Goal: Information Seeking & Learning: Learn about a topic

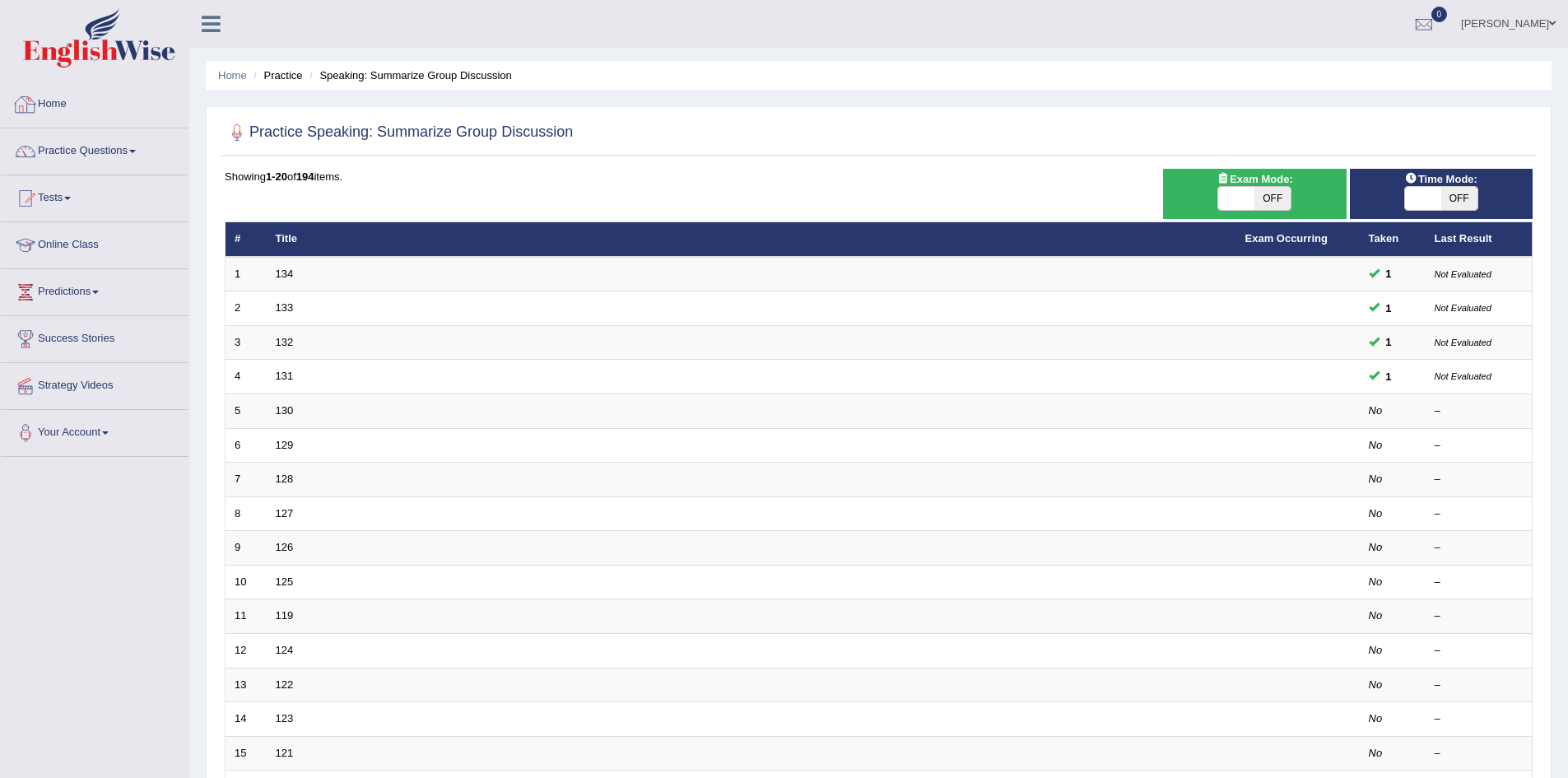
click at [55, 99] on link "Home" at bounding box center [95, 101] width 188 height 41
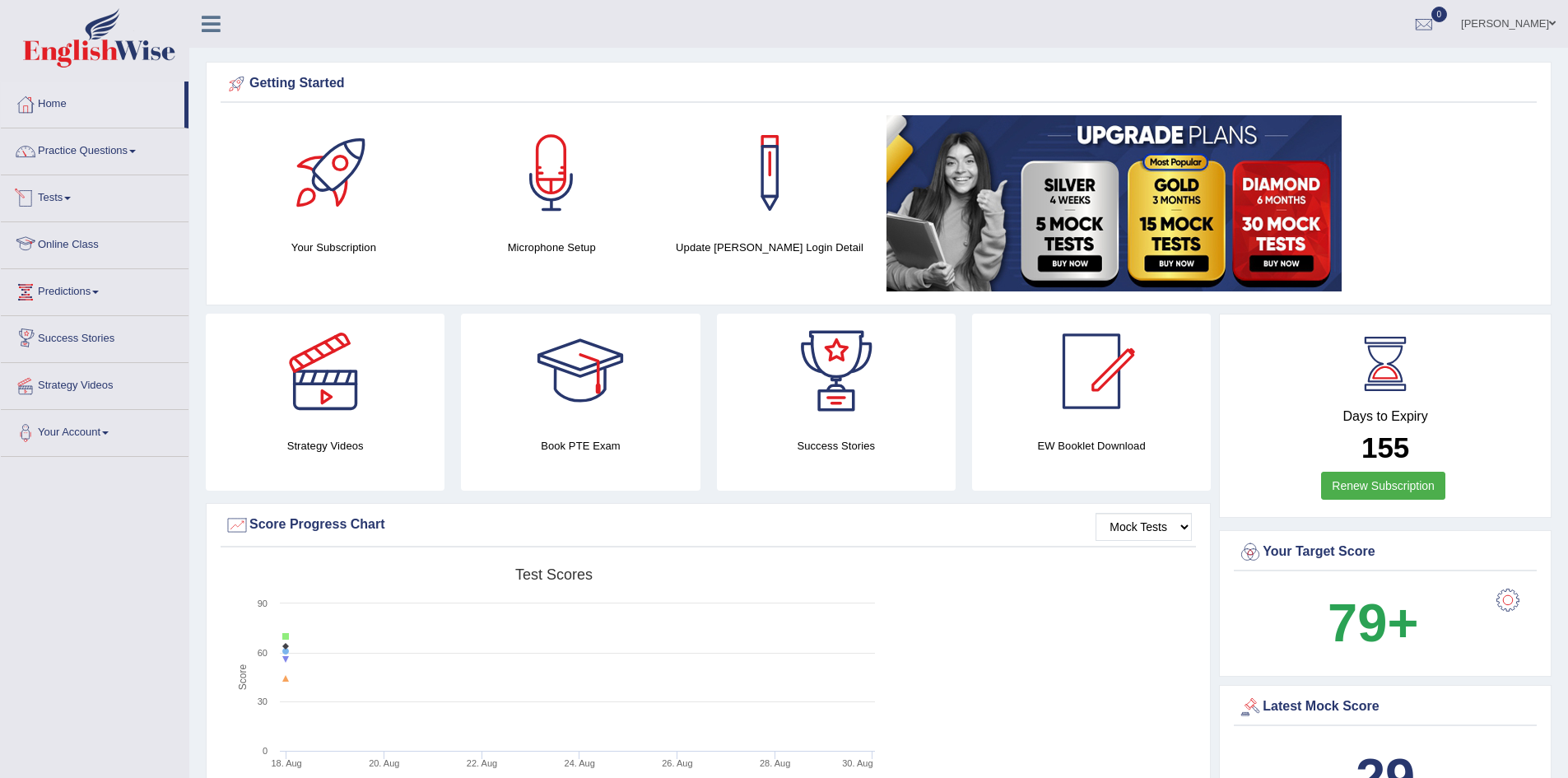
click at [67, 192] on link "Tests" at bounding box center [95, 195] width 188 height 41
click at [93, 267] on link "Take Mock Test" at bounding box center [107, 265] width 153 height 29
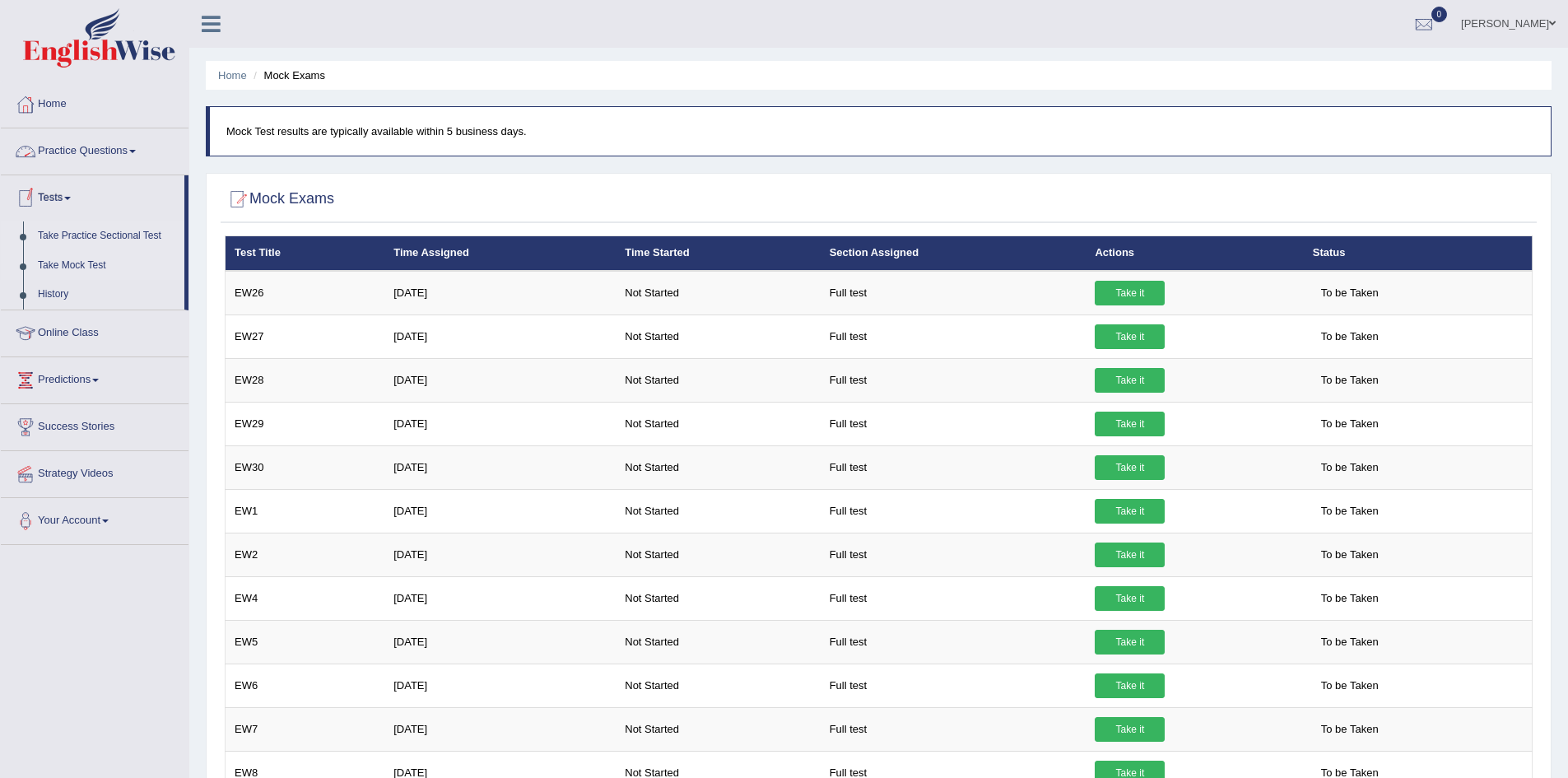
click at [131, 242] on link "Take Practice Sectional Test" at bounding box center [107, 236] width 153 height 29
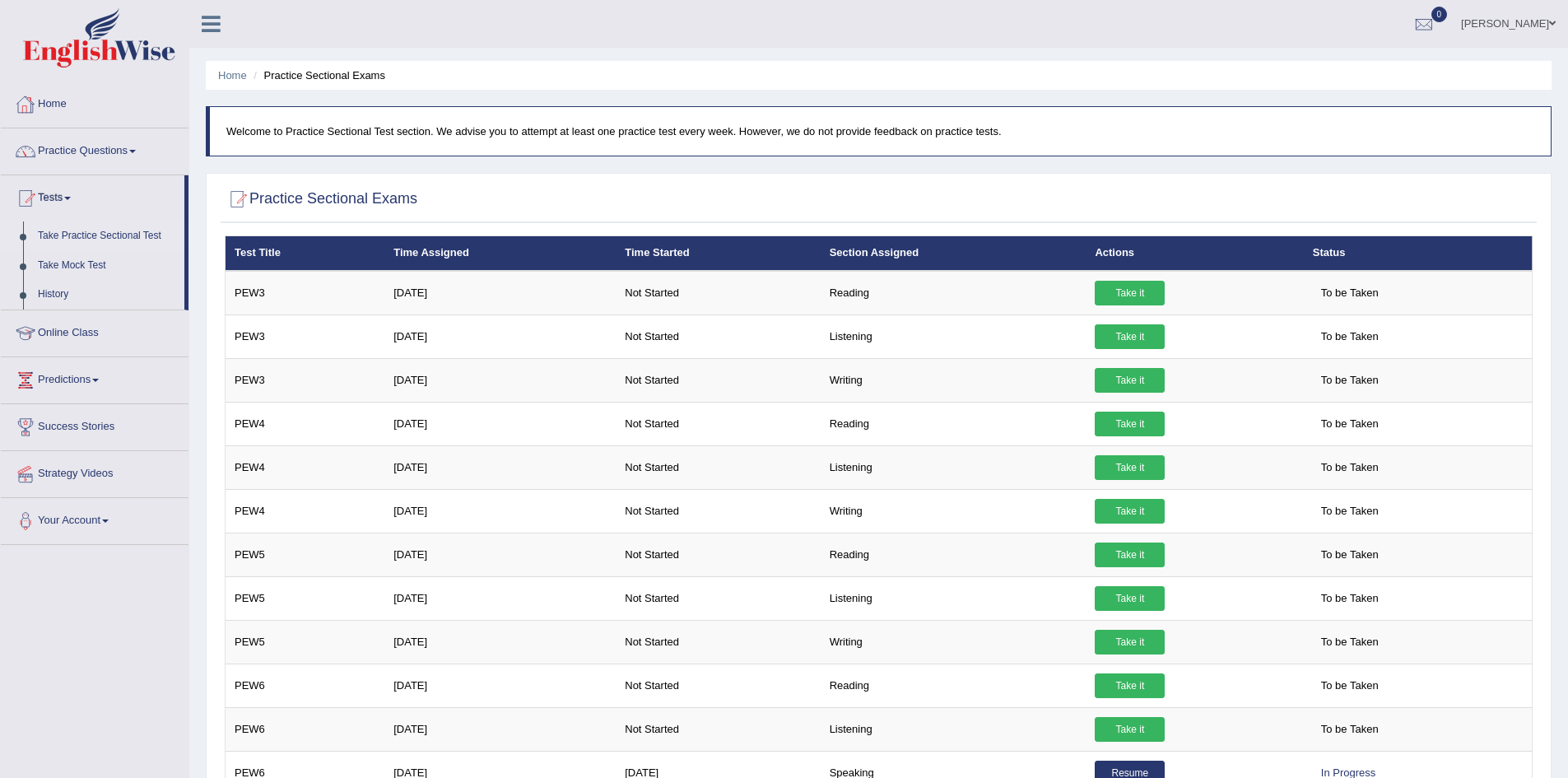
click at [51, 103] on link "Home" at bounding box center [95, 101] width 188 height 41
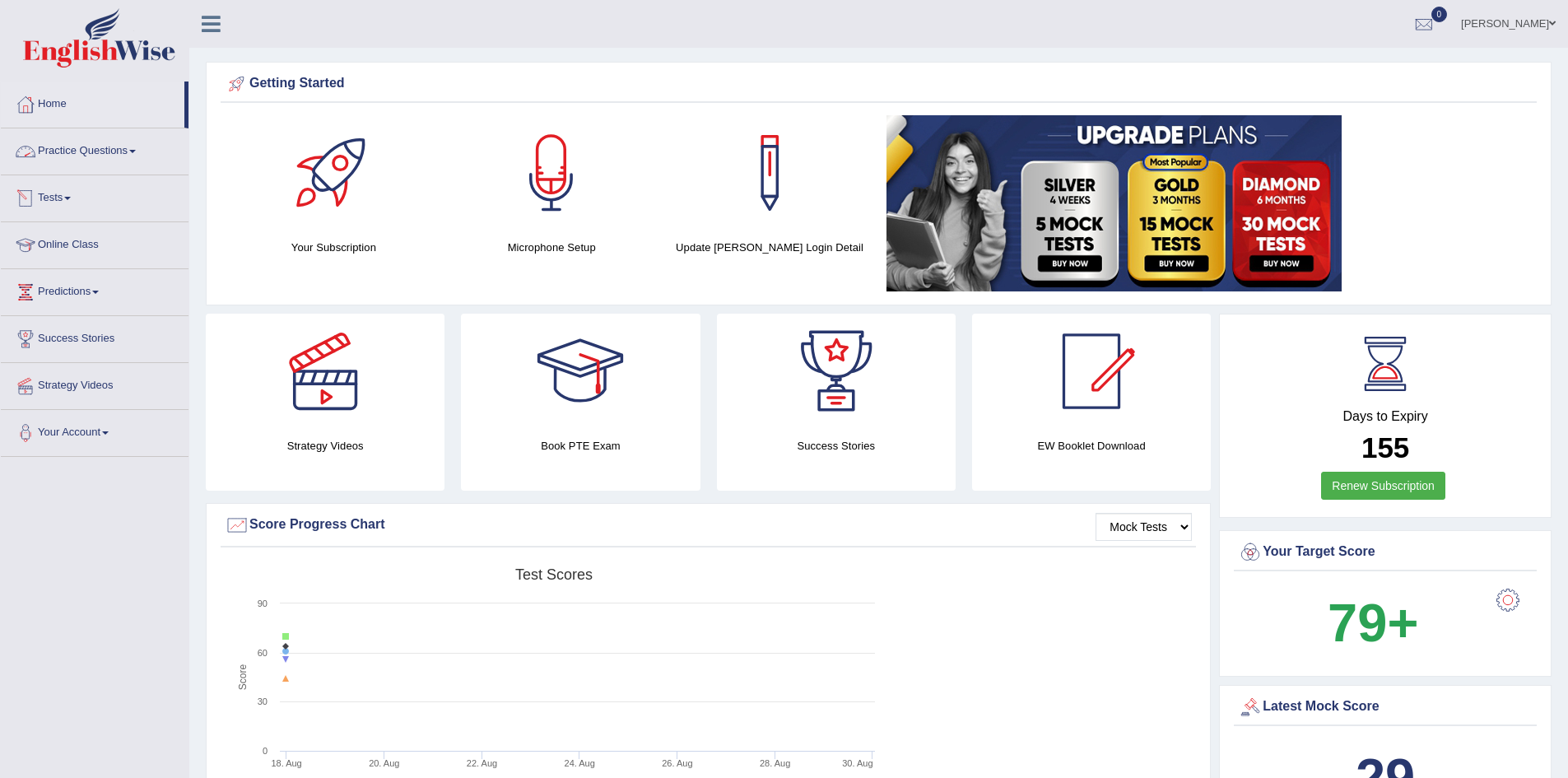
click at [70, 191] on link "Tests" at bounding box center [95, 195] width 188 height 41
click at [111, 142] on link "Practice Questions" at bounding box center [95, 149] width 188 height 41
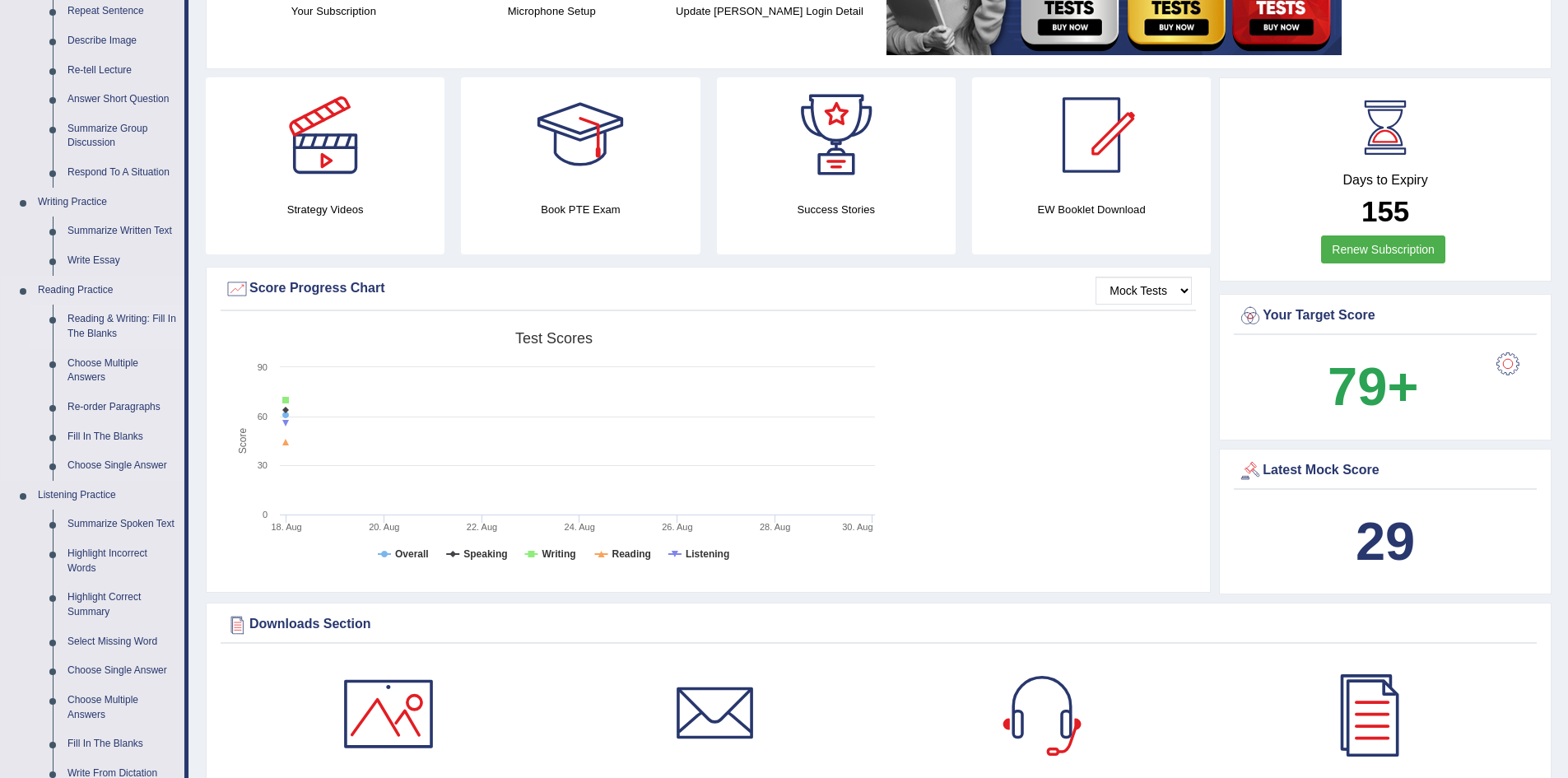
scroll to position [494, 0]
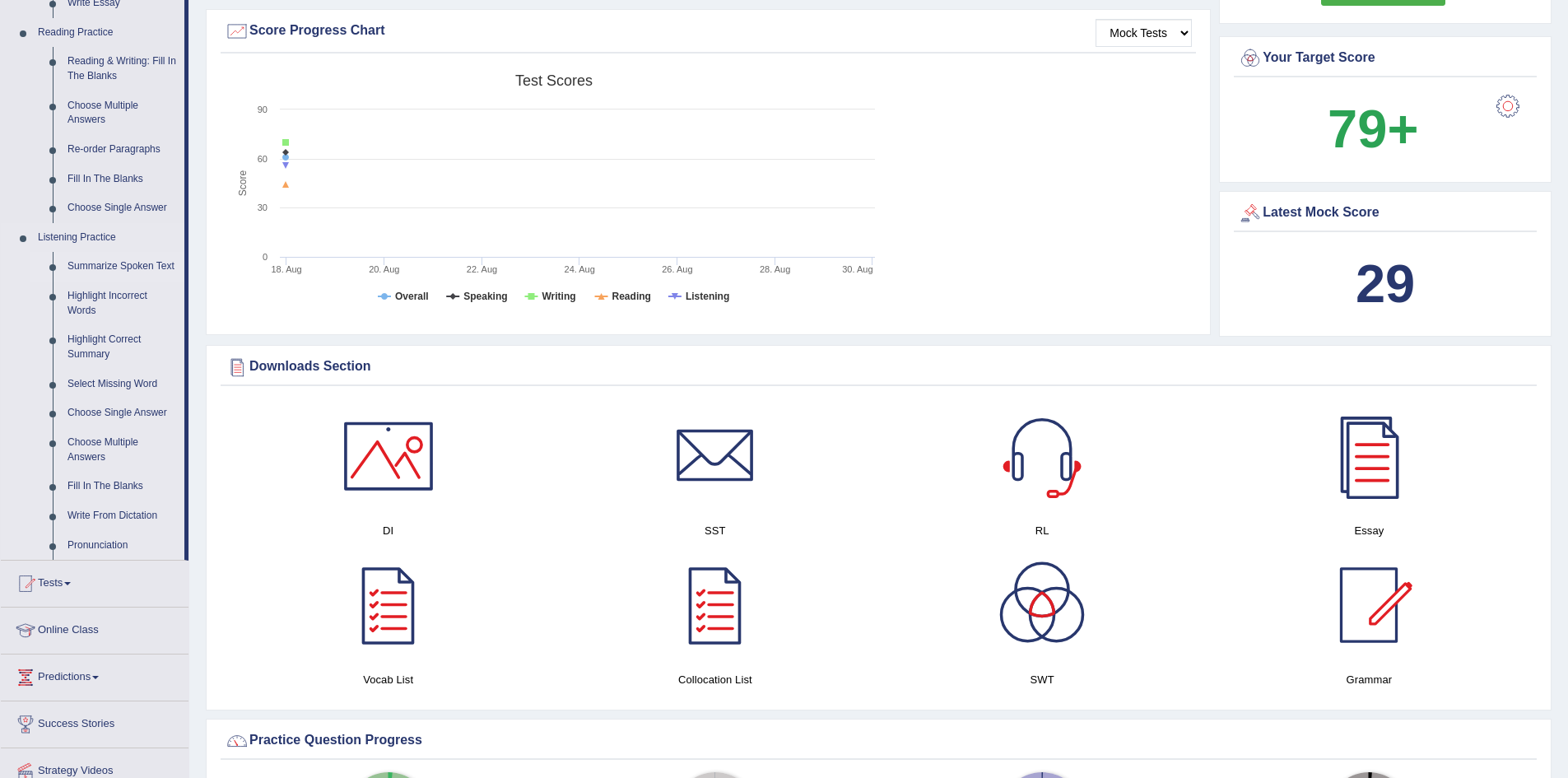
click at [133, 267] on link "Summarize Spoken Text" at bounding box center [121, 266] width 124 height 29
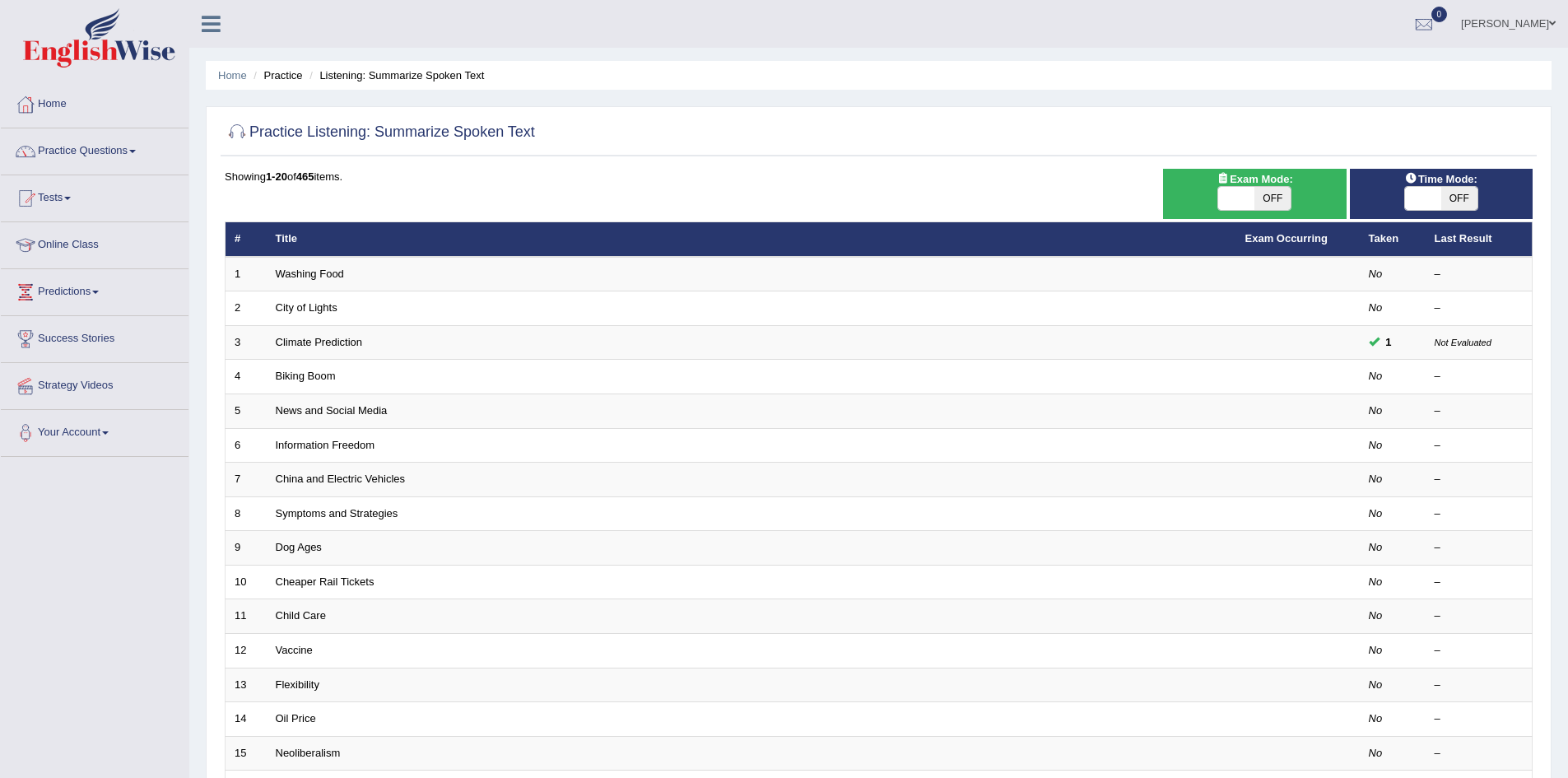
click at [1453, 194] on span "OFF" at bounding box center [1459, 198] width 36 height 23
checkbox input "true"
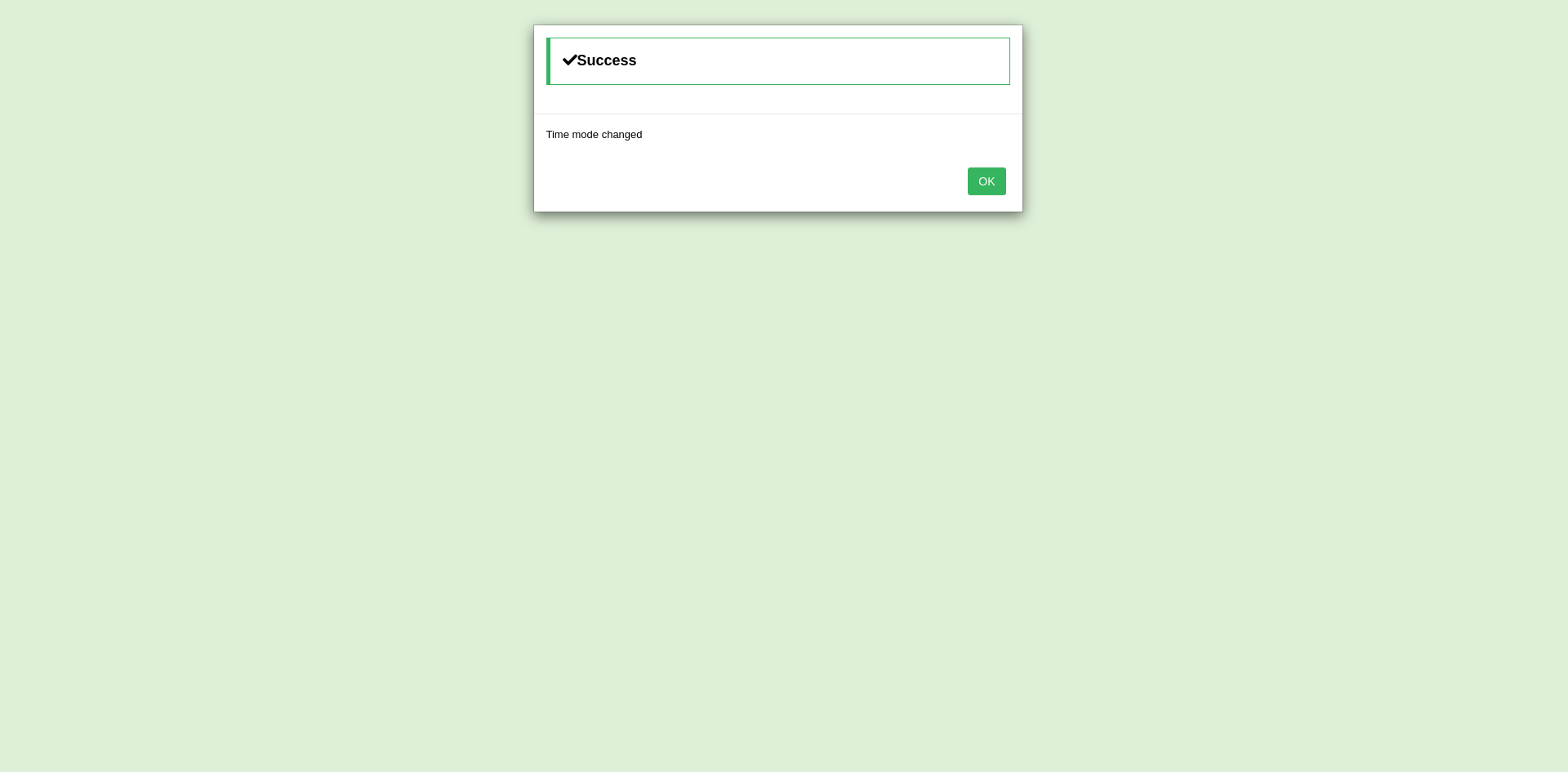
click at [989, 179] on button "OK" at bounding box center [987, 181] width 38 height 28
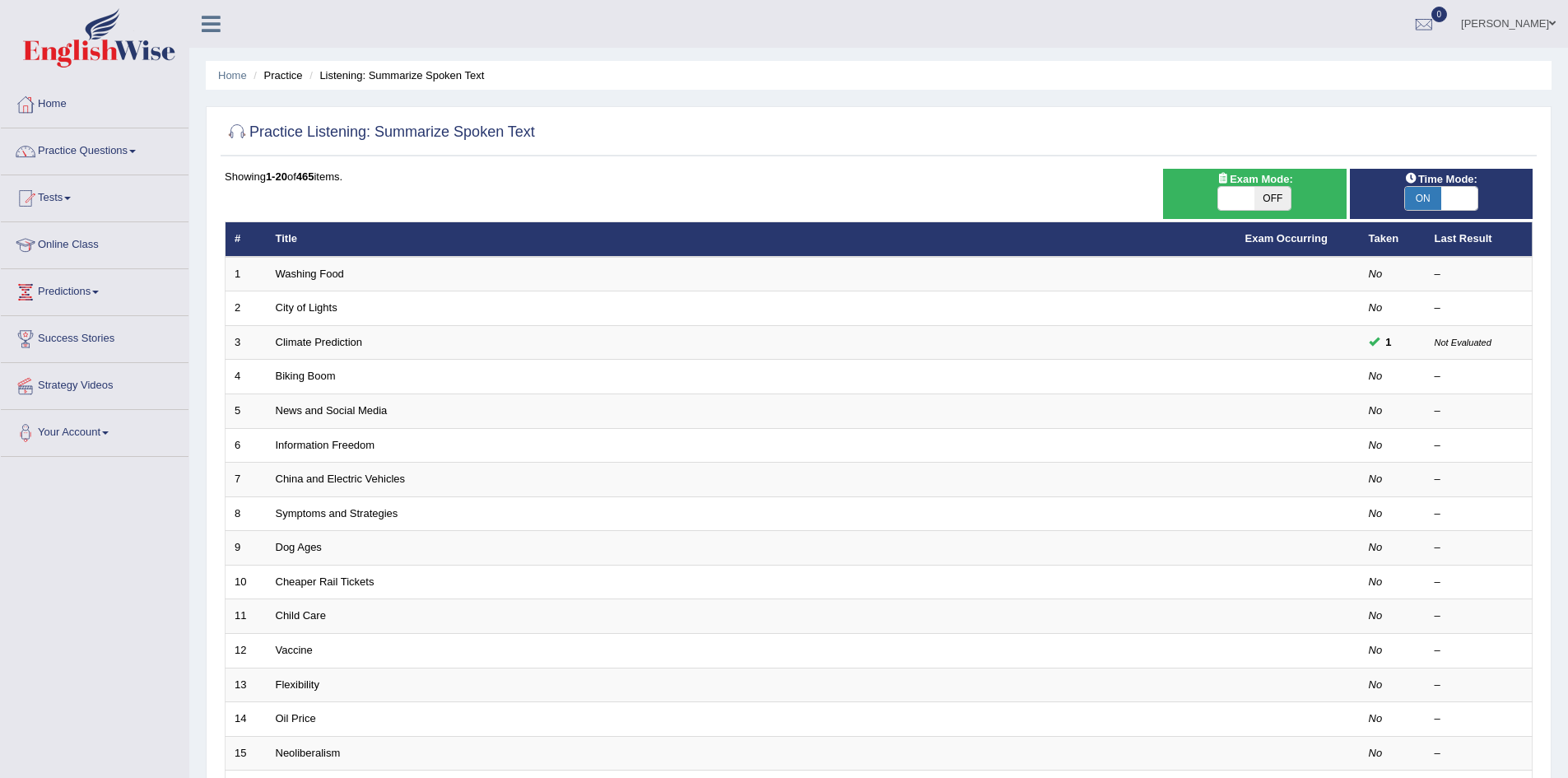
click at [1261, 191] on span "OFF" at bounding box center [1272, 198] width 36 height 23
checkbox input "true"
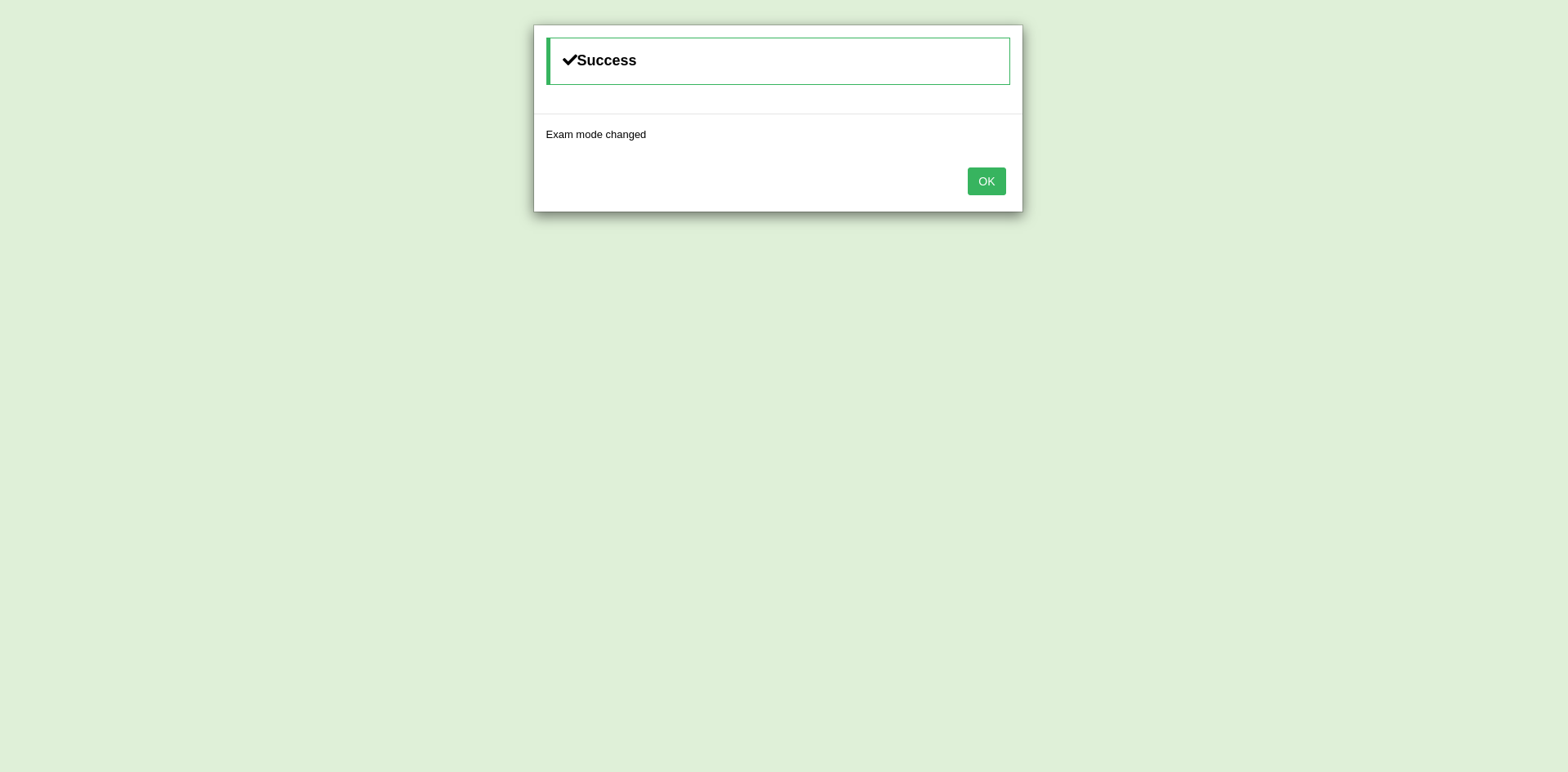
click at [1000, 184] on button "OK" at bounding box center [987, 181] width 38 height 28
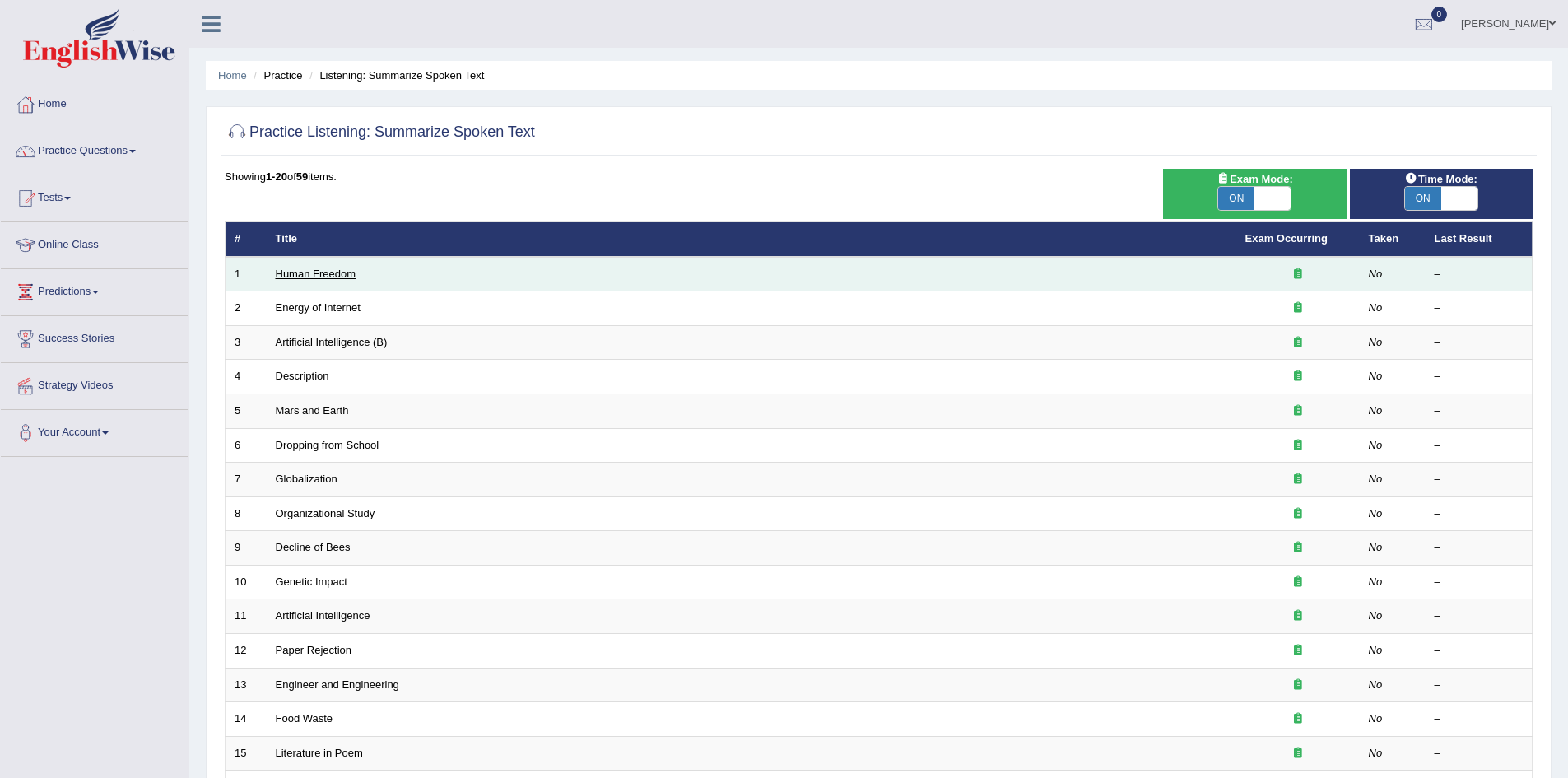
click at [291, 277] on link "Human Freedom" at bounding box center [315, 273] width 81 height 12
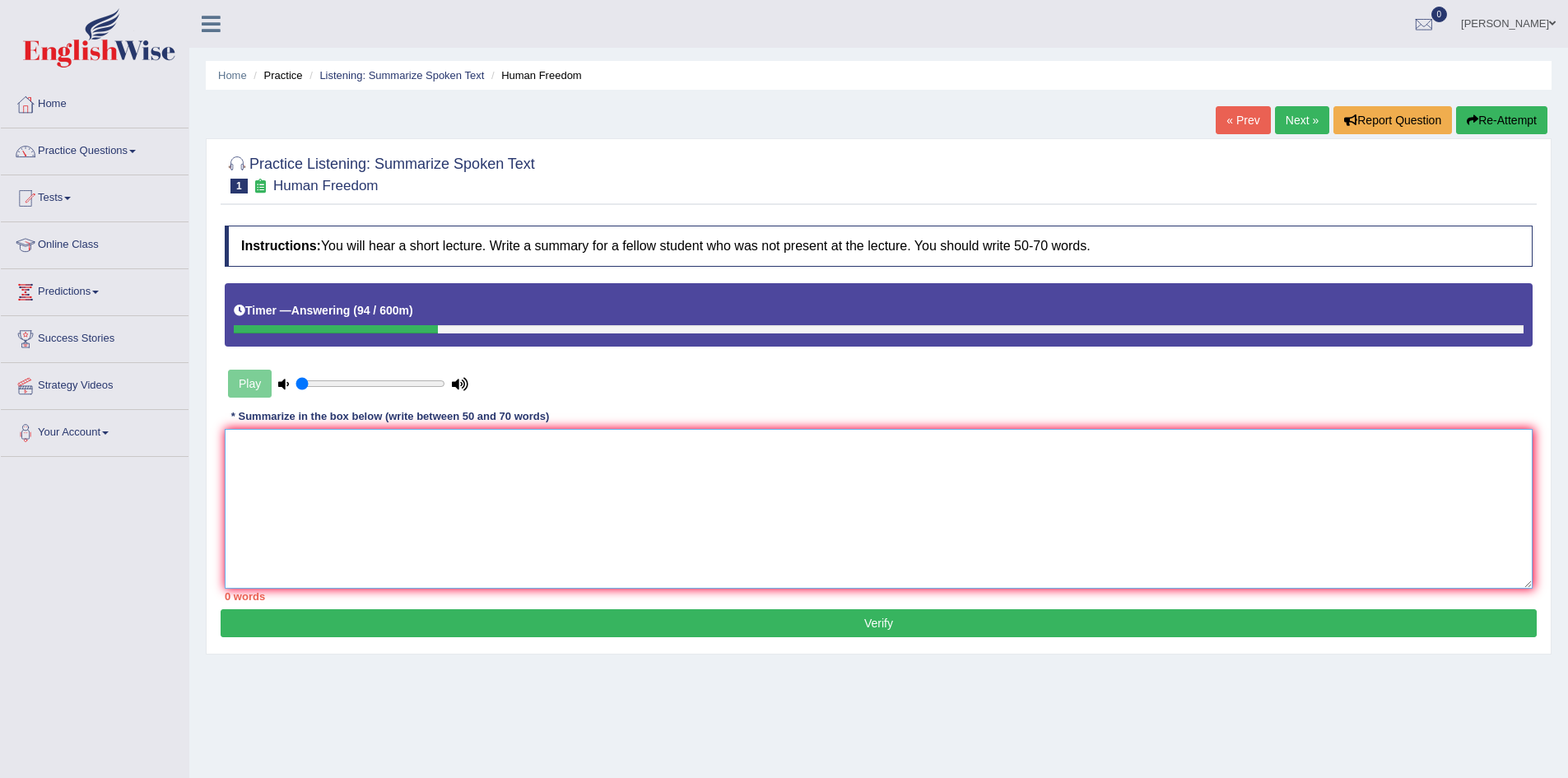
click at [954, 499] on textarea at bounding box center [878, 509] width 1308 height 160
click at [551, 448] on textarea at bounding box center [878, 509] width 1308 height 160
type textarea "a"
click at [604, 441] on textarea "A noteworthy point revealed in the lecture was on human freedom" at bounding box center [878, 509] width 1308 height 160
click at [614, 444] on textarea "A noteworthy point revealed in the lecture was on human freedom, ,and . to elab…" at bounding box center [878, 509] width 1308 height 160
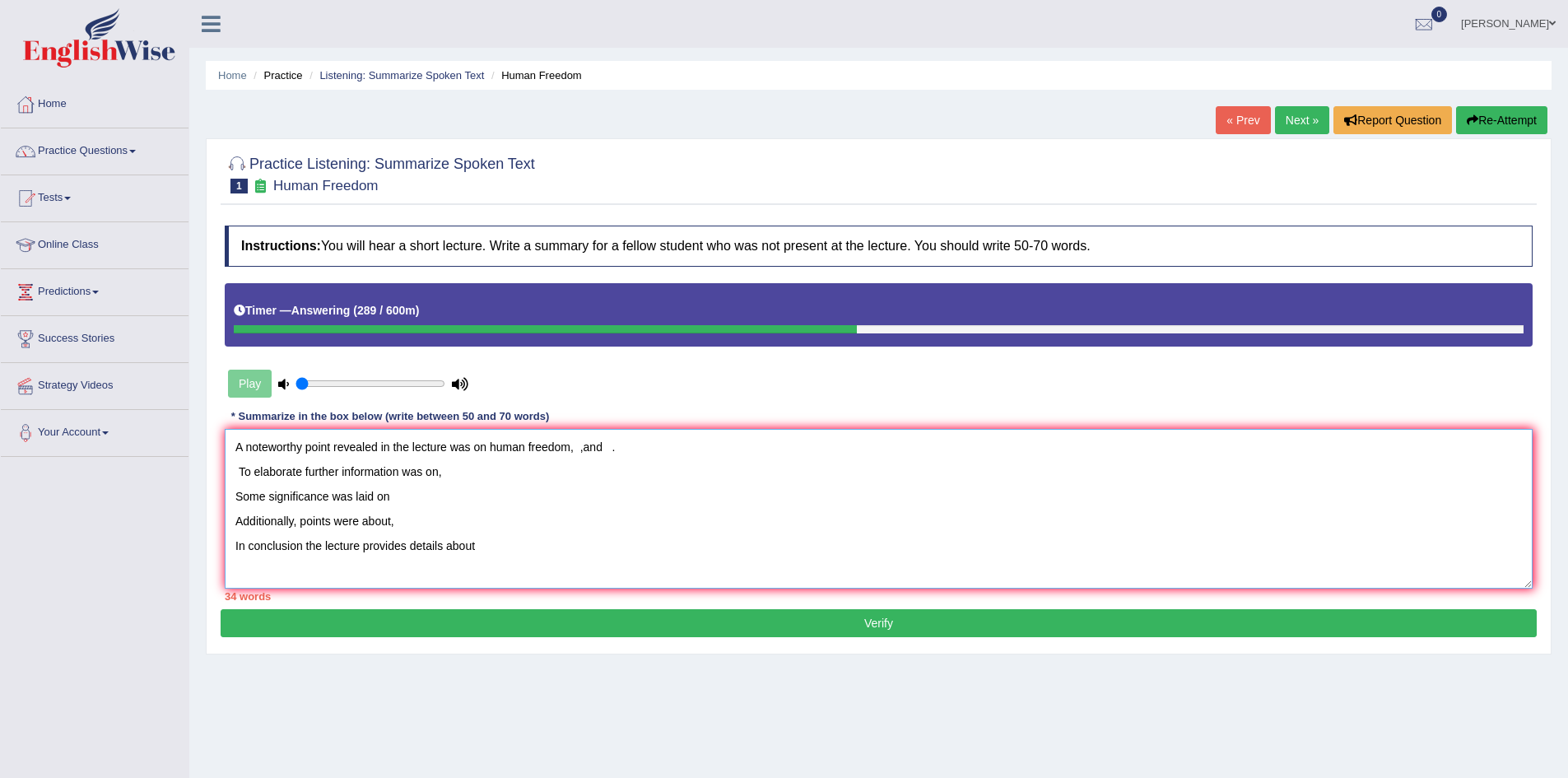
click at [505, 485] on textarea "A noteworthy point revealed in the lecture was on human freedom, ,and . To elab…" at bounding box center [878, 509] width 1308 height 160
click at [498, 461] on textarea "A noteworthy point revealed in the lecture was on human freedom, ,and . To elab…" at bounding box center [878, 509] width 1308 height 160
click at [574, 450] on textarea "A noteworthy point revealed in the lecture was on human freedom, ,and . To elab…" at bounding box center [878, 509] width 1308 height 160
click at [237, 471] on textarea "A noteworthy point revealed in the lecture was on human freedom, early stage,an…" at bounding box center [878, 509] width 1308 height 160
click at [491, 470] on textarea "A noteworthy point revealed in the lecture was on human freedom, early stage,an…" at bounding box center [878, 509] width 1308 height 160
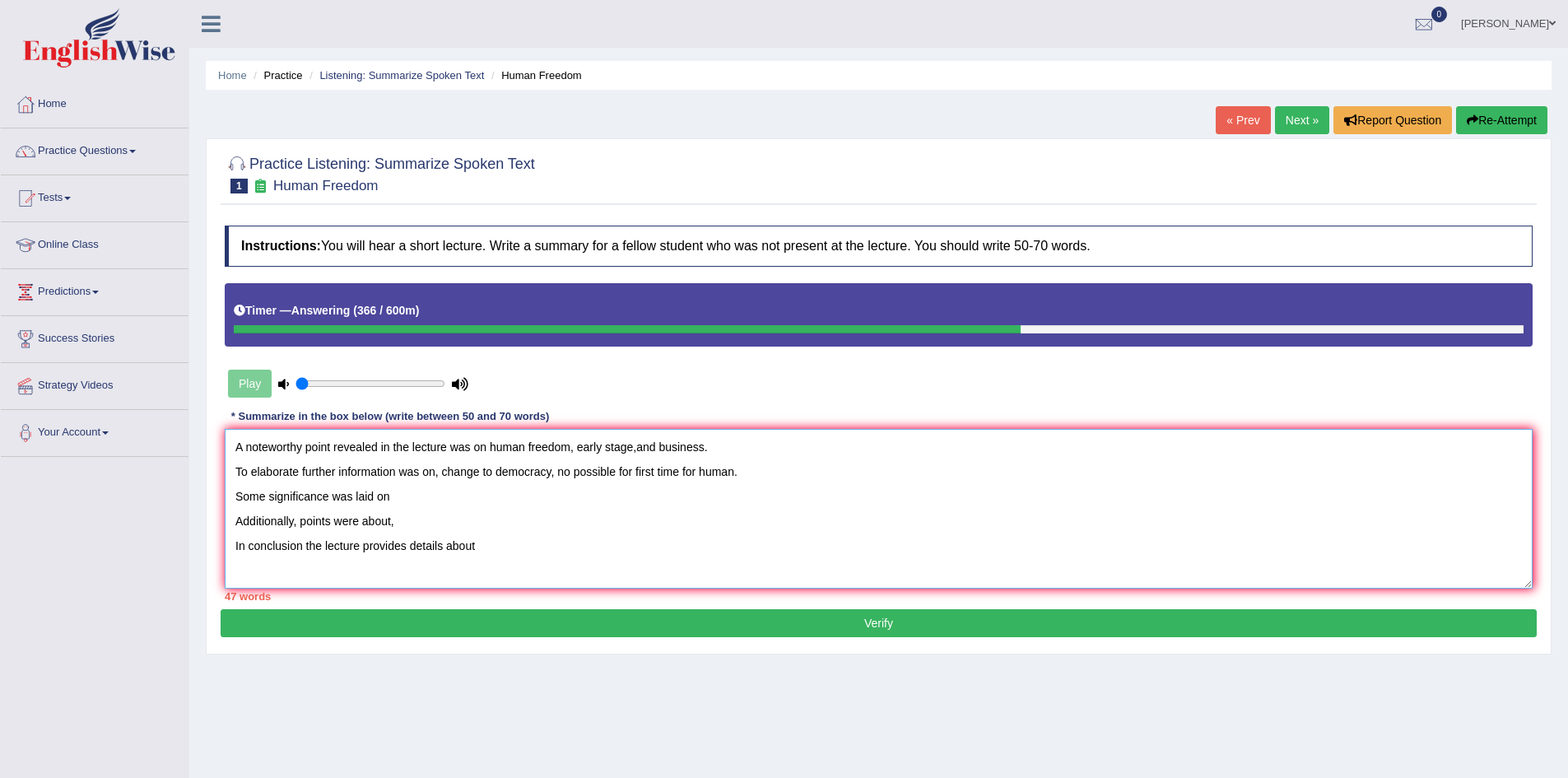
click at [405, 499] on textarea "A noteworthy point revealed in the lecture was on human freedom, early stage,an…" at bounding box center [878, 509] width 1308 height 160
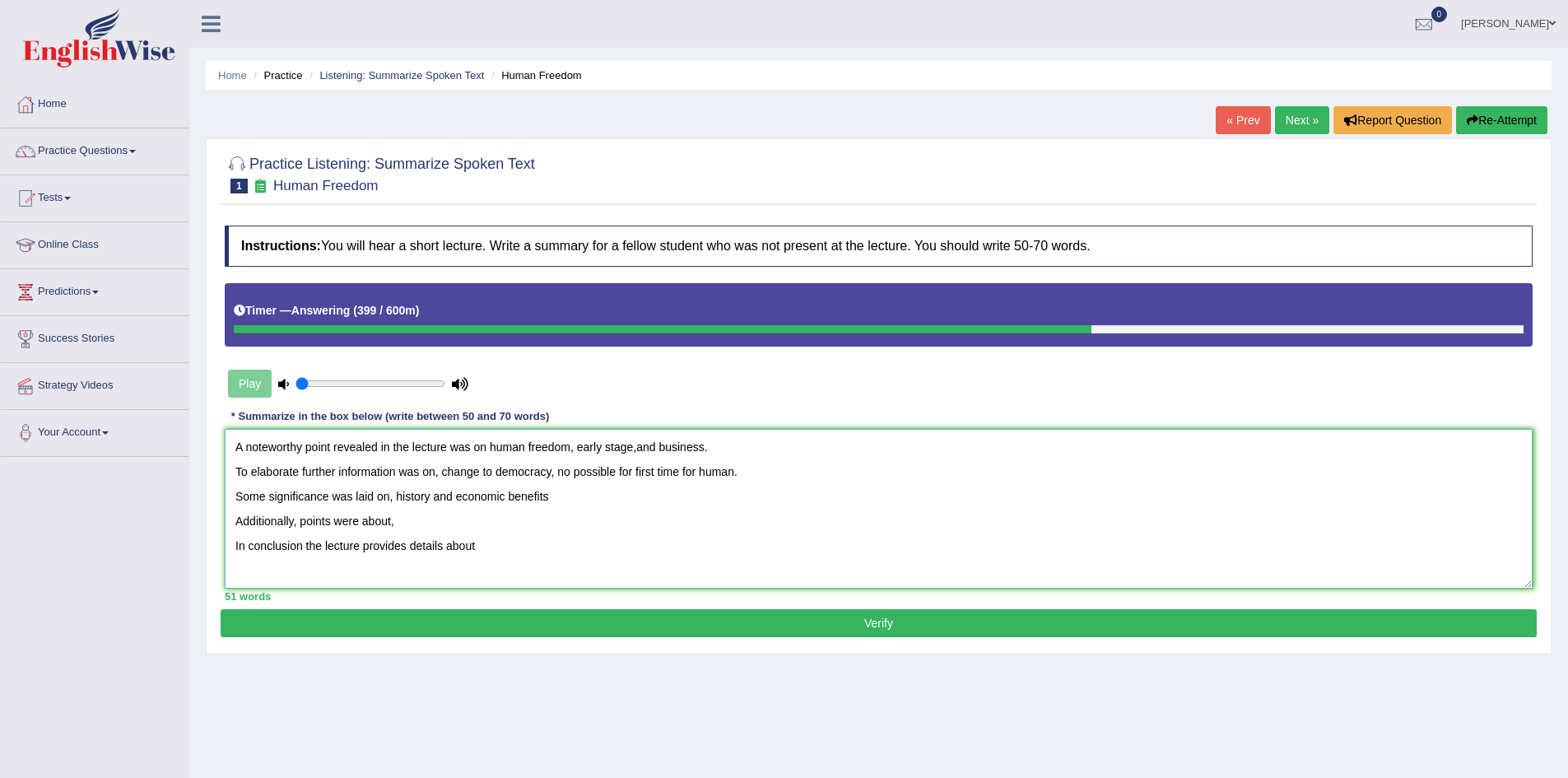
click at [436, 518] on textarea "A noteworthy point revealed in the lecture was on human freedom, early stage,an…" at bounding box center [878, 509] width 1308 height 160
click at [499, 547] on textarea "A noteworthy point revealed in the lecture was on human freedom, early stage,an…" at bounding box center [878, 509] width 1308 height 160
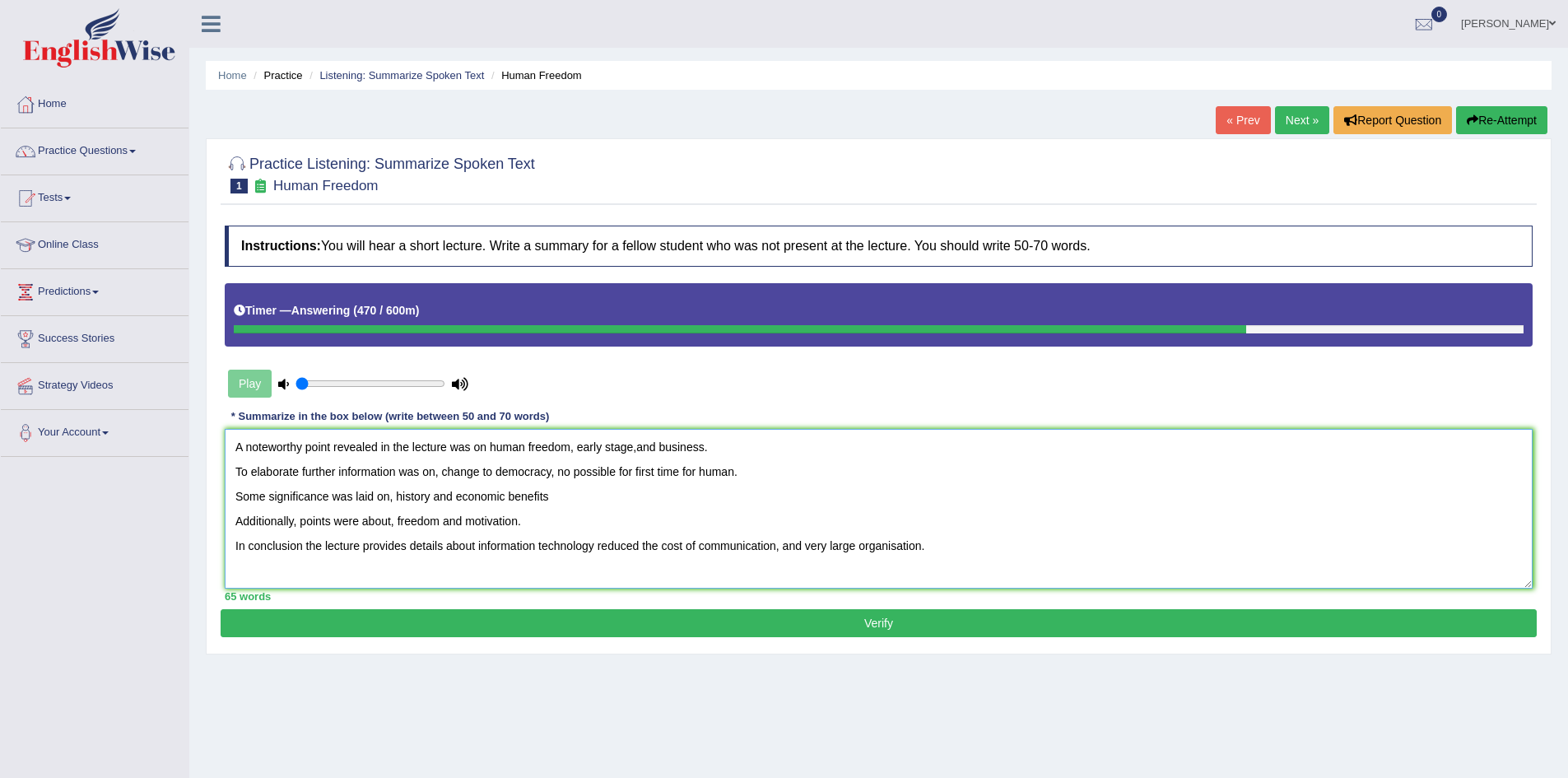
click at [236, 471] on textarea "A noteworthy point revealed in the lecture was on human freedom, early stage,an…" at bounding box center [878, 509] width 1308 height 160
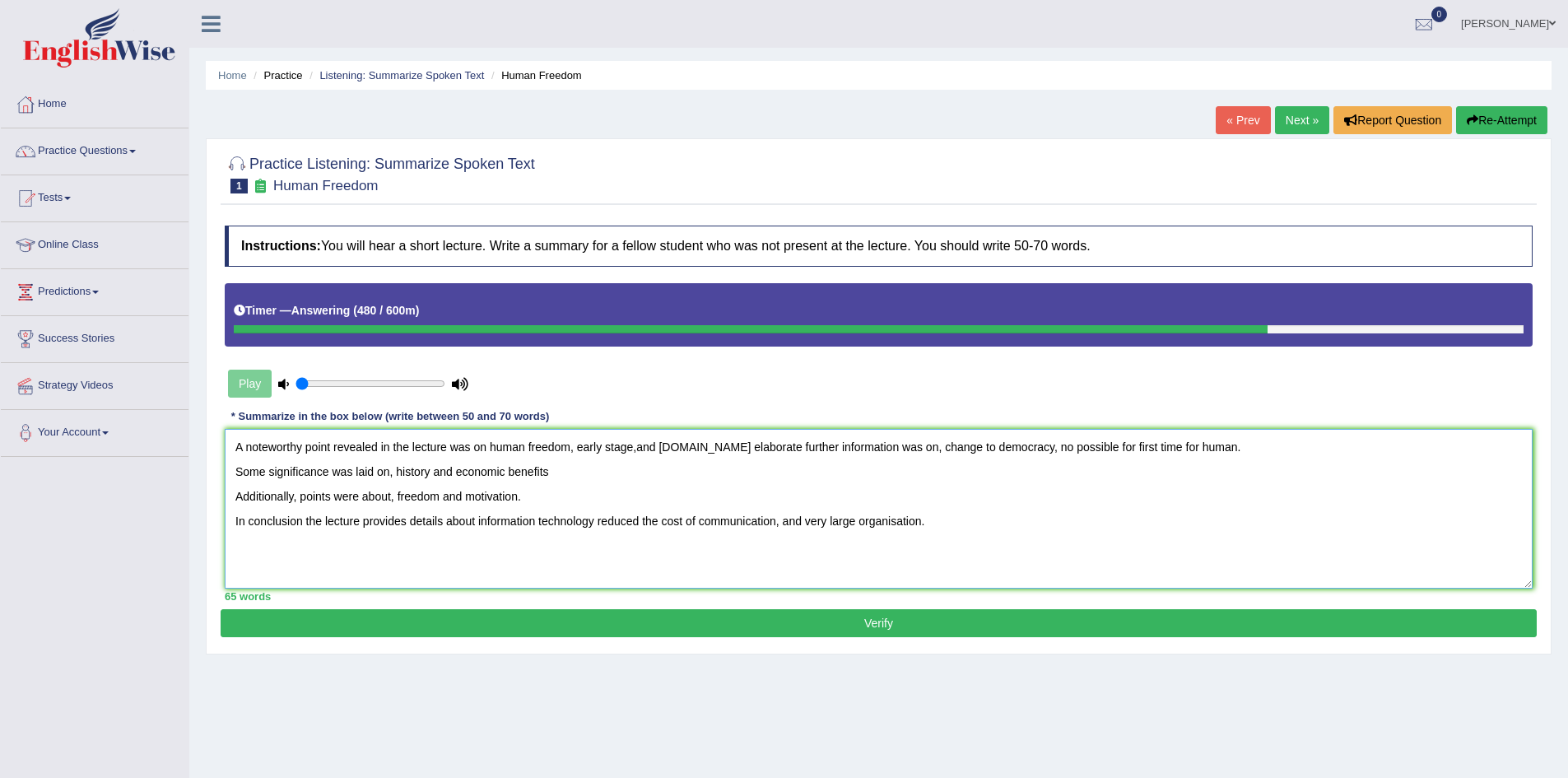
click at [234, 472] on textarea "A noteworthy point revealed in the lecture was on human freedom, early stage,an…" at bounding box center [878, 509] width 1308 height 160
click at [708, 452] on textarea "A noteworthy point revealed in the lecture was on human freedom, early stage,an…" at bounding box center [878, 509] width 1308 height 160
click at [235, 497] on textarea "A noteworthy point revealed in the lecture was on human freedom, early stage,an…" at bounding box center [878, 509] width 1308 height 160
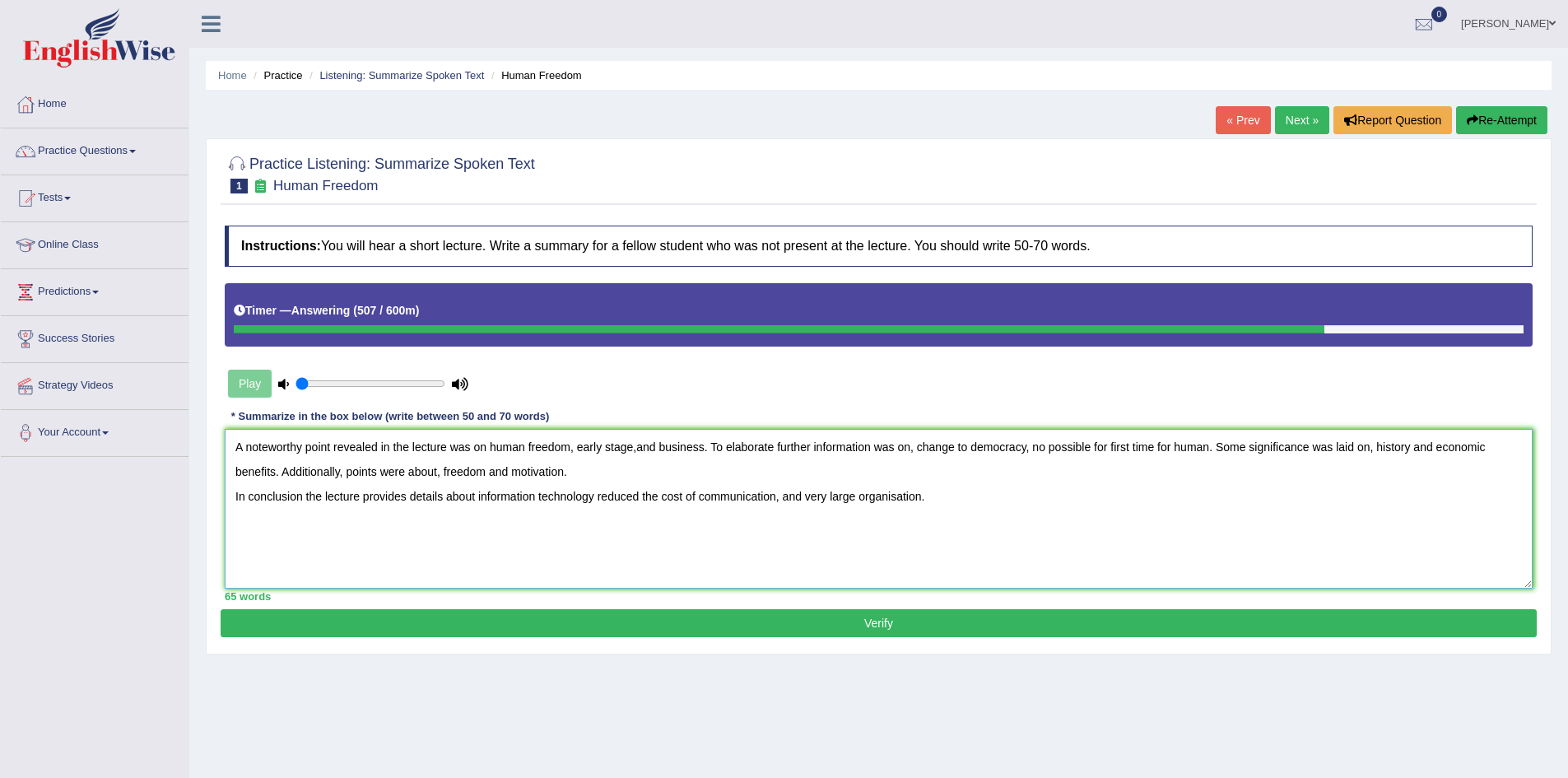
click at [235, 499] on textarea "A noteworthy point revealed in the lecture was on human freedom, early stage,an…" at bounding box center [878, 509] width 1308 height 160
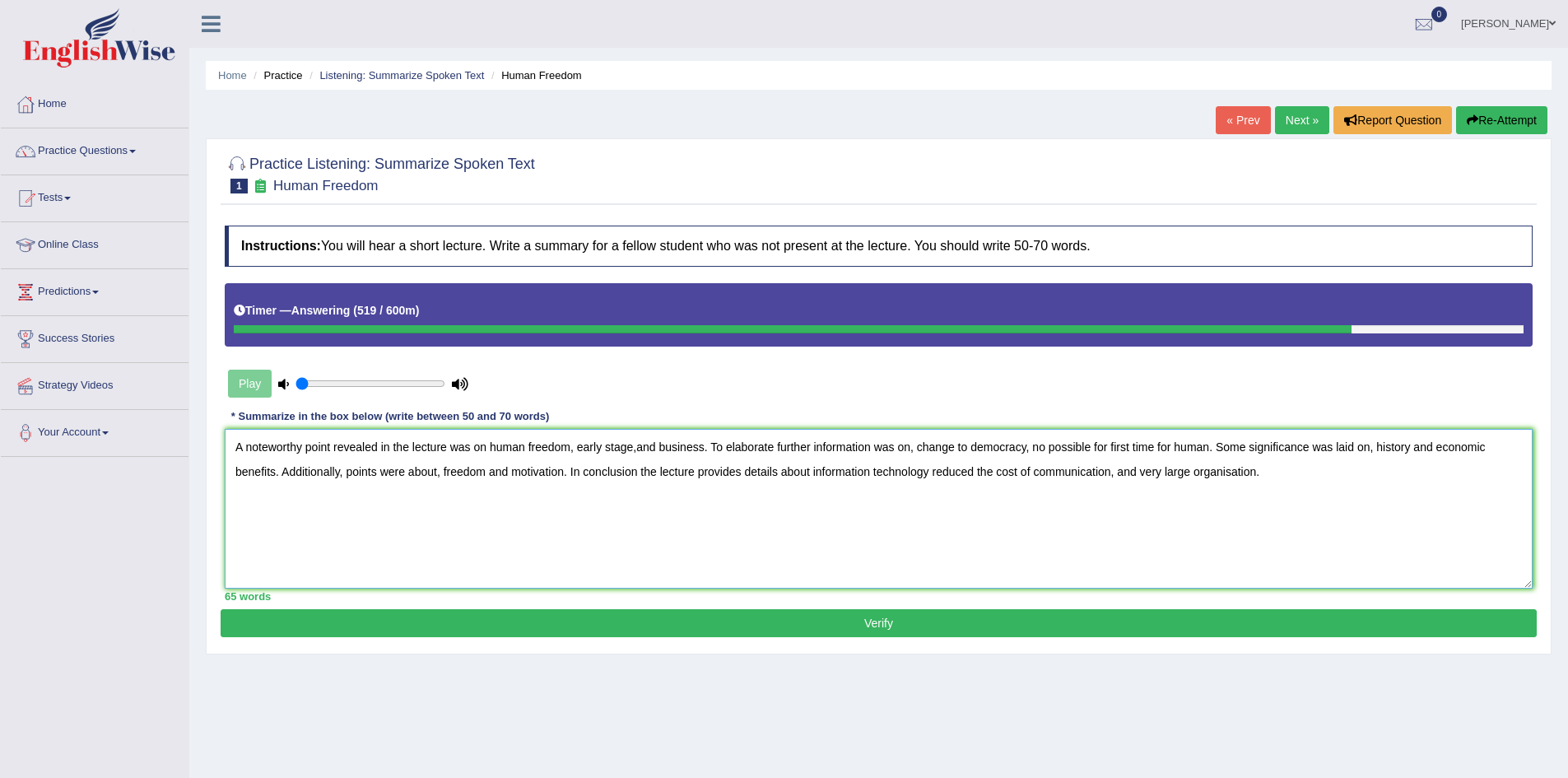
click at [637, 449] on textarea "A noteworthy point revealed in the lecture was on human freedom, early stage,an…" at bounding box center [878, 509] width 1308 height 160
click at [1032, 446] on textarea "A noteworthy point revealed in the lecture was on human freedom, early stage, a…" at bounding box center [878, 509] width 1308 height 160
type textarea "A noteworthy point revealed in the lecture was on human freedom, early stage, a…"
click at [926, 624] on button "Verify" at bounding box center [878, 624] width 1316 height 28
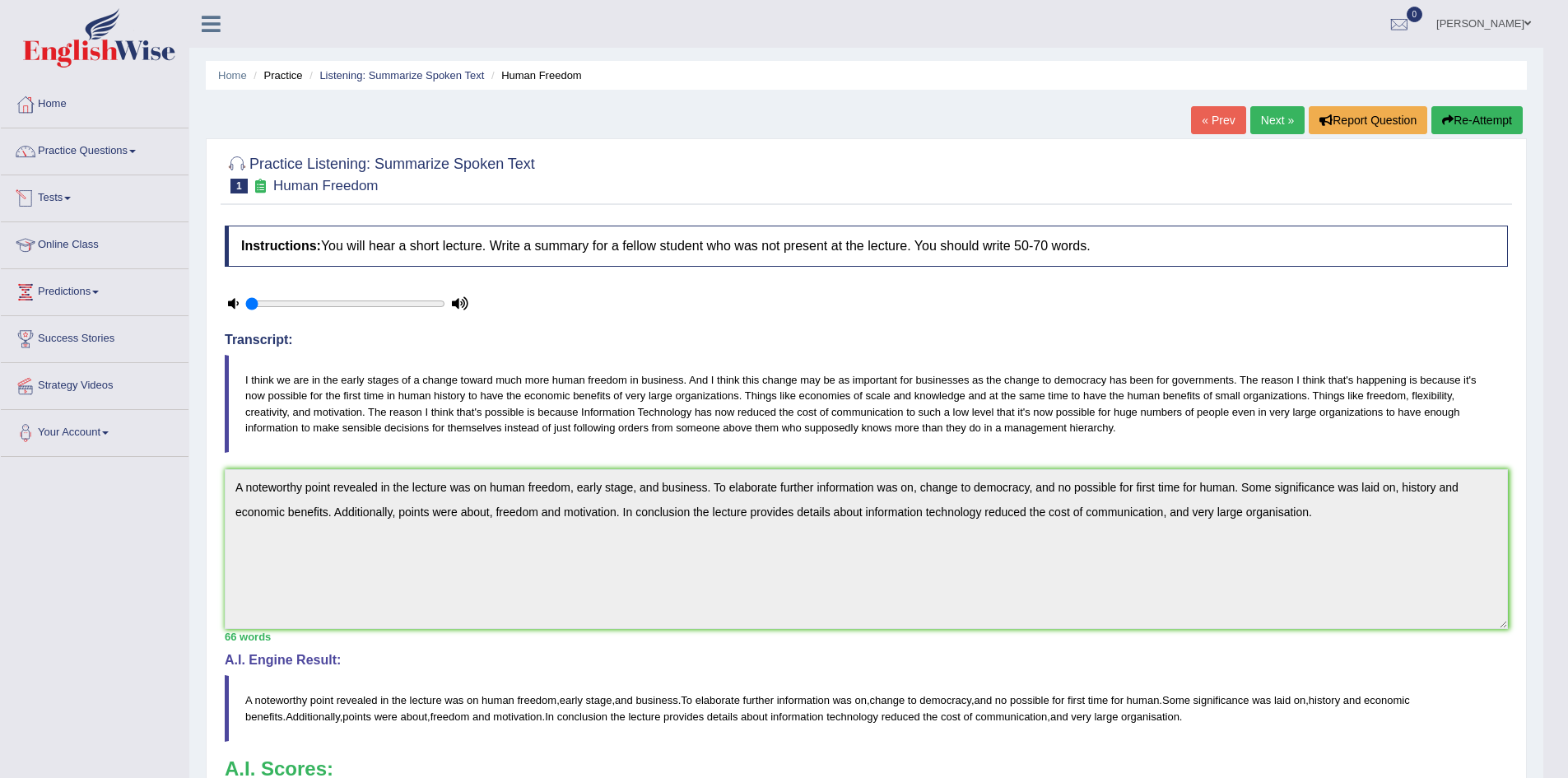
click at [151, 153] on link "Practice Questions" at bounding box center [95, 149] width 188 height 41
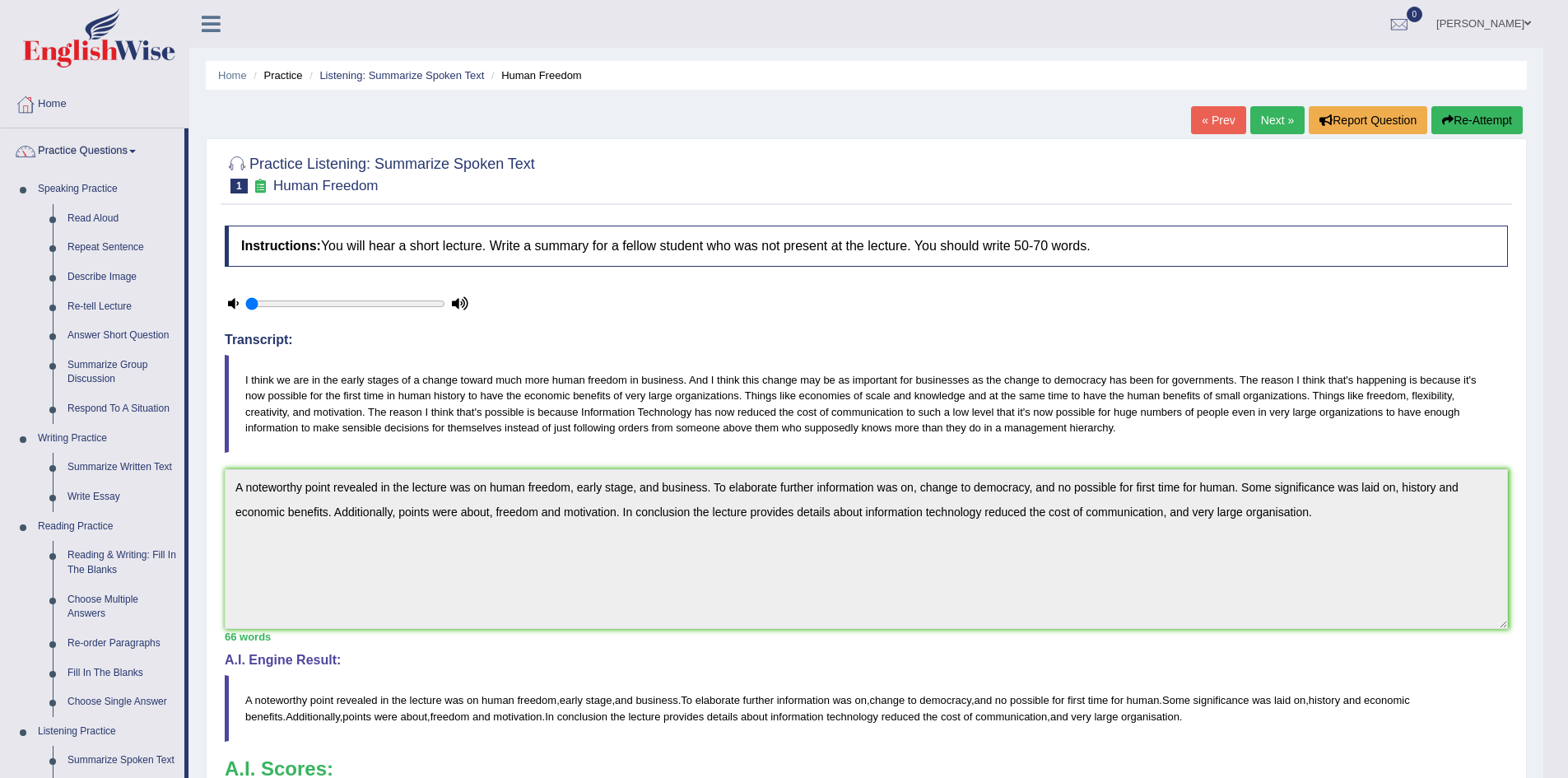
click at [1273, 127] on link "Next »" at bounding box center [1277, 120] width 54 height 28
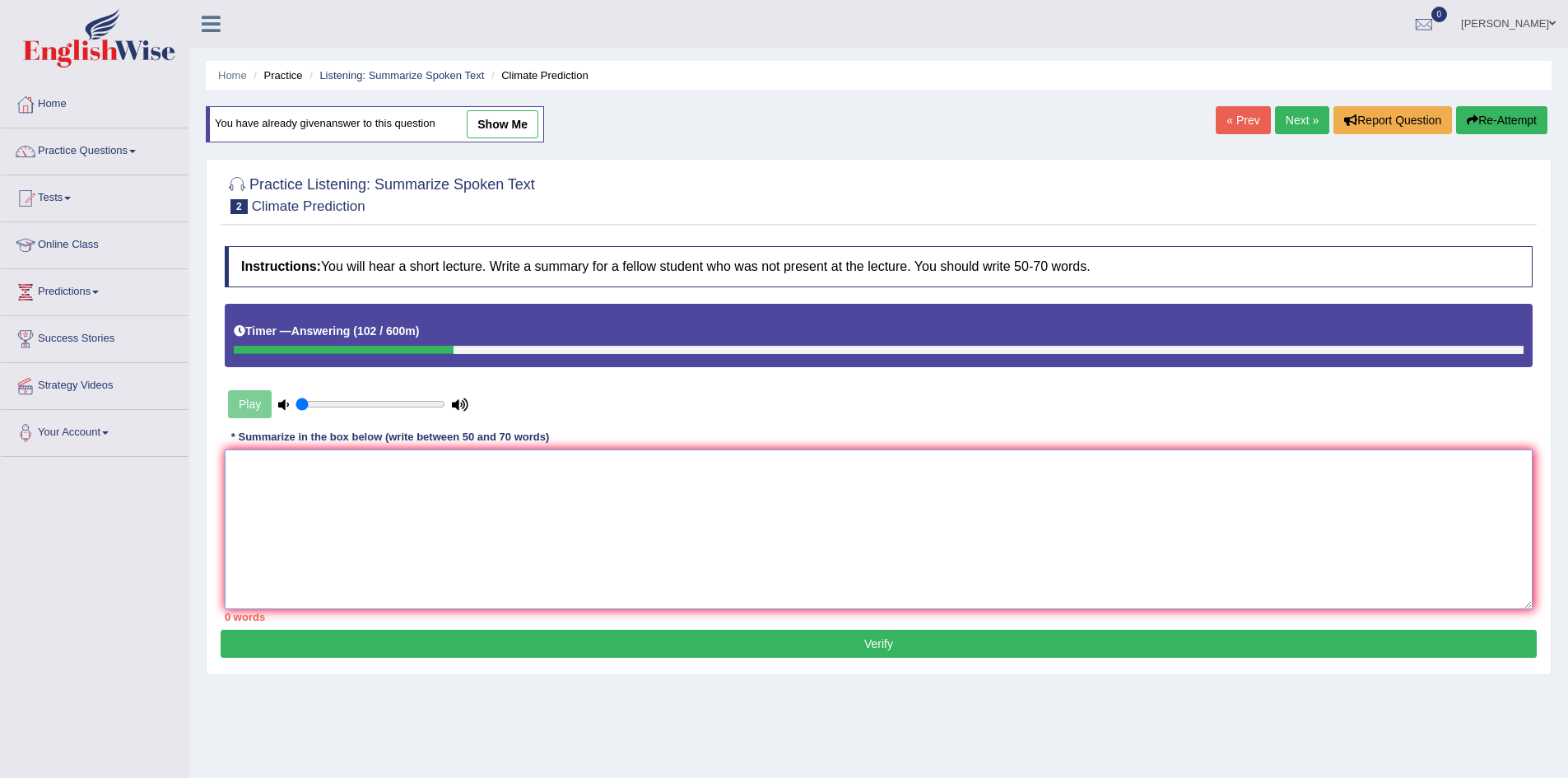
click at [486, 531] on textarea at bounding box center [878, 529] width 1308 height 160
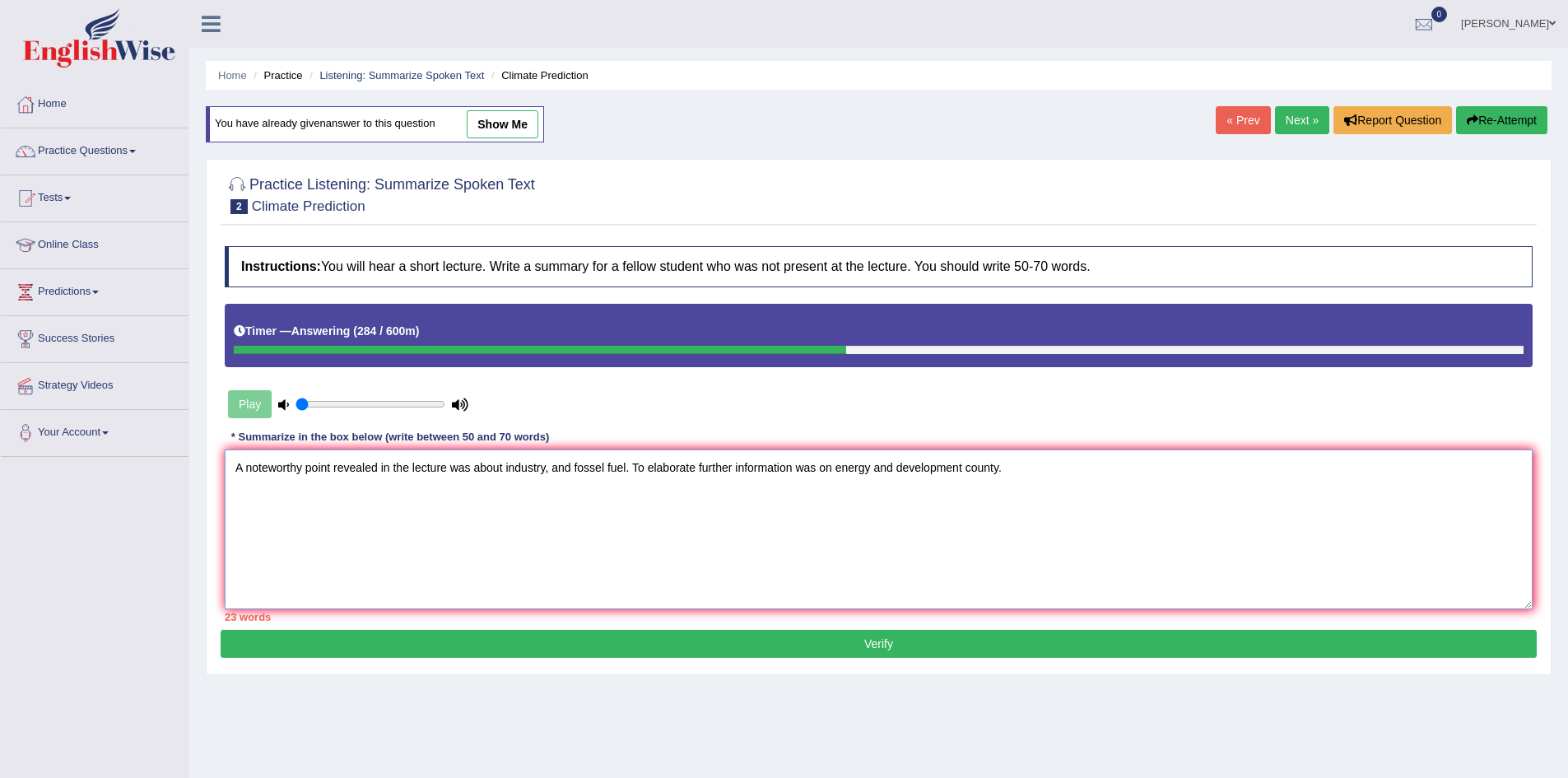
click at [866, 463] on textarea "A noteworthy point revealed in the lecture was about industry, and fossel fuel.…" at bounding box center [878, 529] width 1308 height 160
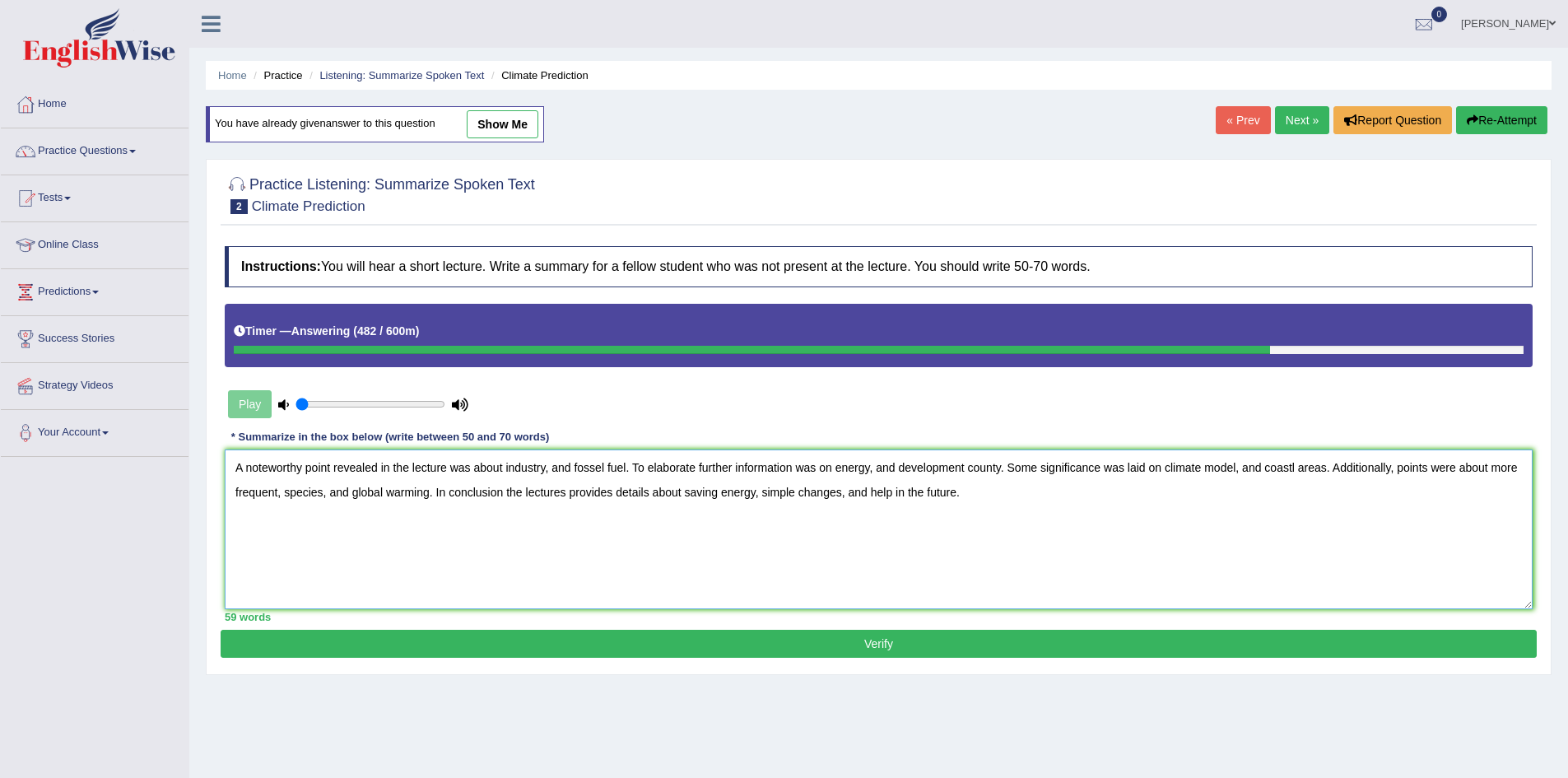
click at [1238, 471] on textarea "A noteworthy point revealed in the lecture was about industry, and fossel fuel.…" at bounding box center [878, 529] width 1308 height 160
click at [550, 468] on textarea "A noteworthy point revealed in the lecture was about industry, and fossel fuel.…" at bounding box center [878, 529] width 1308 height 160
click at [940, 469] on textarea "A noteworthy point revealed in the lecture was about industry, temperature, and…" at bounding box center [878, 529] width 1308 height 160
type textarea "A noteworthy point revealed in the lecture was about industry, temperature, and…"
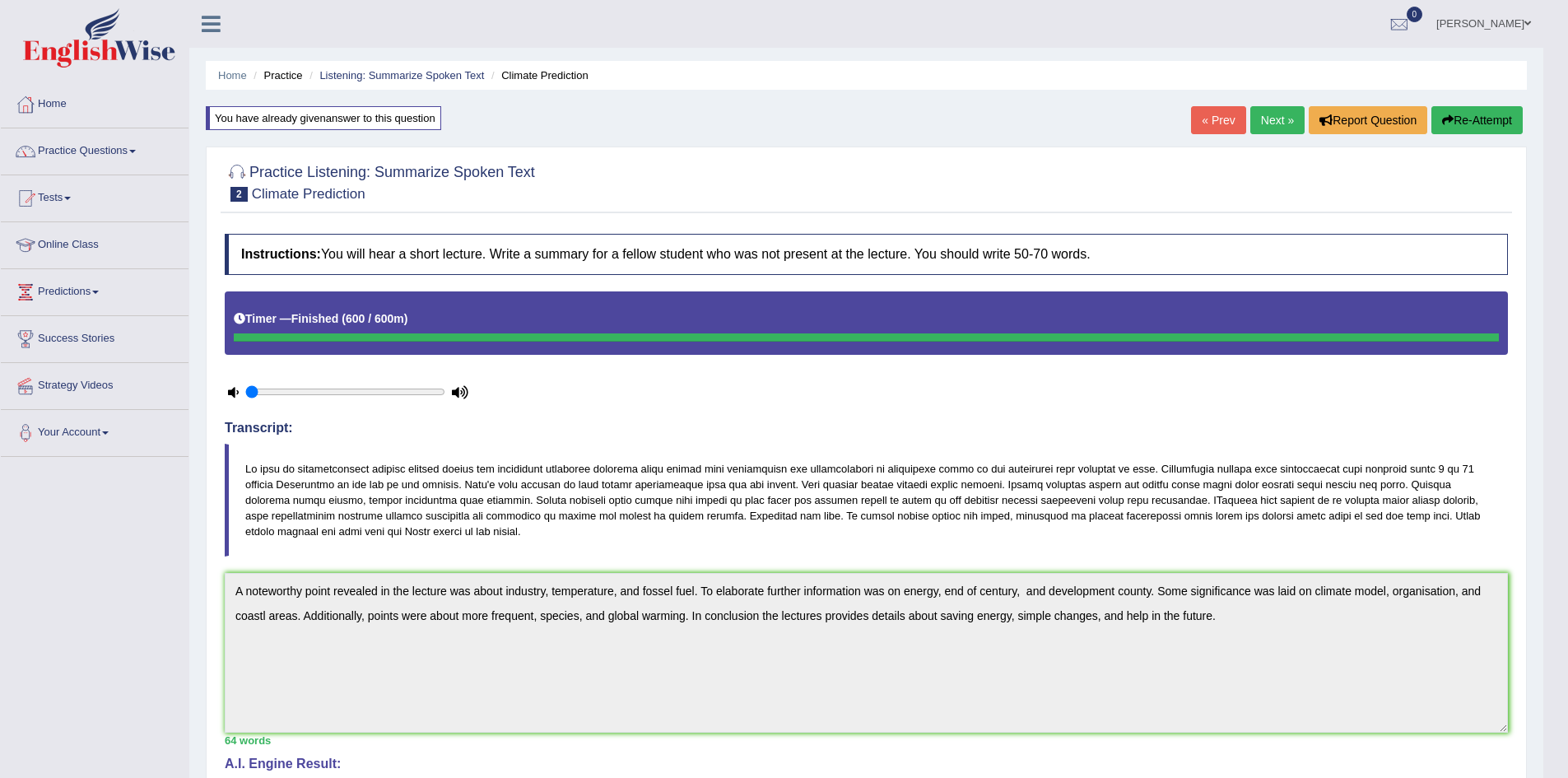
click at [1275, 126] on link "Next »" at bounding box center [1277, 120] width 54 height 28
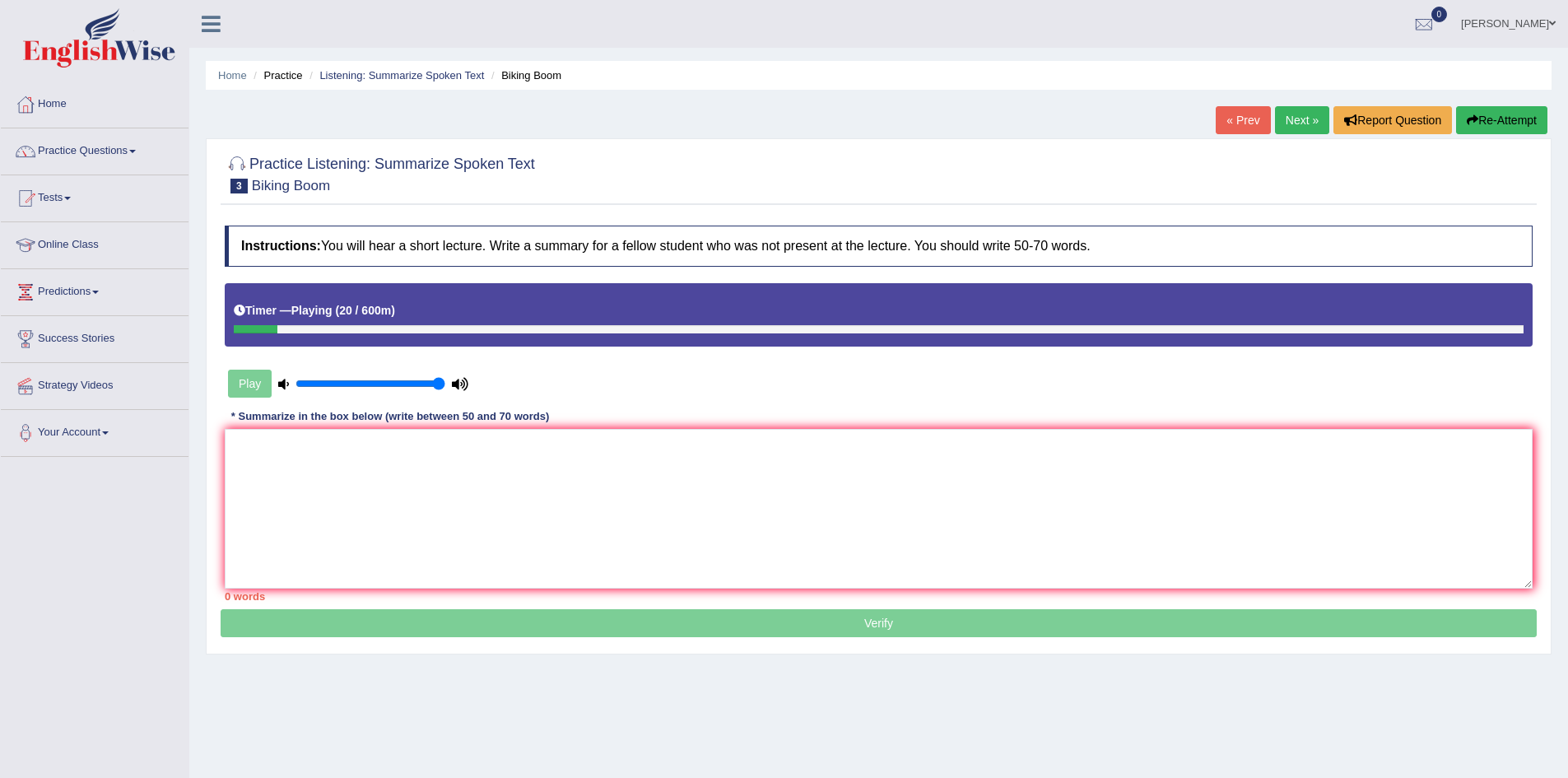
drag, startPoint x: 298, startPoint y: 381, endPoint x: 436, endPoint y: 392, distance: 138.4
click at [436, 390] on input "range" at bounding box center [370, 384] width 150 height 13
drag, startPoint x: 442, startPoint y: 385, endPoint x: 298, endPoint y: 386, distance: 144.0
type input "0.05"
click at [298, 386] on input "range" at bounding box center [370, 384] width 150 height 13
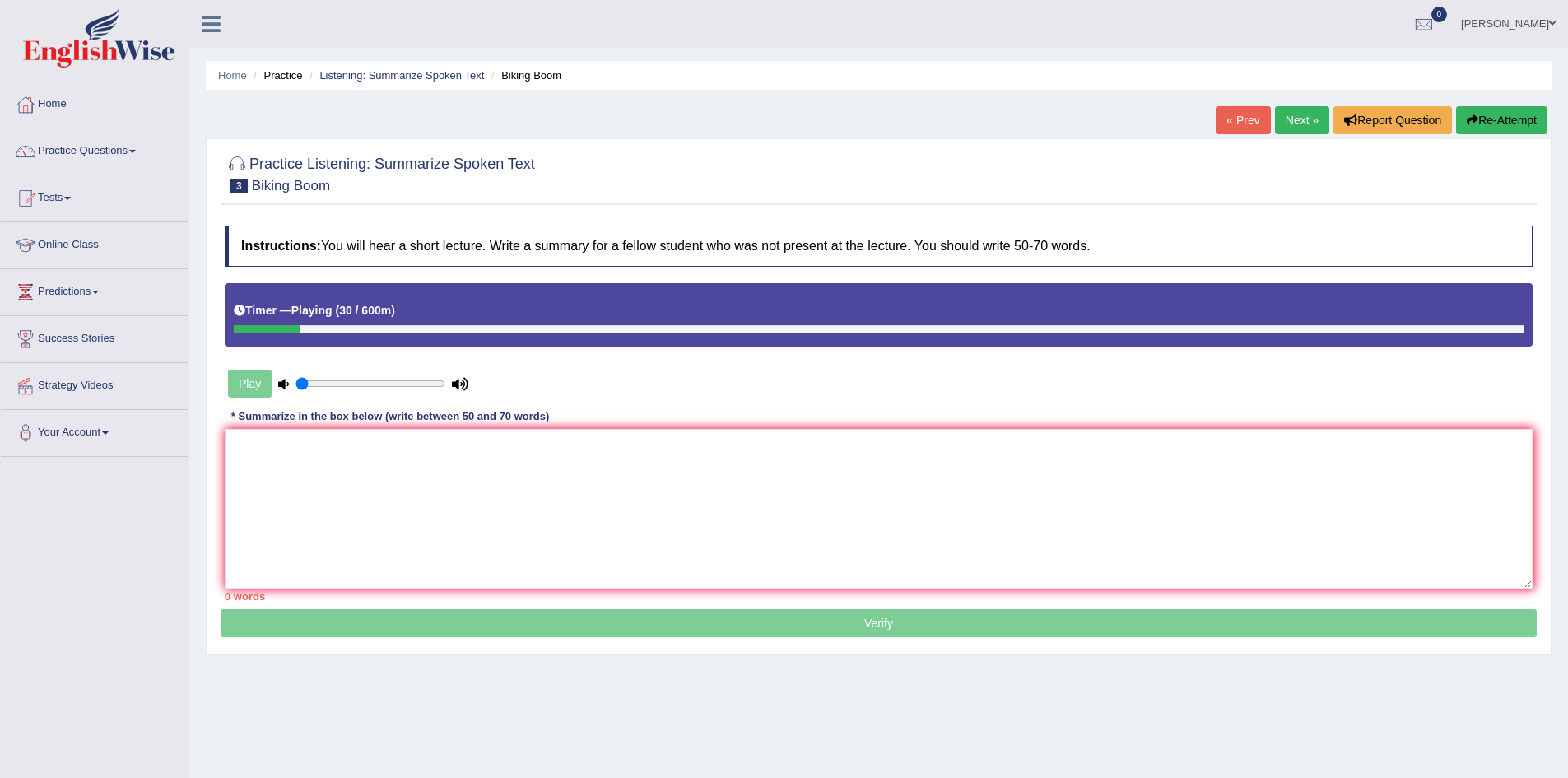
click at [1502, 125] on button "Re-Attempt" at bounding box center [1502, 120] width 91 height 28
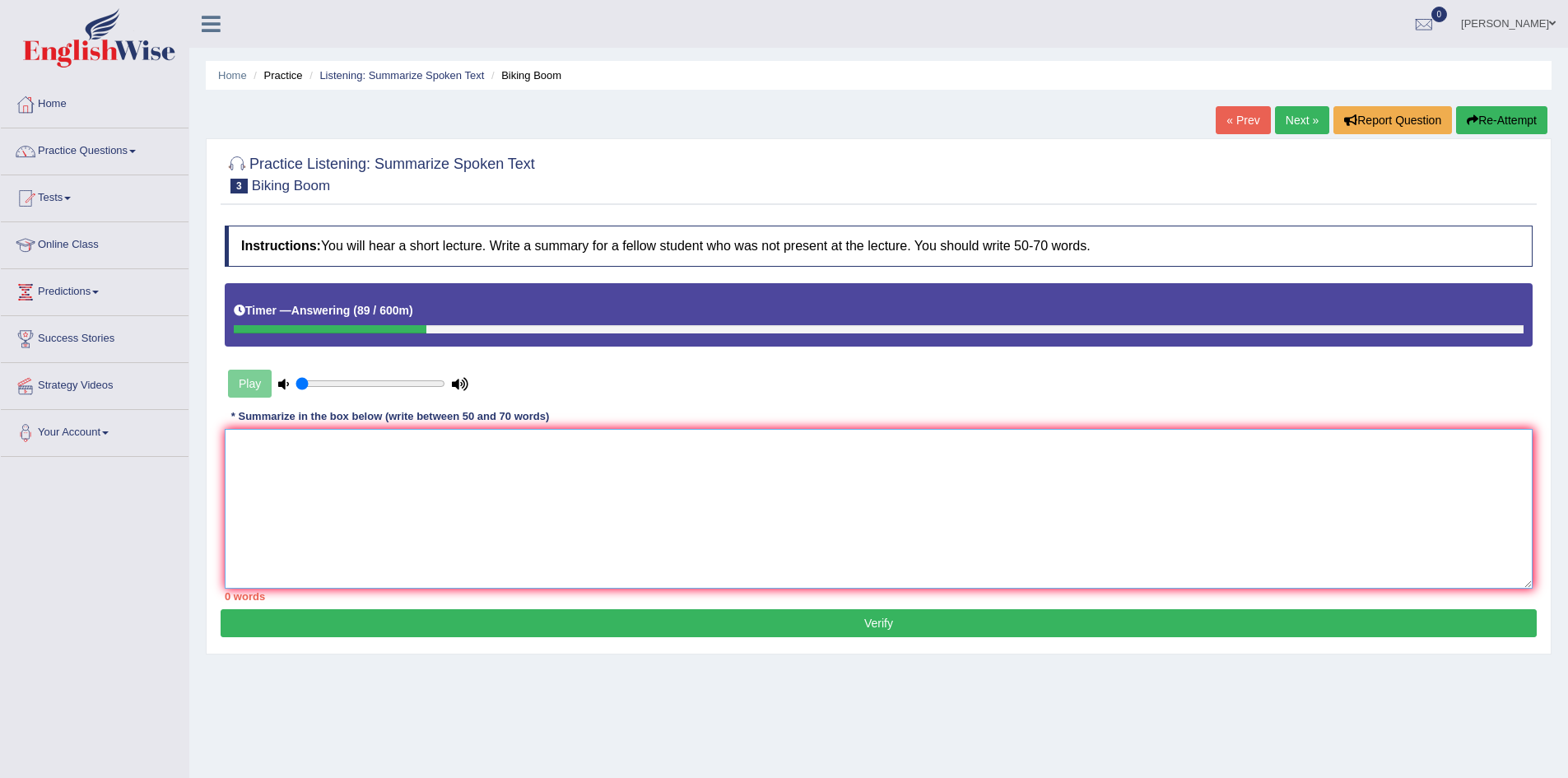
click at [784, 512] on textarea at bounding box center [878, 509] width 1308 height 160
drag, startPoint x: 472, startPoint y: 449, endPoint x: 486, endPoint y: 455, distance: 15.2
click at [486, 455] on textarea "A noteworthy point revealed in the lecture was on. To elaborate further informa…" at bounding box center [878, 509] width 1308 height 160
click at [881, 468] on textarea "A noteworthy point revealed in the lecture was about. To elaborate further info…" at bounding box center [878, 509] width 1308 height 160
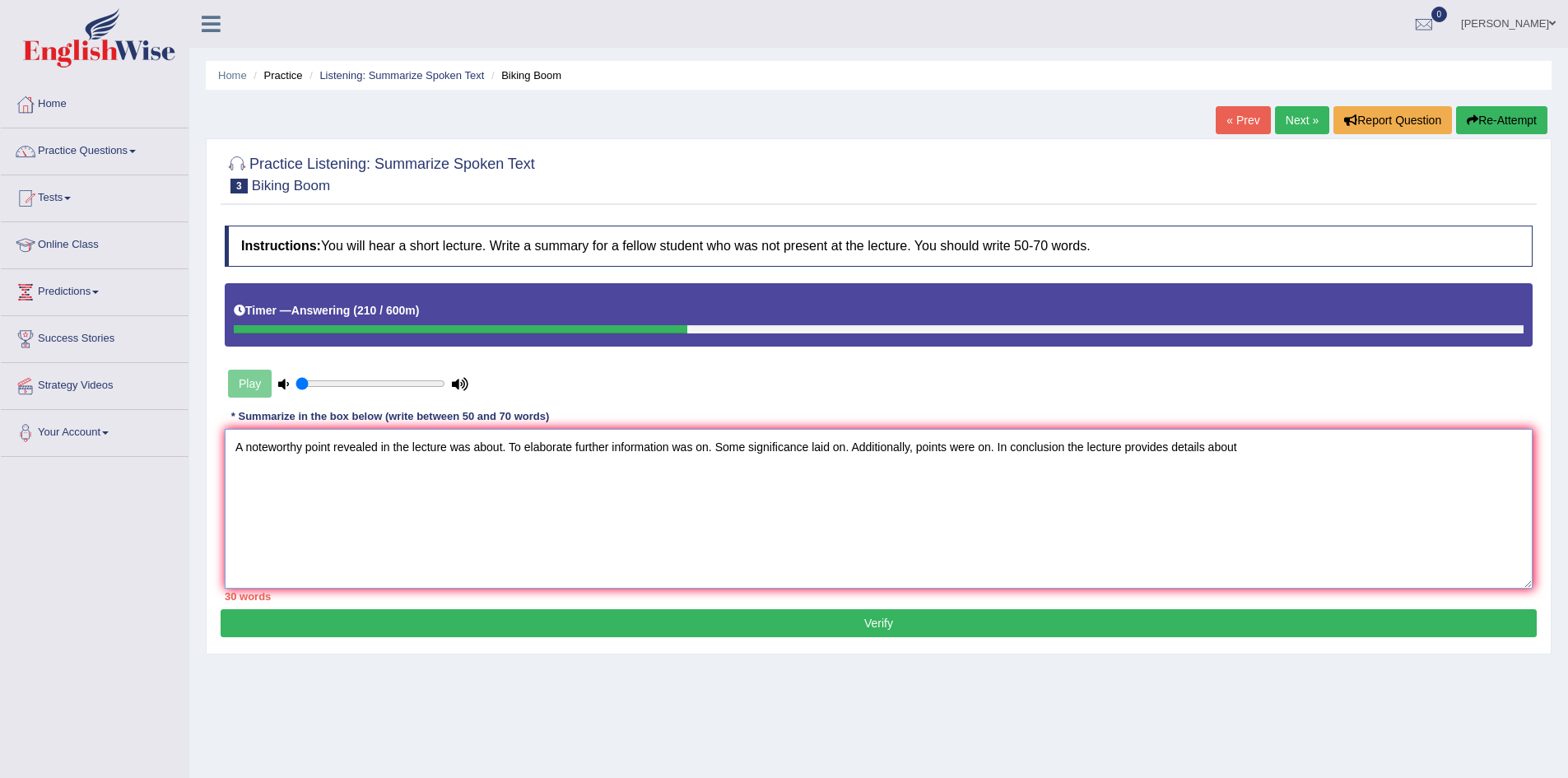
drag, startPoint x: 499, startPoint y: 449, endPoint x: 513, endPoint y: 462, distance: 19.1
click at [499, 449] on textarea "A noteworthy point revealed in the lecture was about. To elaborate further info…" at bounding box center [878, 509] width 1308 height 160
click at [499, 444] on textarea "A noteworthy point revealed in the lecture was about. To elaborate further info…" at bounding box center [878, 509] width 1308 height 160
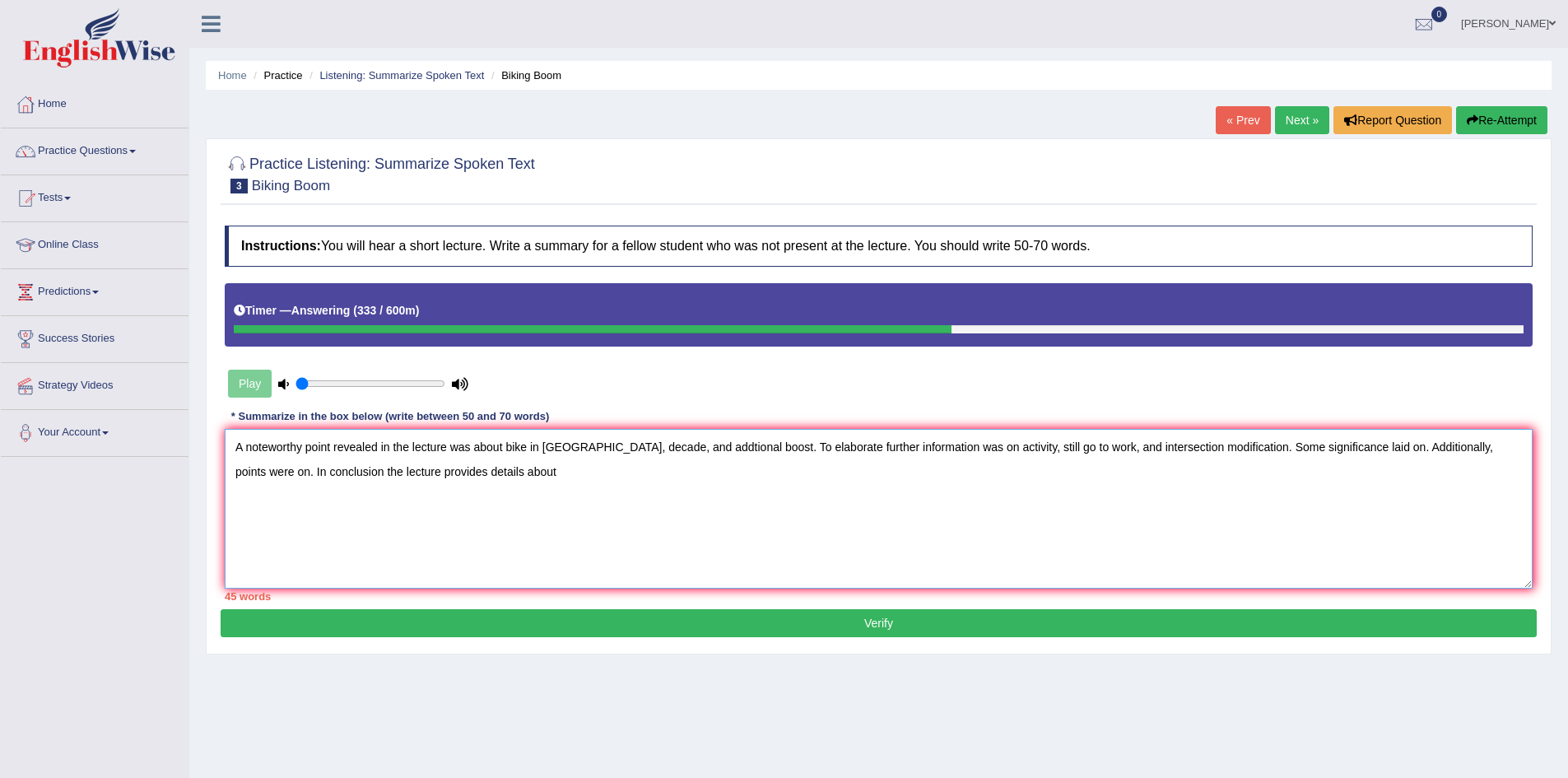
click at [1328, 448] on textarea "A noteworthy point revealed in the lecture was about bike in USA, decade, and a…" at bounding box center [878, 509] width 1308 height 160
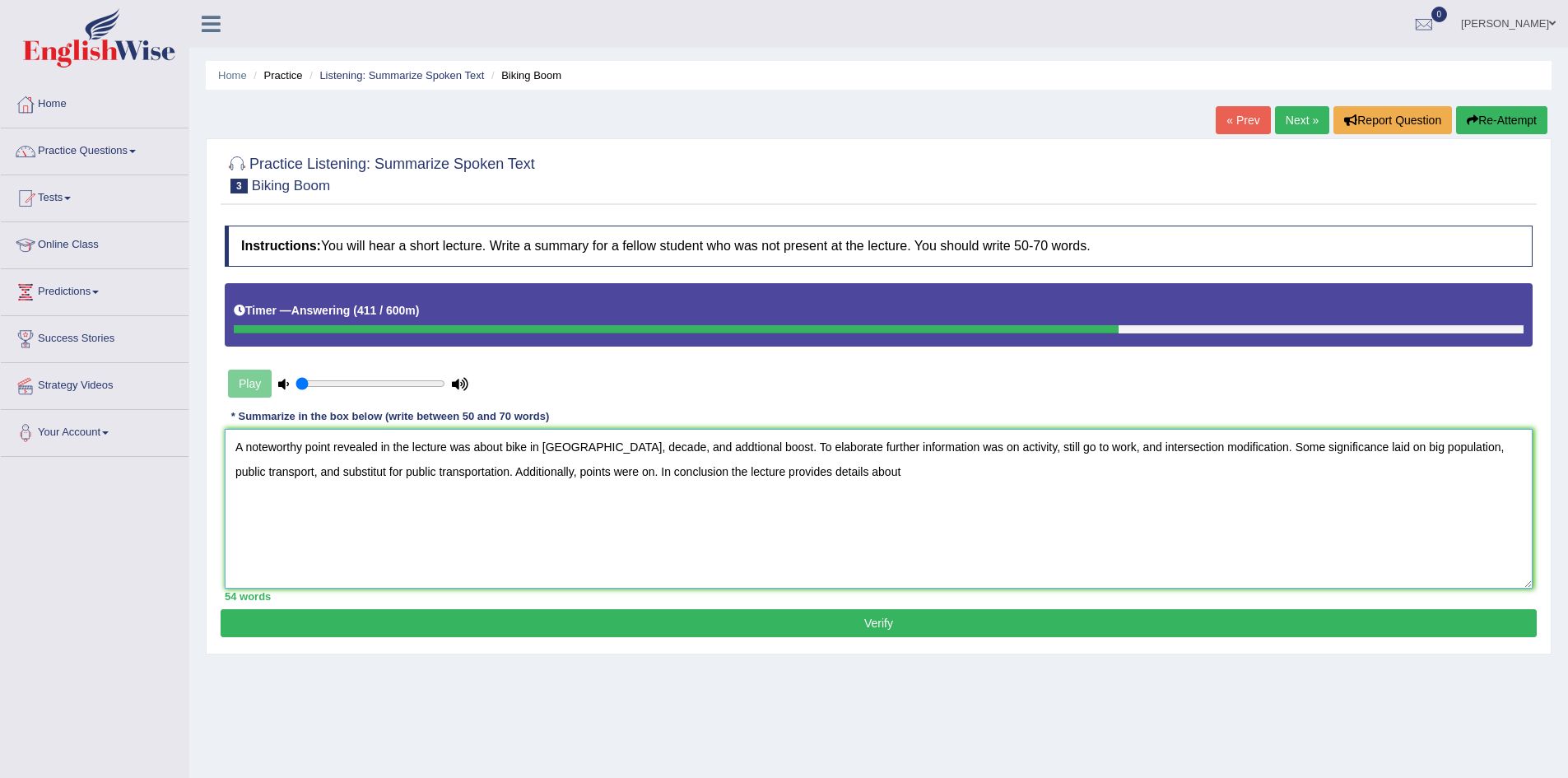
click at [822, 470] on textarea "A noteworthy point revealed in the lecture was about bike in USA, decade, and a…" at bounding box center [878, 509] width 1308 height 160
click at [1043, 449] on textarea "A noteworthy point revealed in the lecture was about bike in USA, decade, and a…" at bounding box center [878, 509] width 1308 height 160
click at [572, 444] on textarea "A noteworthy point revealed in the lecture was about bike in USA, decade, and a…" at bounding box center [878, 509] width 1308 height 160
click at [621, 471] on textarea "A noteworthy point revealed in the lecture was about bike in USA, decade, and a…" at bounding box center [878, 509] width 1308 height 160
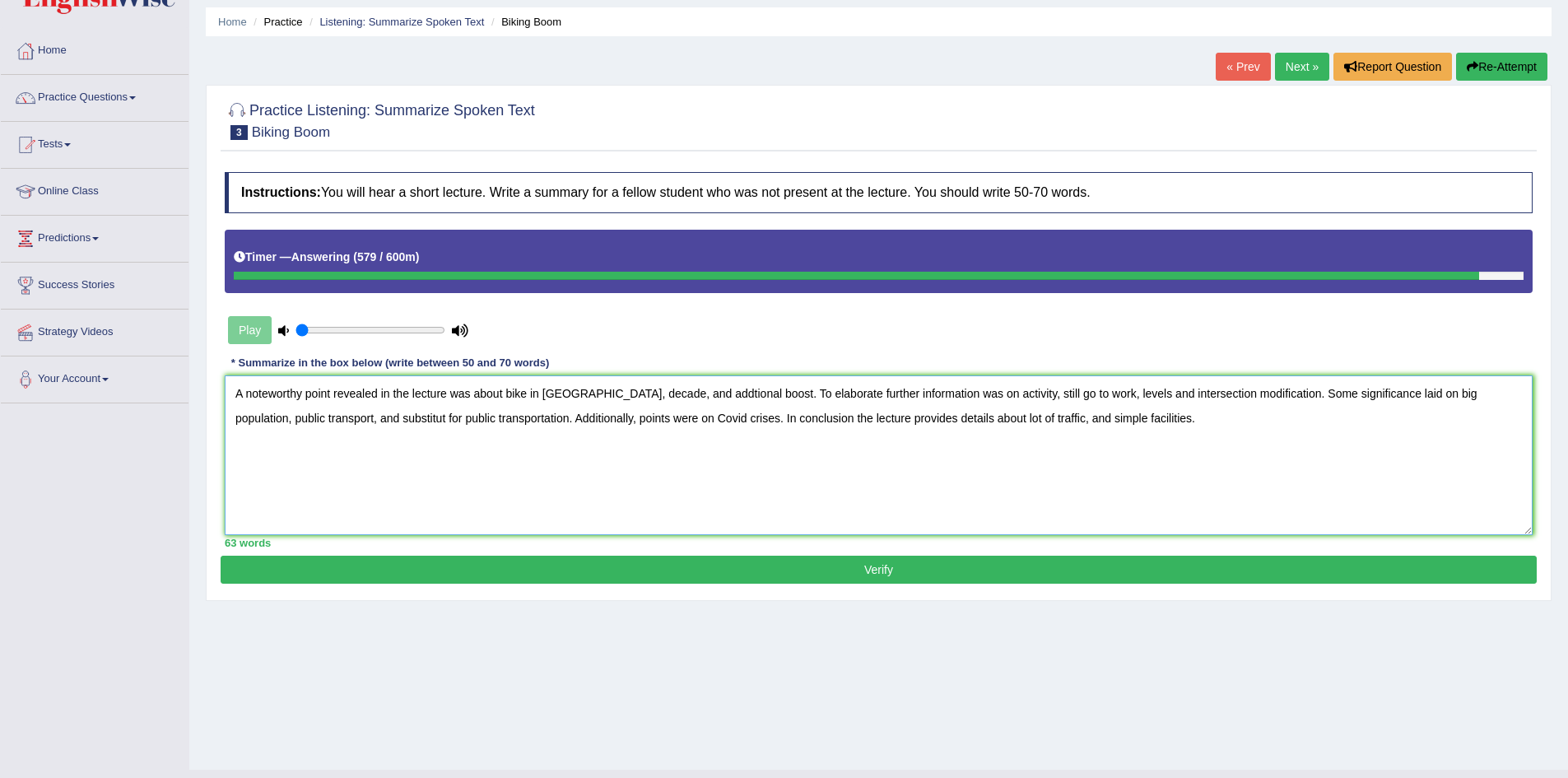
scroll to position [86, 0]
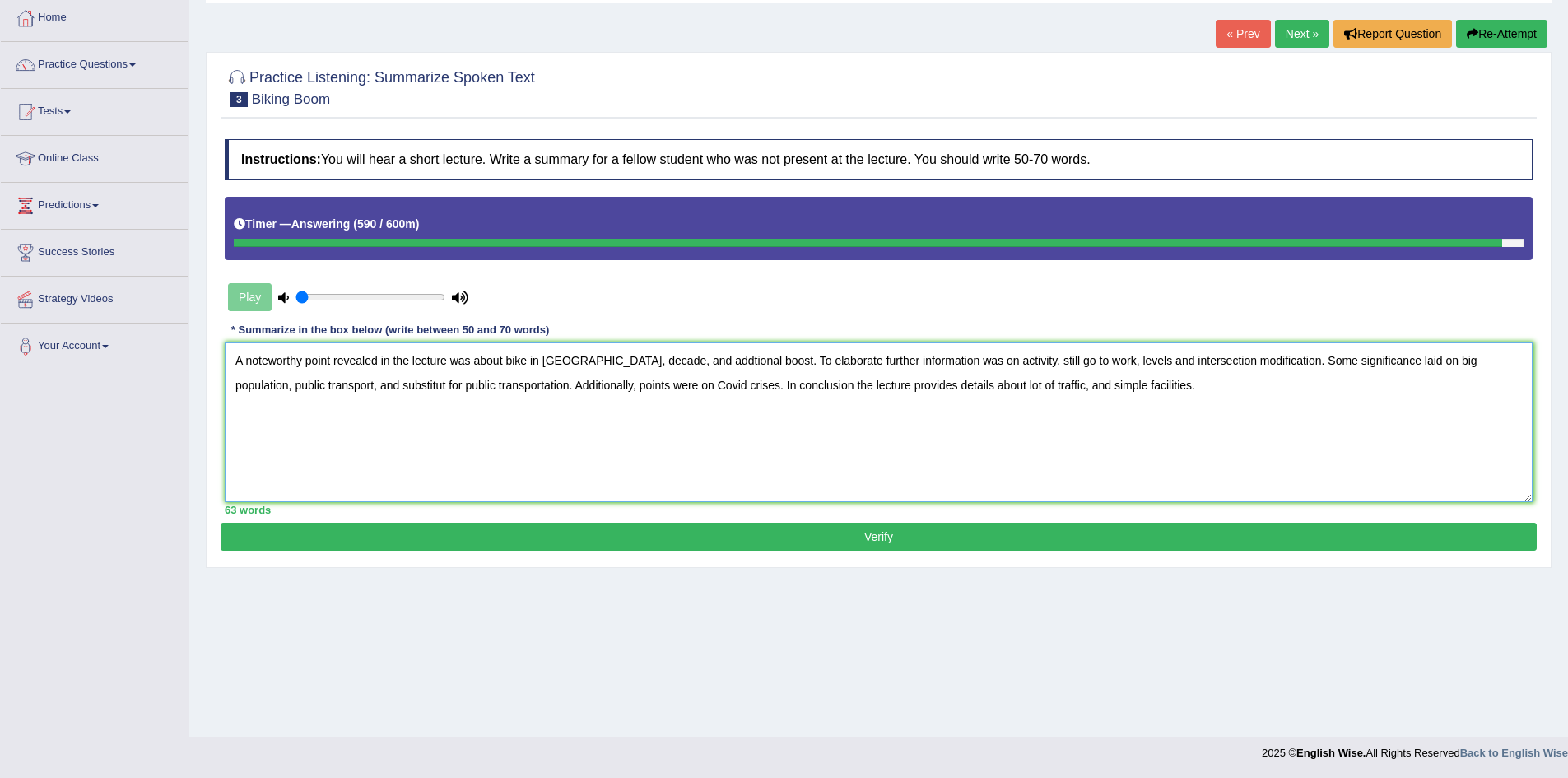
click at [676, 386] on textarea "A noteworthy point revealed in the lecture was about bike in USA, decade, and a…" at bounding box center [878, 422] width 1308 height 160
type textarea "A noteworthy point revealed in the lecture was about bike in USA, decade, and a…"
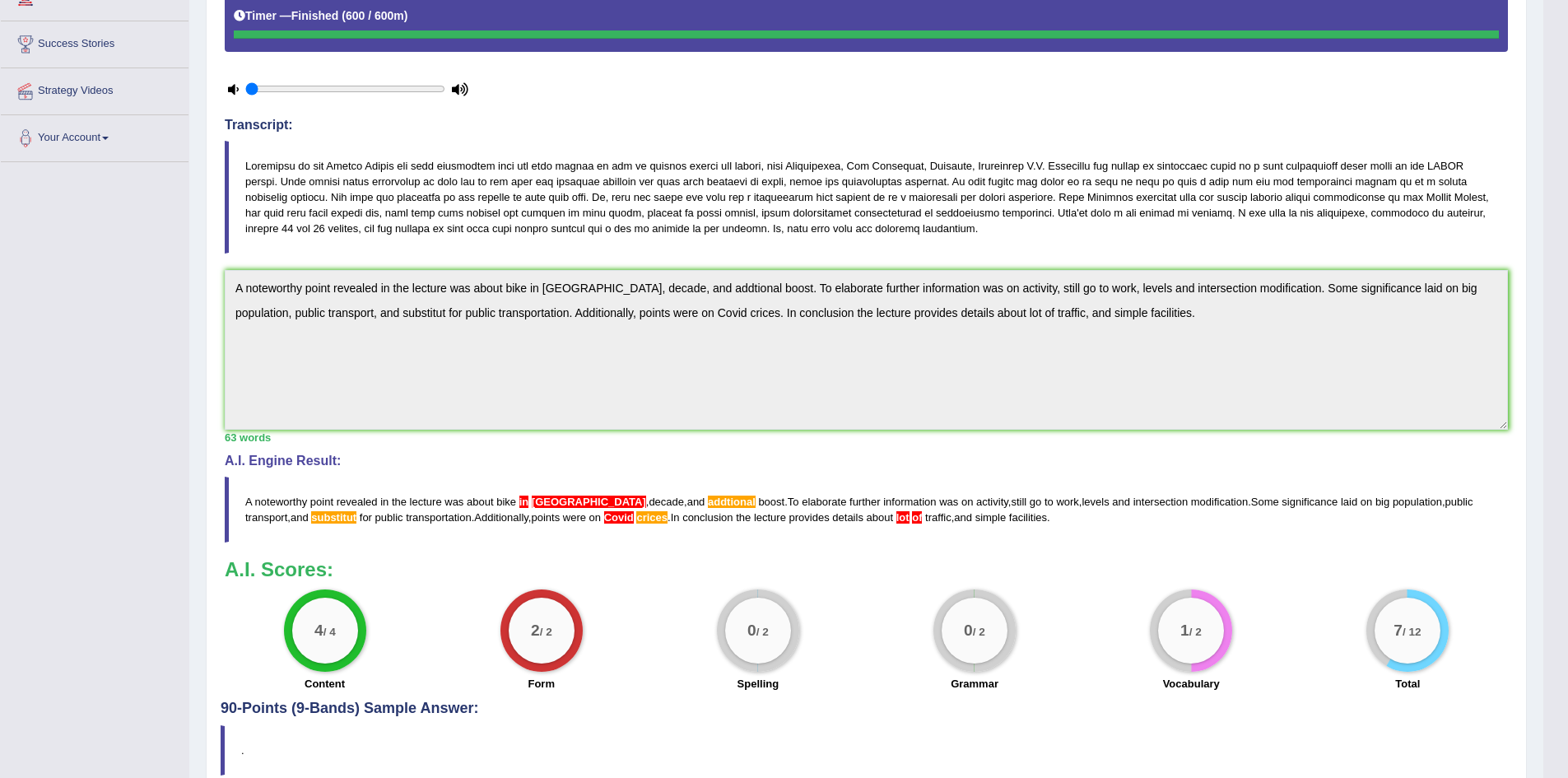
scroll to position [371, 0]
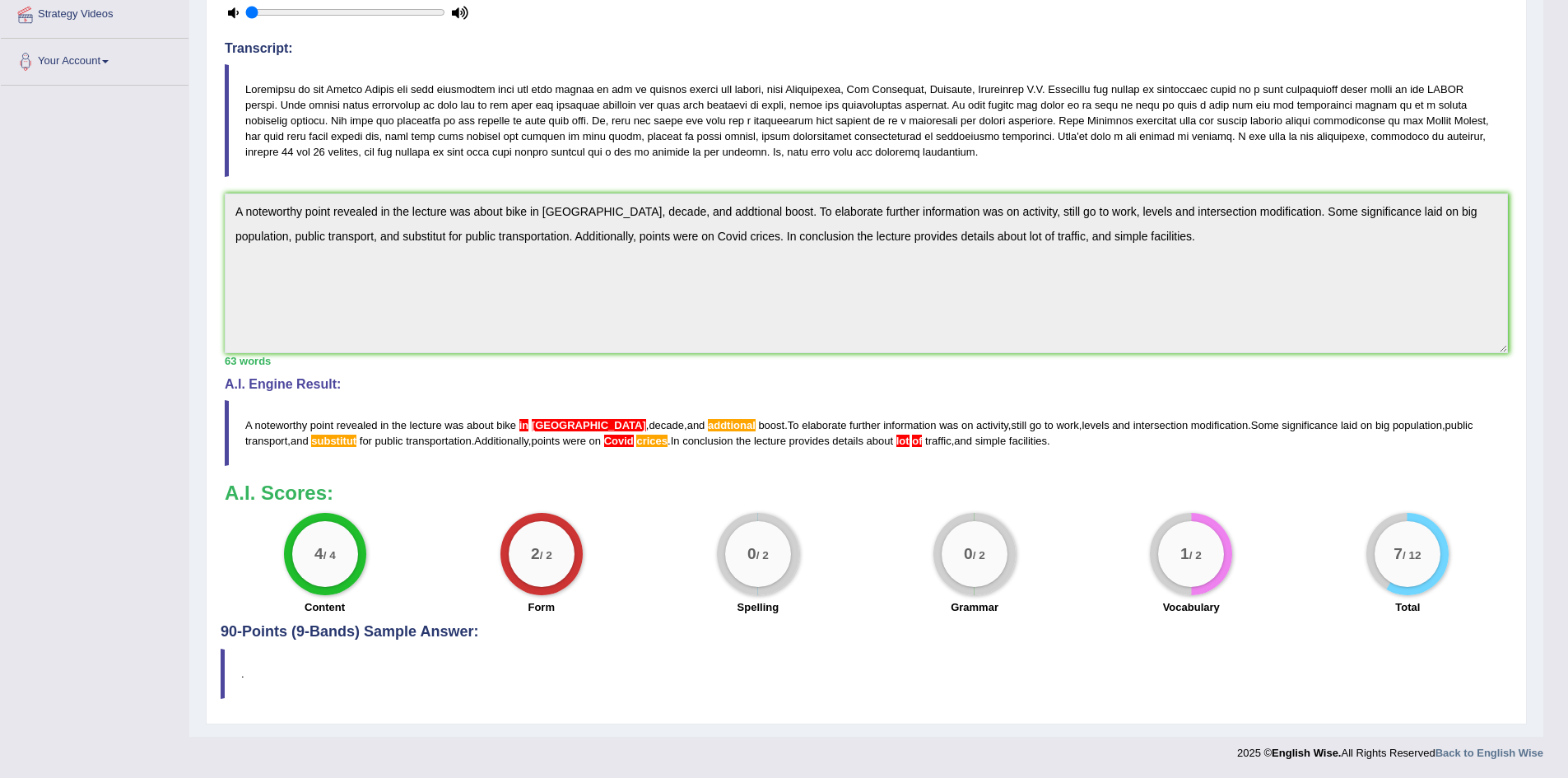
drag, startPoint x: 845, startPoint y: 436, endPoint x: 895, endPoint y: 438, distance: 50.0
click at [895, 438] on blockquote "A noteworthy point revealed in the lecture was about bike in USA , decade , and…" at bounding box center [866, 433] width 1284 height 66
click at [905, 476] on div "Instructions: You will hear a short lecture. Write a summary for a fellow stude…" at bounding box center [866, 235] width 1291 height 778
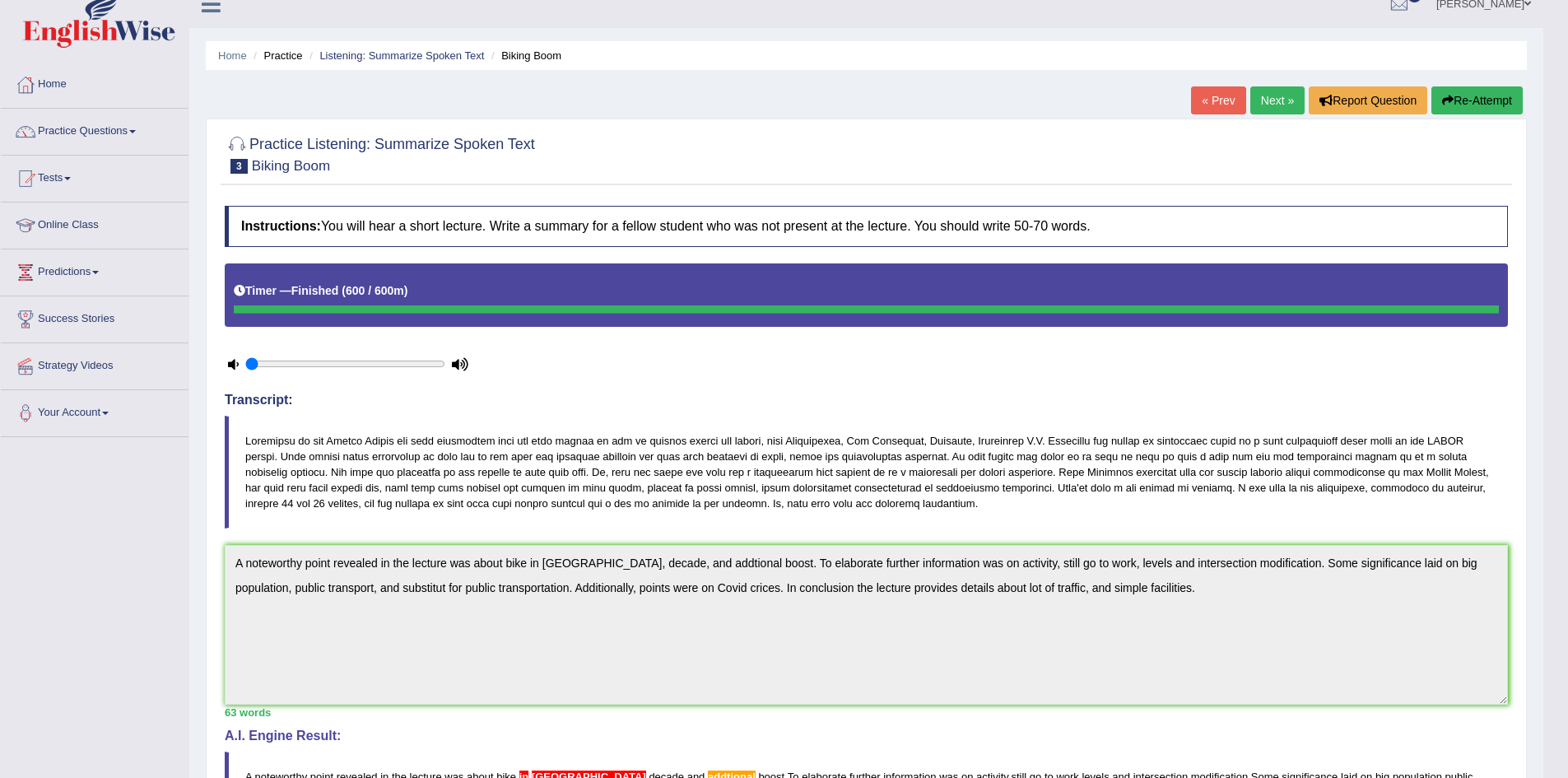
scroll to position [0, 0]
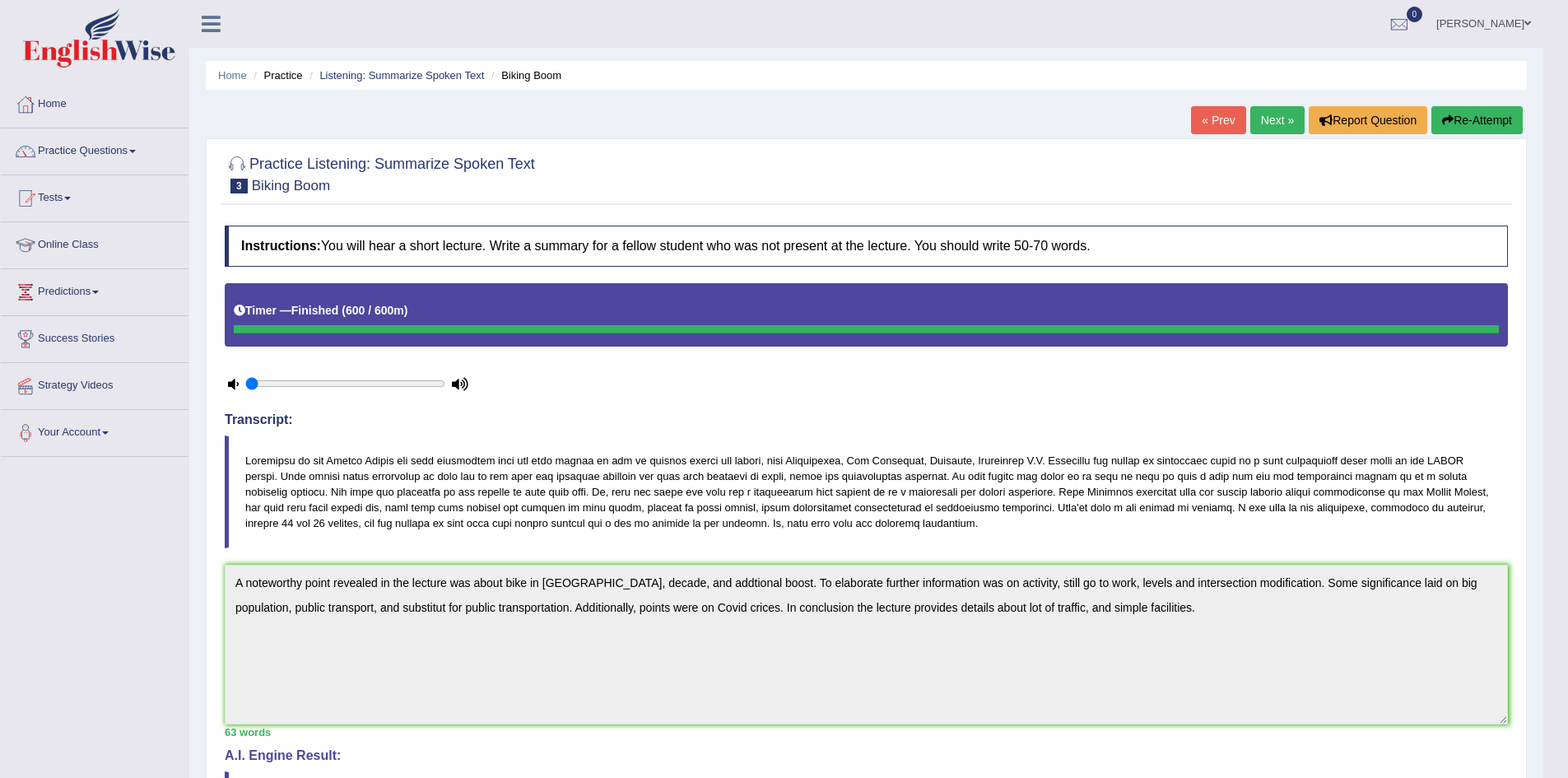
drag, startPoint x: 257, startPoint y: 518, endPoint x: 165, endPoint y: 619, distance: 136.6
click at [467, 553] on div "Instructions: You will hear a short lecture. Write a summary for a fellow stude…" at bounding box center [866, 606] width 1291 height 778
click at [1462, 124] on button "Re-Attempt" at bounding box center [1477, 120] width 91 height 28
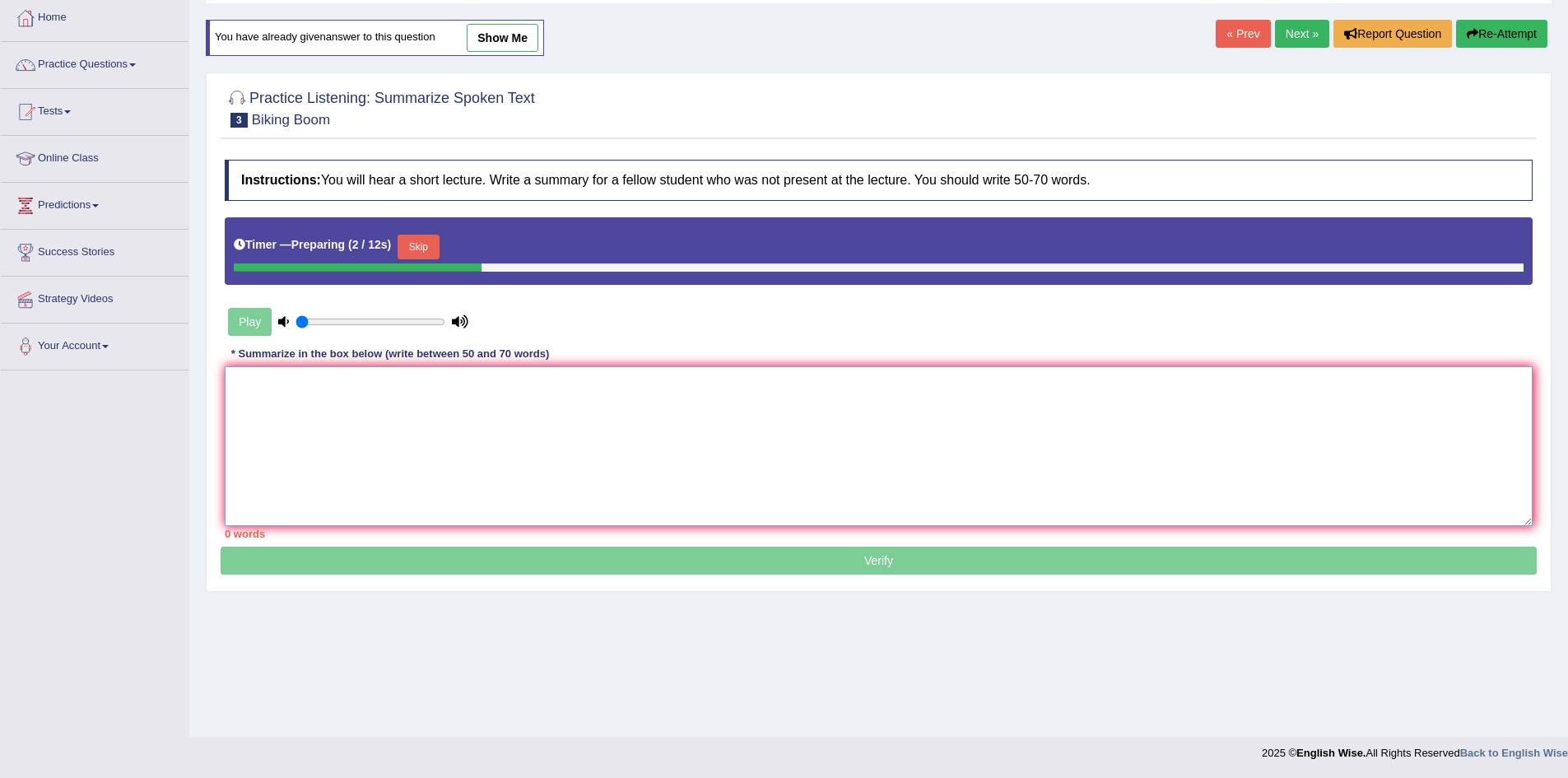
click at [328, 412] on textarea at bounding box center [878, 446] width 1308 height 160
paste textarea "A noteworthy point revealed in the lecture was about biking in the [GEOGRAPHIC_…"
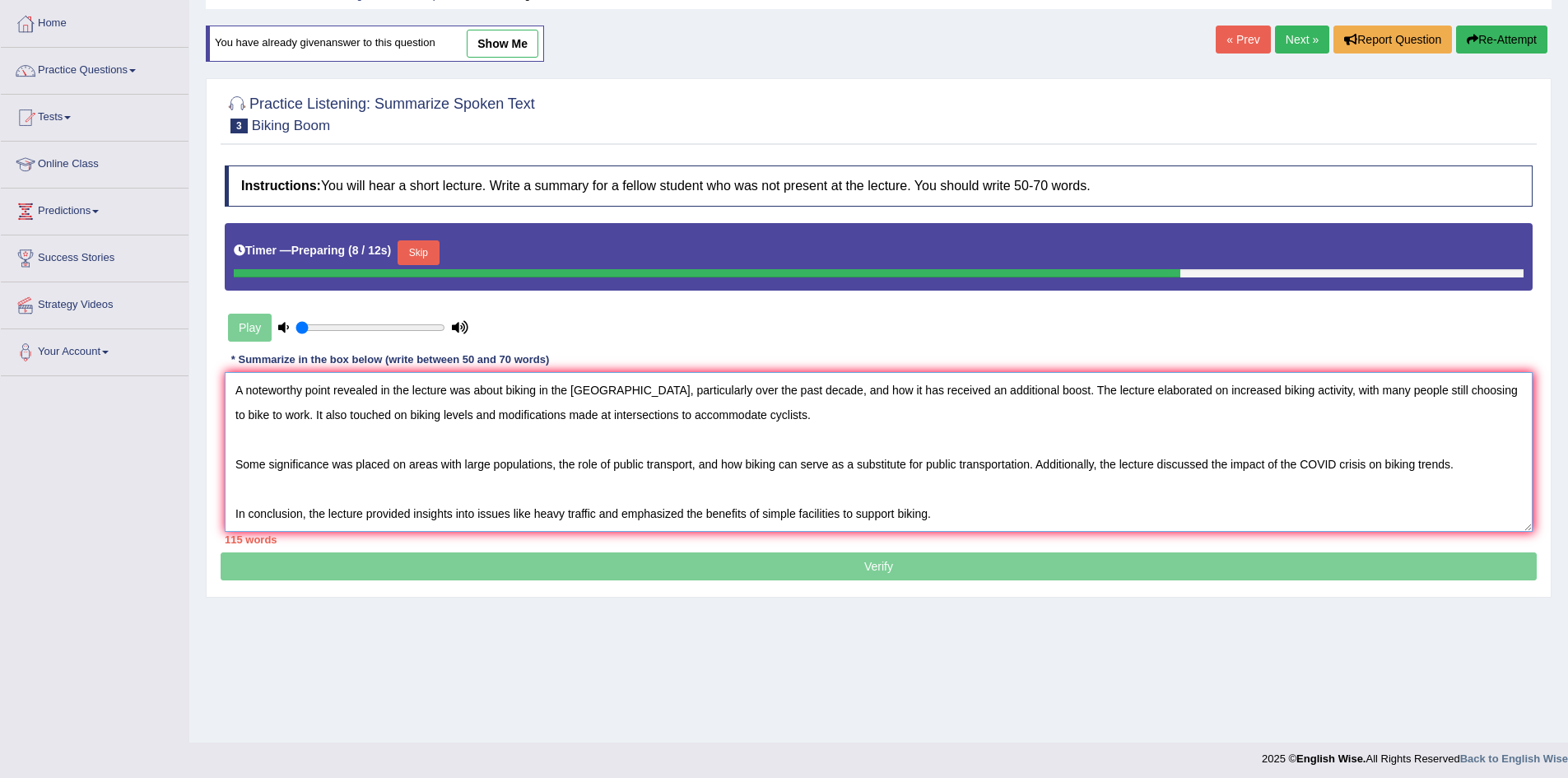
scroll to position [86, 0]
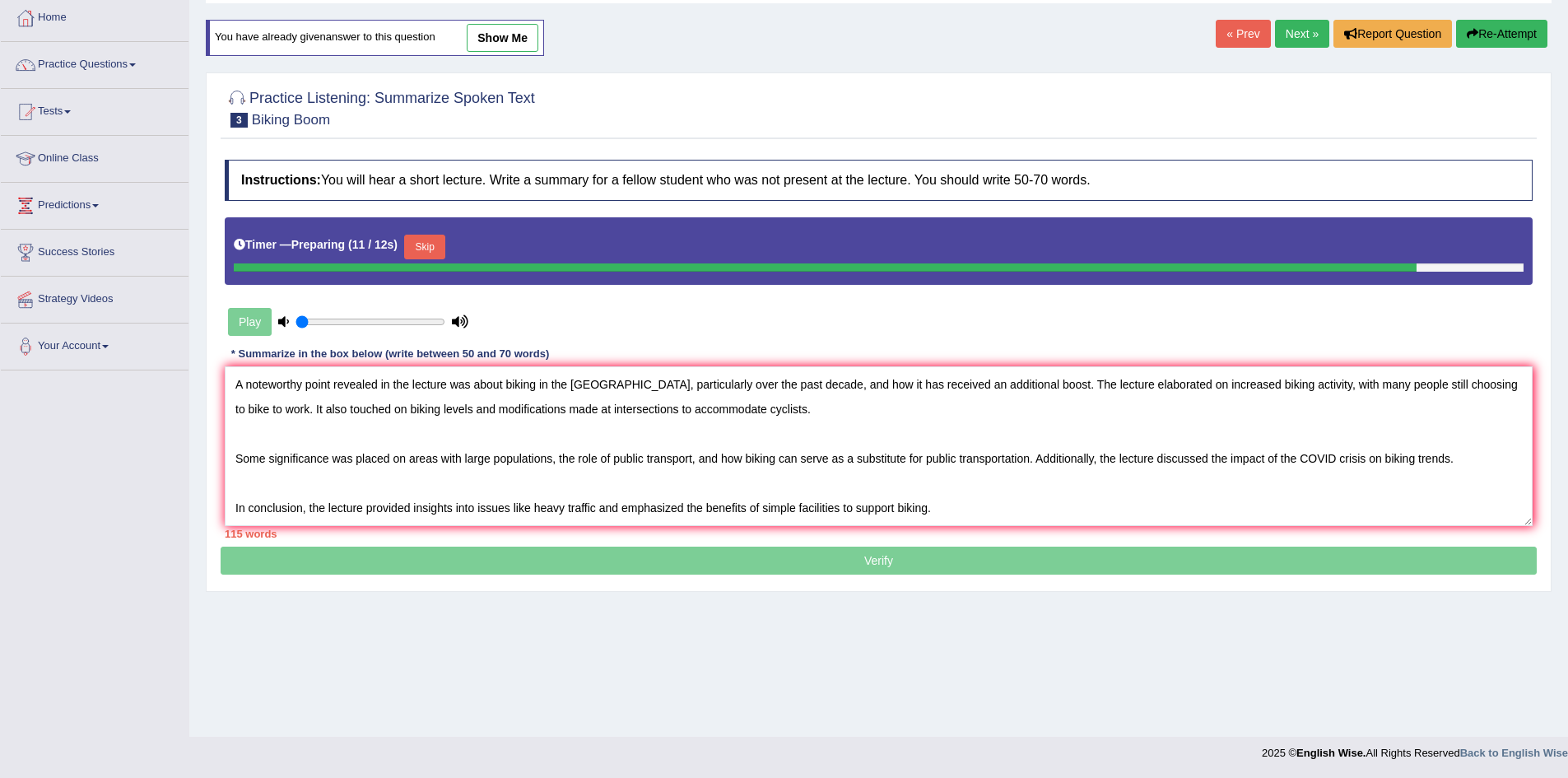
click at [445, 238] on button "Skip" at bounding box center [424, 247] width 41 height 25
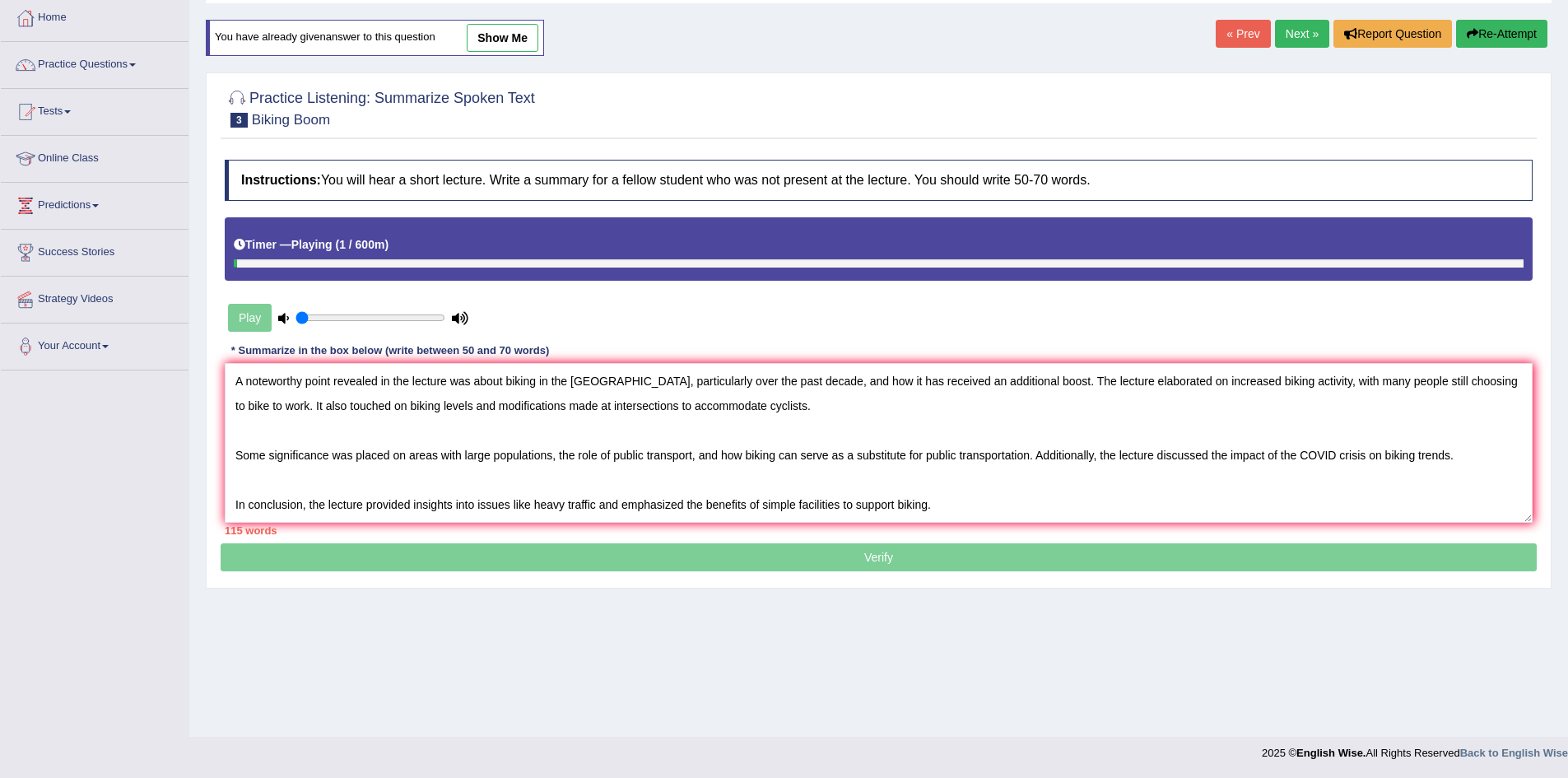
click at [1491, 267] on div at bounding box center [879, 263] width 1290 height 9
click at [909, 551] on p "Verify" at bounding box center [878, 359] width 1316 height 424
click at [315, 254] on div "Timer — Playing ( 4 / 600m )" at bounding box center [879, 244] width 1290 height 28
drag, startPoint x: 297, startPoint y: 262, endPoint x: 503, endPoint y: 309, distance: 211.3
click at [503, 309] on div "Instructions: You will hear a short lecture. Write a summary for a fellow stude…" at bounding box center [878, 348] width 1316 height 392
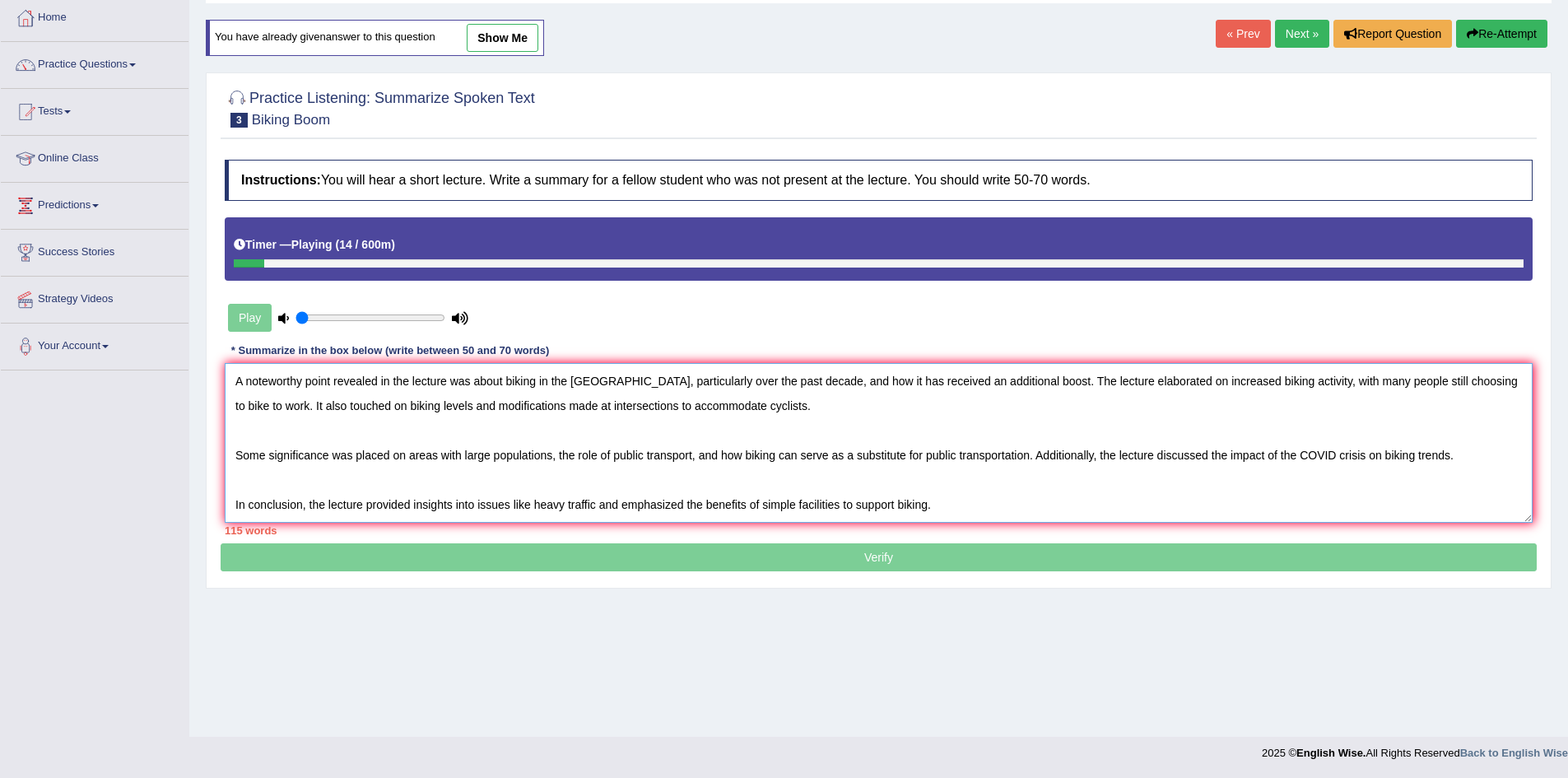
click at [238, 457] on textarea "A noteworthy point revealed in the lecture was about biking in the USA, particu…" at bounding box center [878, 443] width 1308 height 160
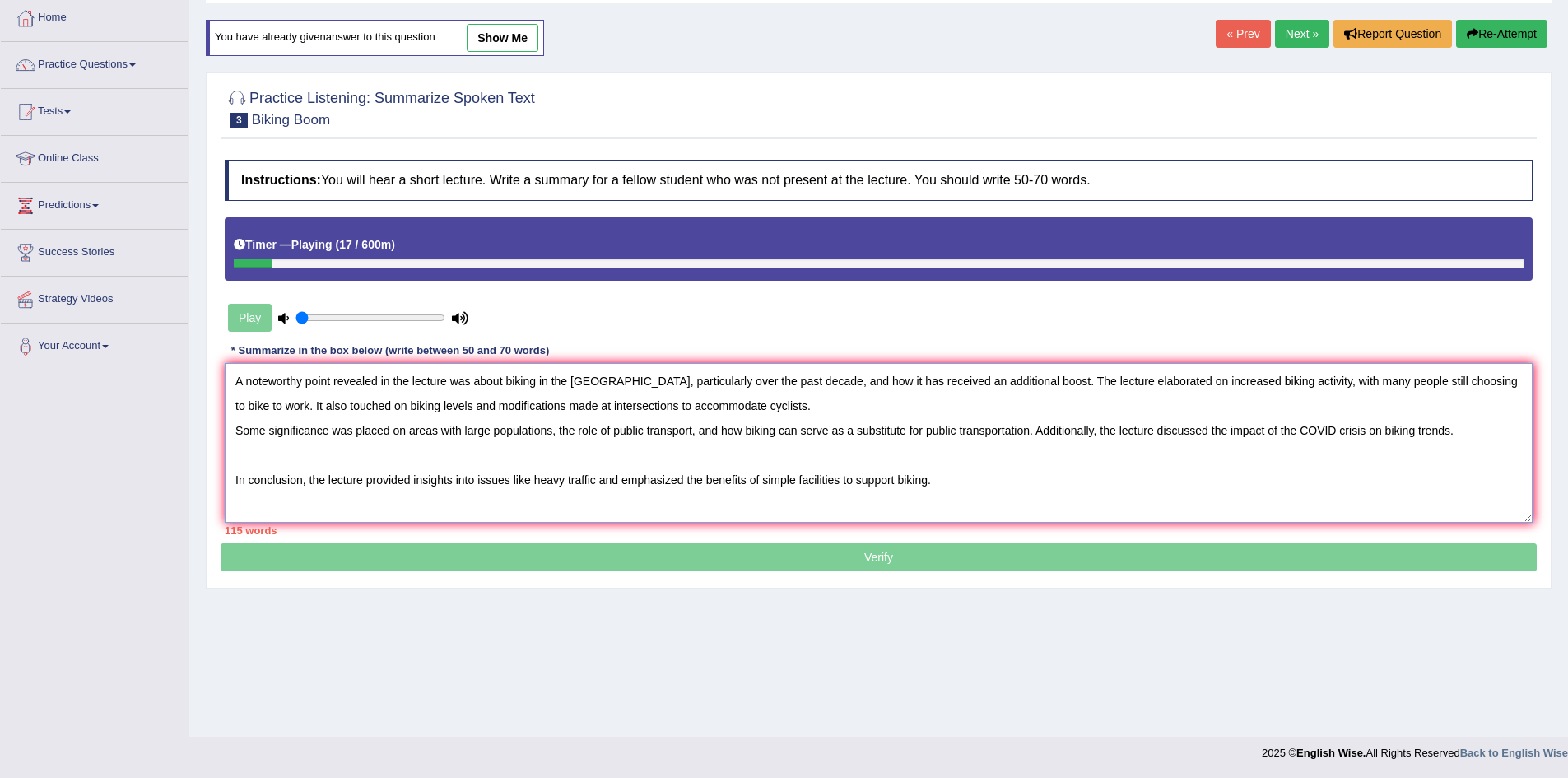
click at [231, 478] on textarea "A noteworthy point revealed in the lecture was about biking in the USA, particu…" at bounding box center [878, 443] width 1308 height 160
type textarea "A noteworthy point revealed in the lecture was about biking in the [GEOGRAPHIC_…"
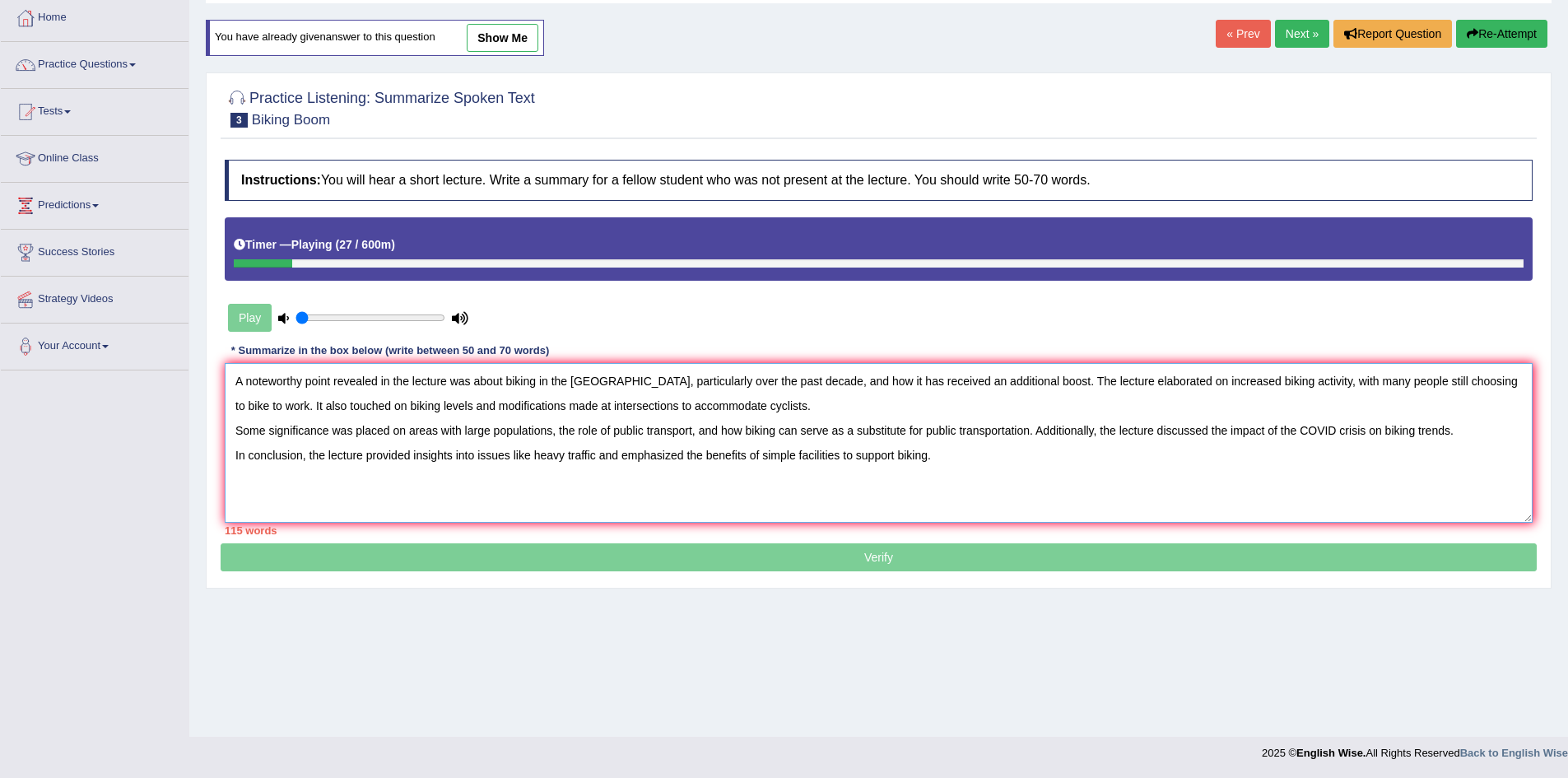
drag, startPoint x: 1317, startPoint y: 427, endPoint x: 1365, endPoint y: 432, distance: 48.3
click at [1365, 432] on textarea "A noteworthy point revealed in the lecture was about biking in the [GEOGRAPHIC_…" at bounding box center [878, 443] width 1308 height 160
click at [1061, 392] on textarea "A noteworthy point revealed in the lecture was about biking in the [GEOGRAPHIC_…" at bounding box center [878, 443] width 1308 height 160
drag, startPoint x: 968, startPoint y: 462, endPoint x: 203, endPoint y: 430, distance: 765.7
click at [203, 430] on div "Home Practice Listening: Summarize Spoken Text Biking Boom You have already giv…" at bounding box center [878, 325] width 1379 height 823
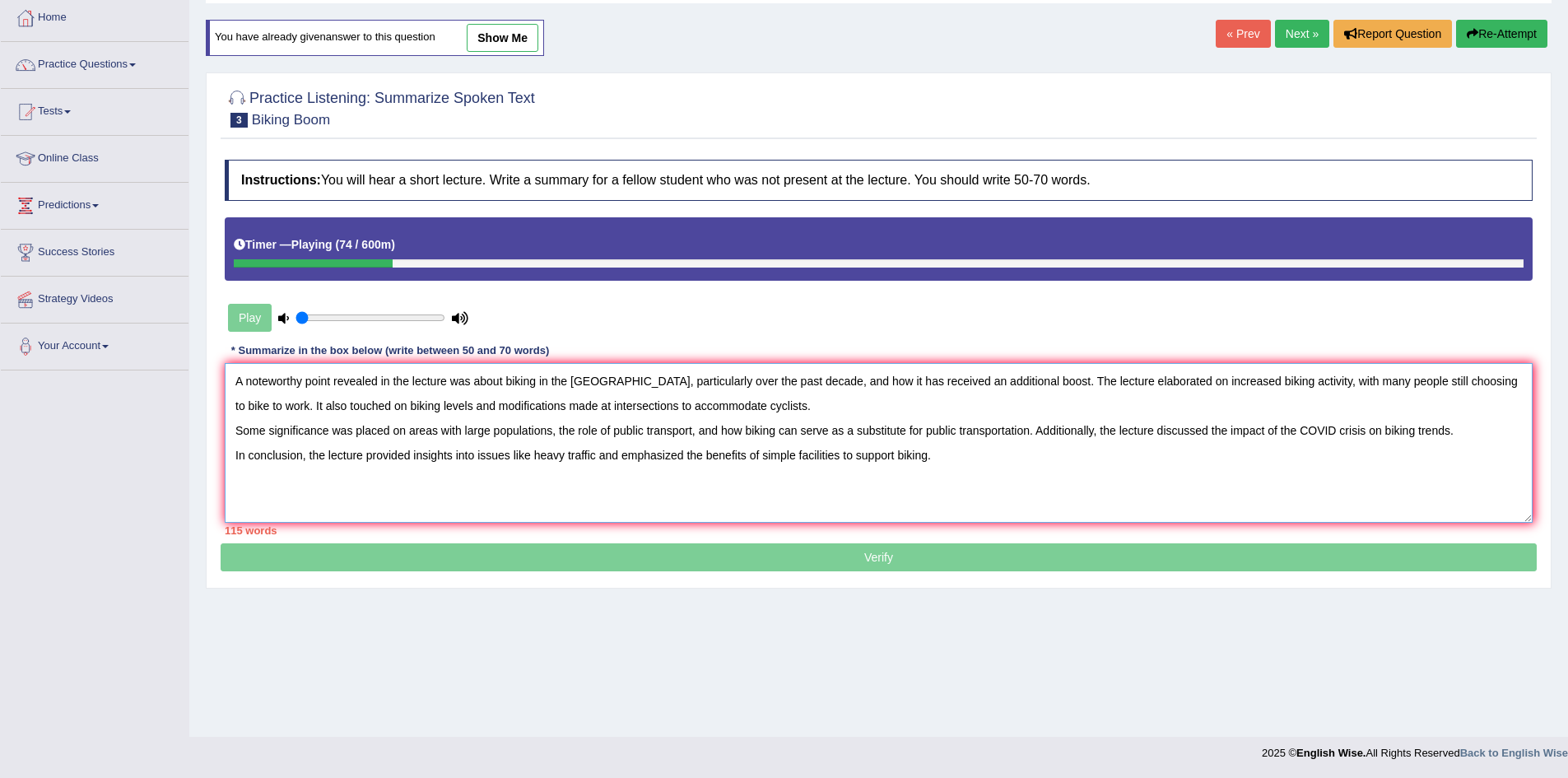
click at [496, 425] on textarea "A noteworthy point revealed in the lecture was about biking in the USA, particu…" at bounding box center [878, 443] width 1308 height 160
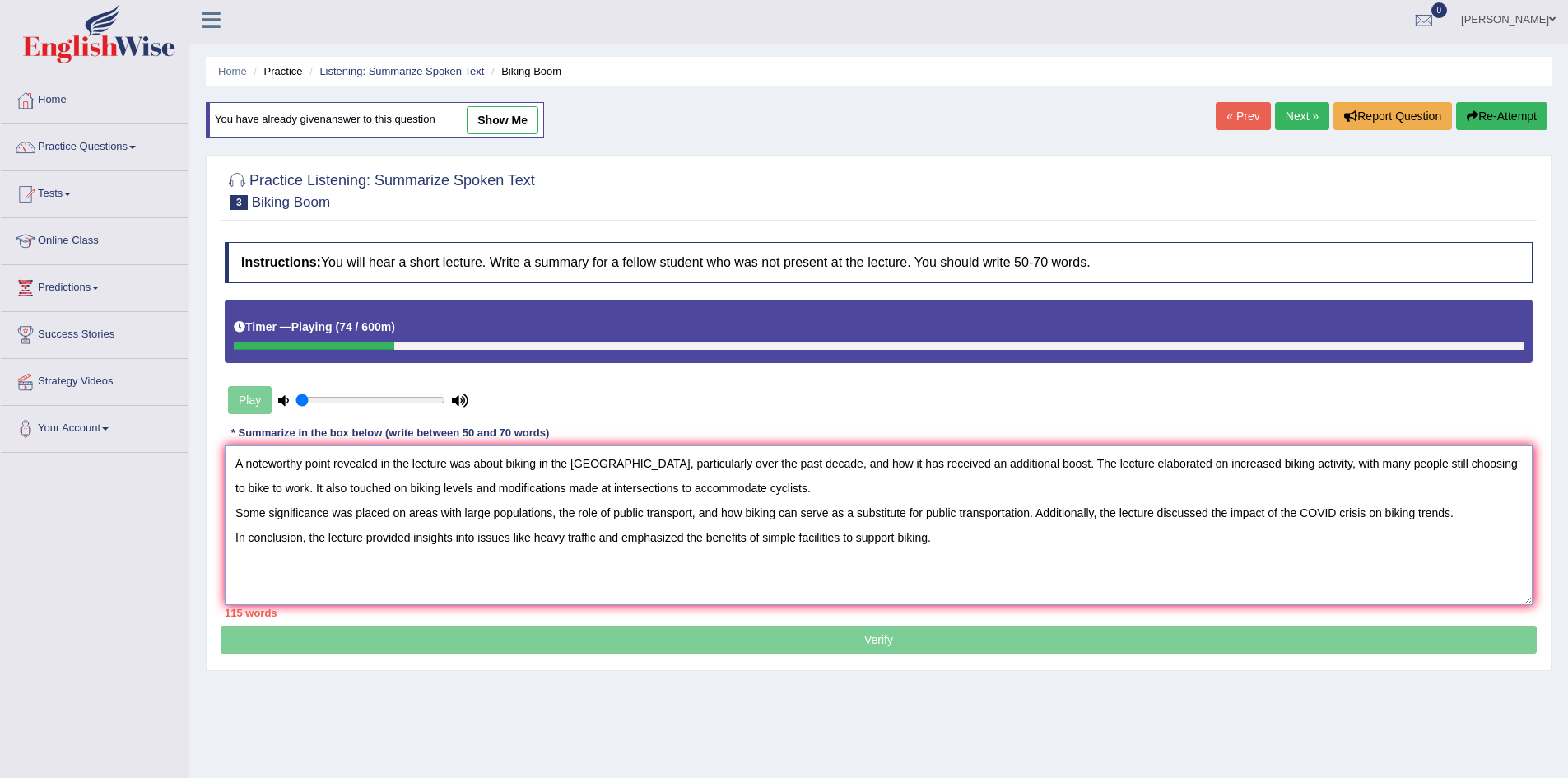
scroll to position [0, 0]
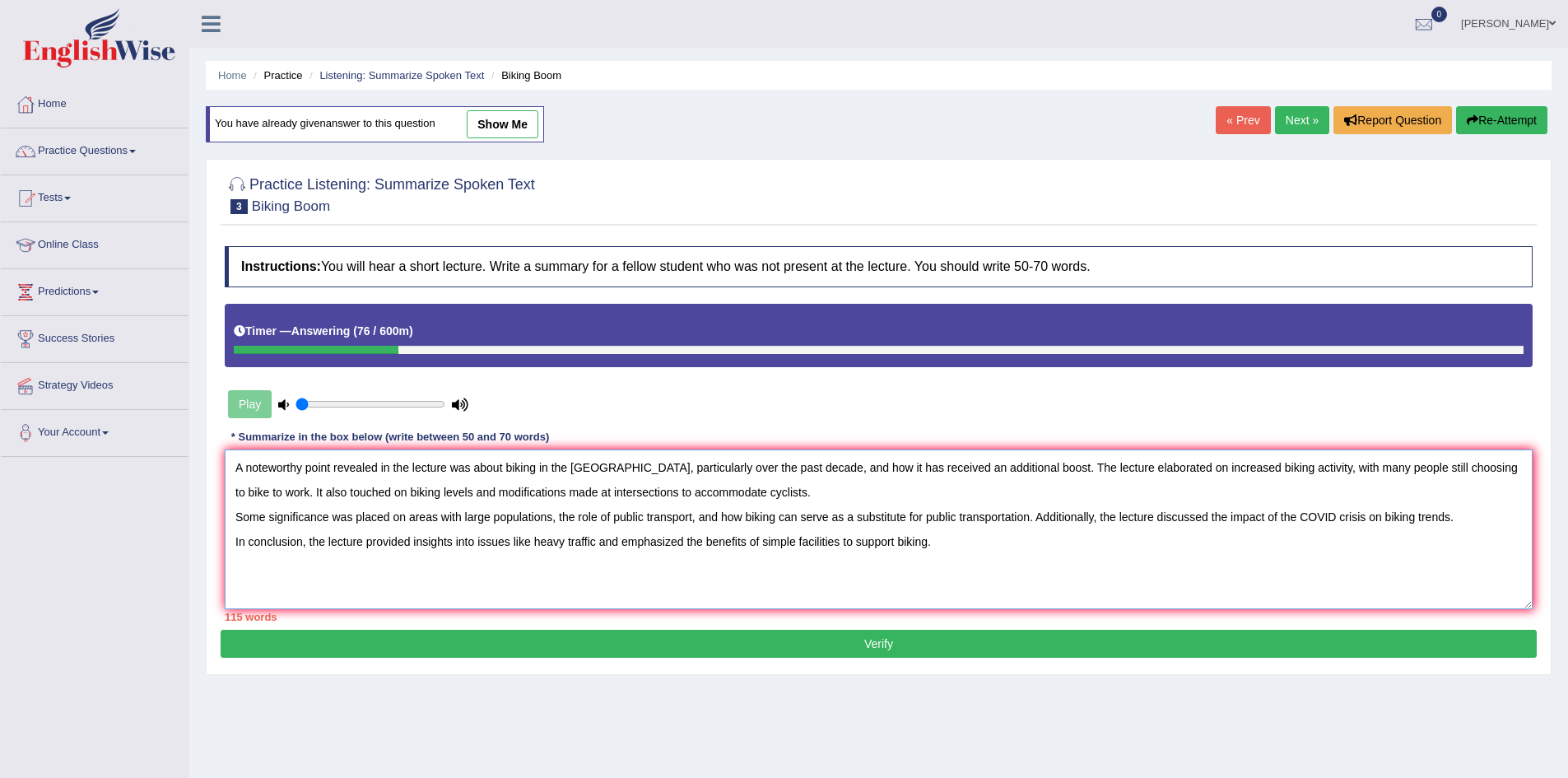
drag, startPoint x: 650, startPoint y: 516, endPoint x: 193, endPoint y: 451, distance: 461.6
click at [193, 451] on div "Home Practice Listening: Summarize Spoken Text Biking Boom You have already giv…" at bounding box center [878, 411] width 1379 height 823
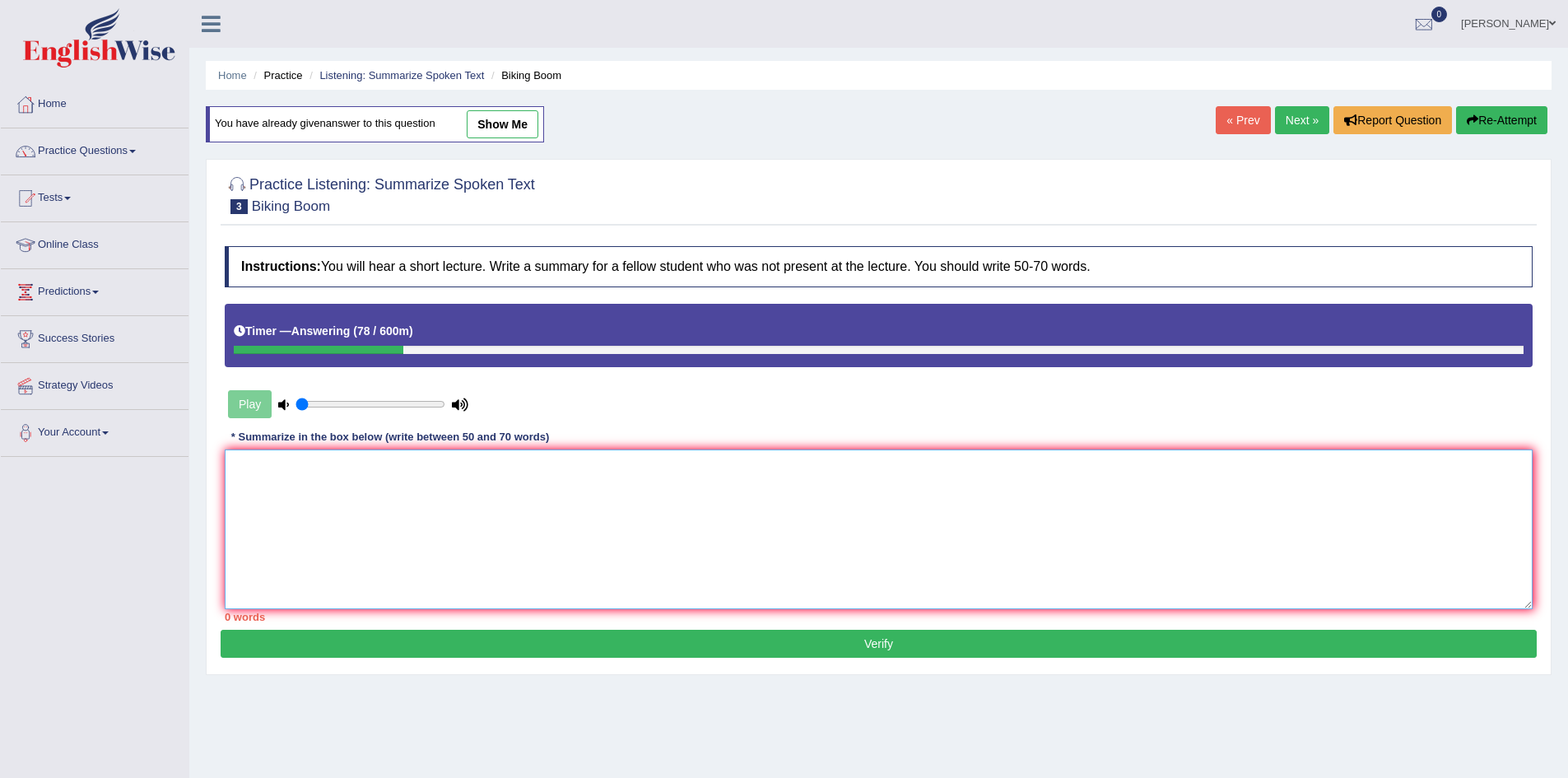
click at [562, 494] on textarea at bounding box center [878, 529] width 1308 height 160
paste textarea "A noteworthy point revealed in the lecture was about biking in the USA, particu…"
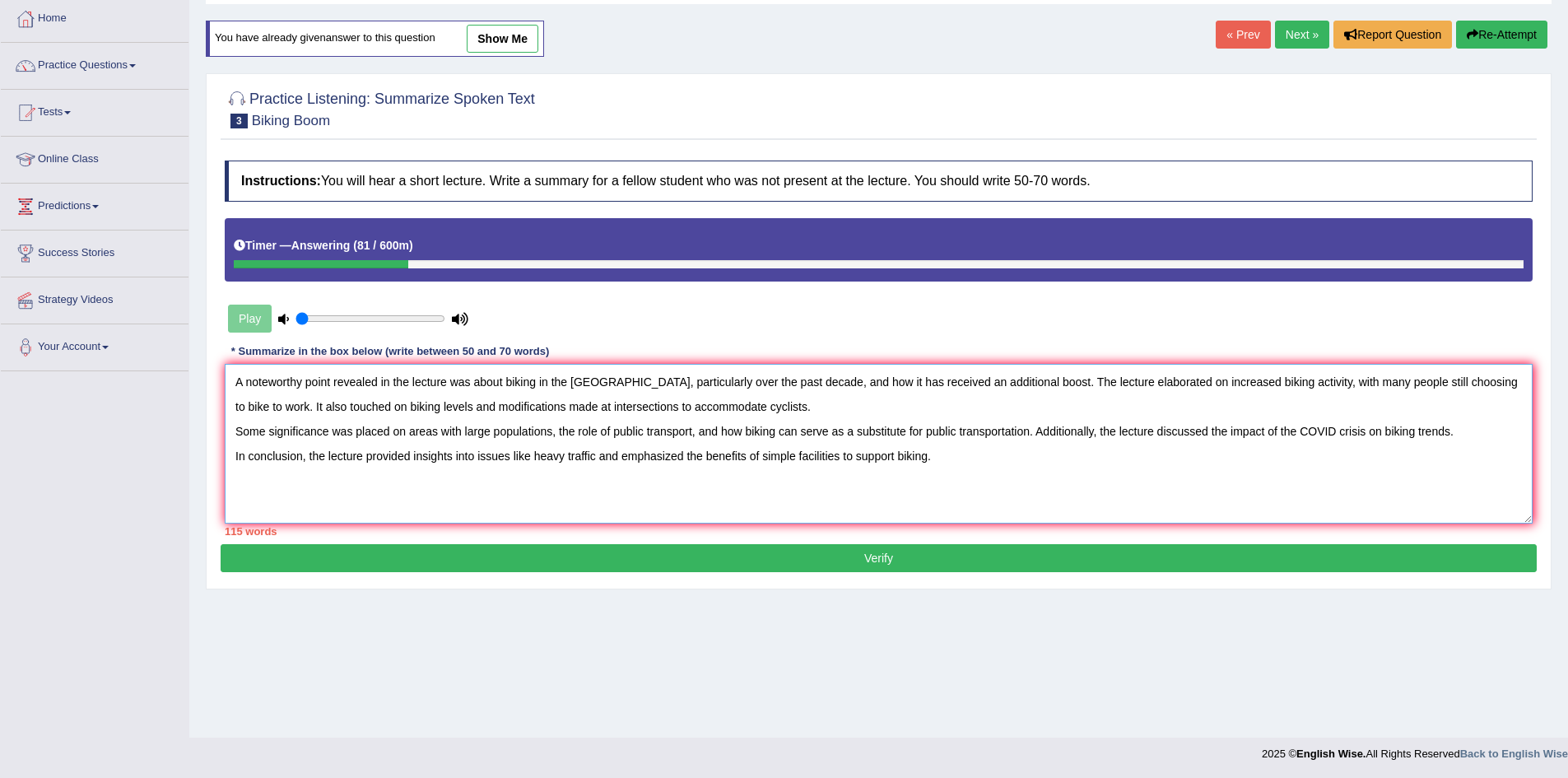
scroll to position [86, 0]
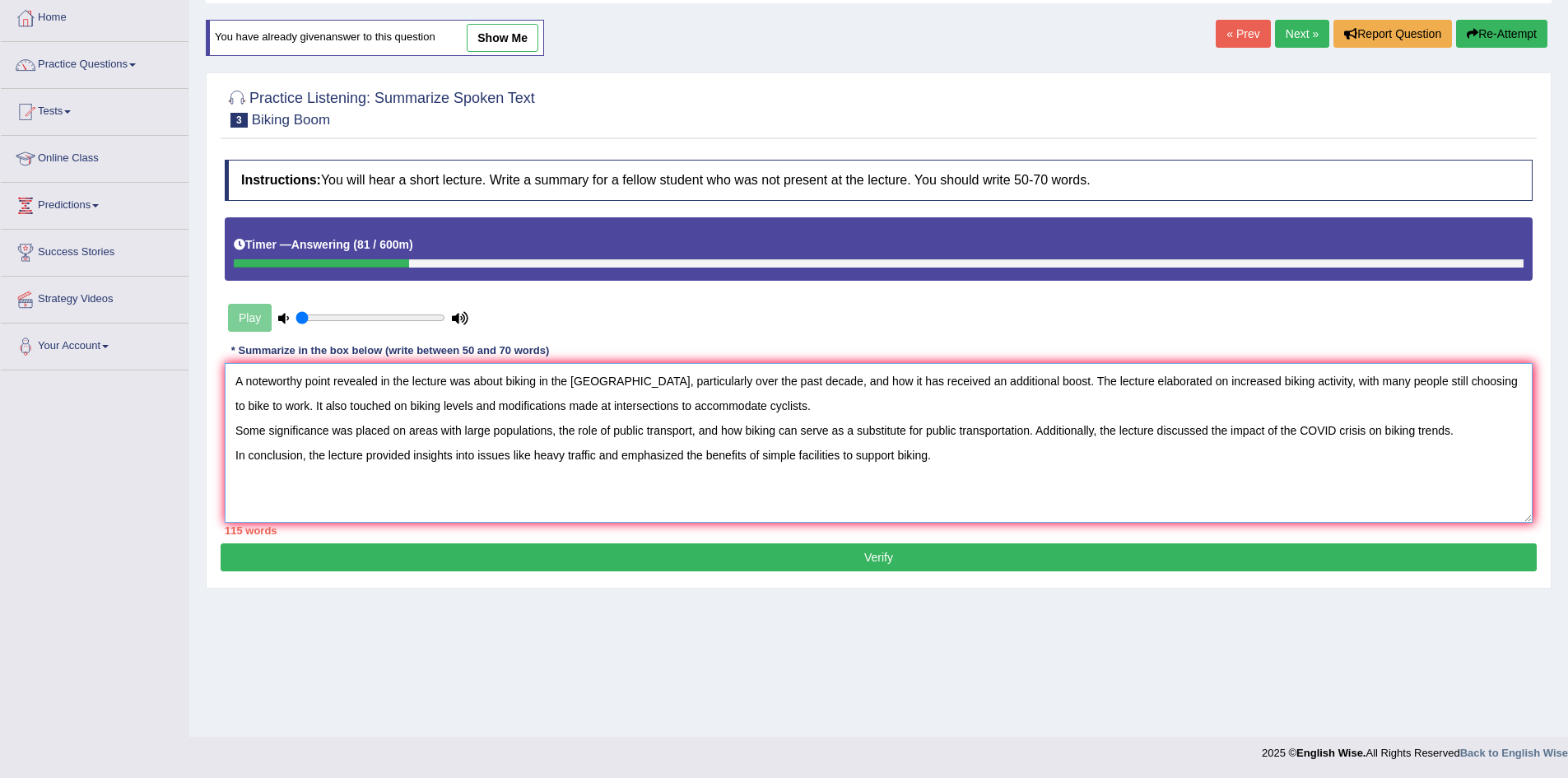
type textarea "A noteworthy point revealed in the lecture was about biking in the USA, particu…"
click at [804, 567] on button "Verify" at bounding box center [878, 557] width 1316 height 28
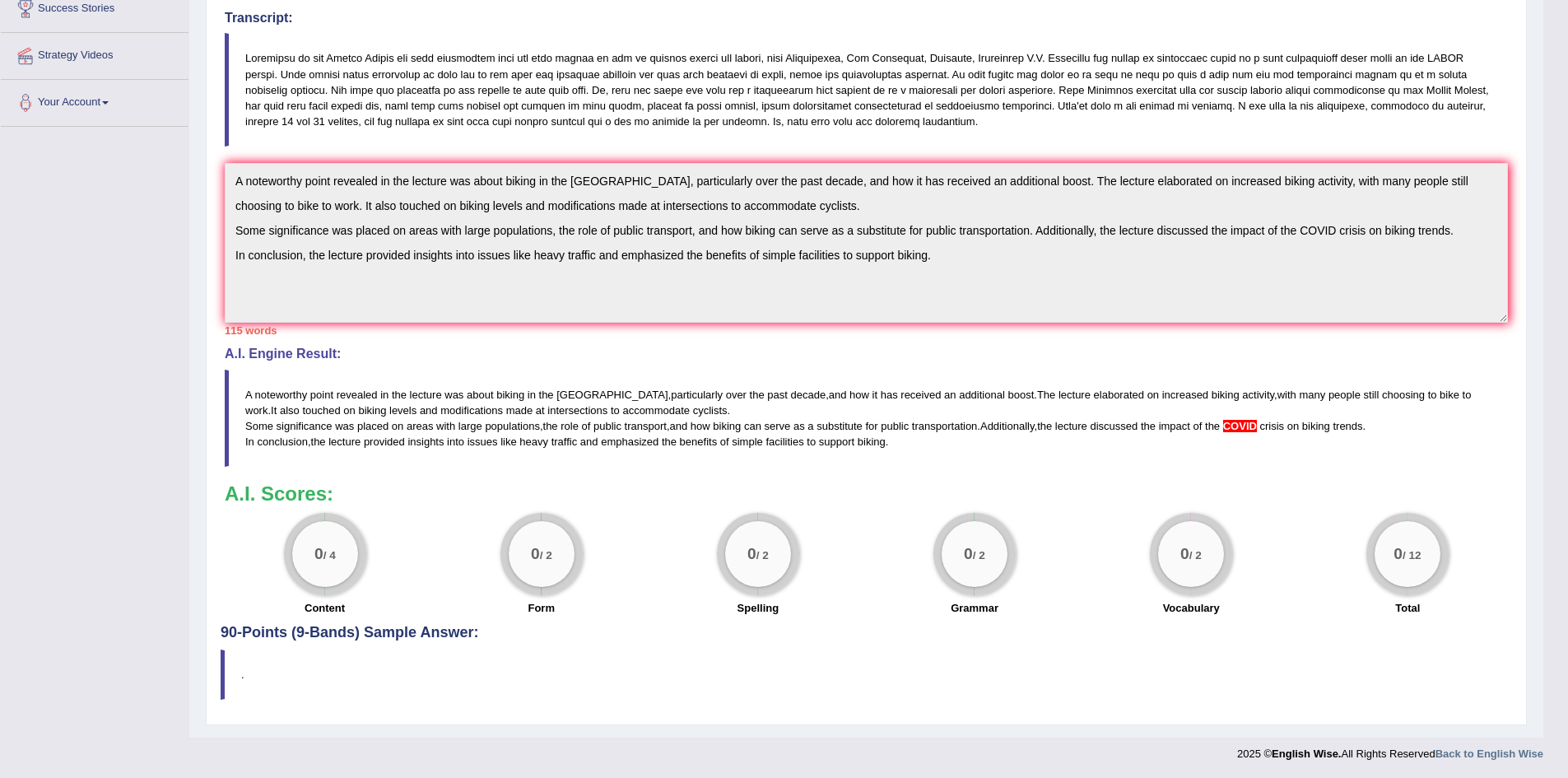
scroll to position [331, 0]
click at [1303, 445] on blockquote "A noteworthy point revealed in the lecture was about biking in the USA , partic…" at bounding box center [866, 417] width 1284 height 98
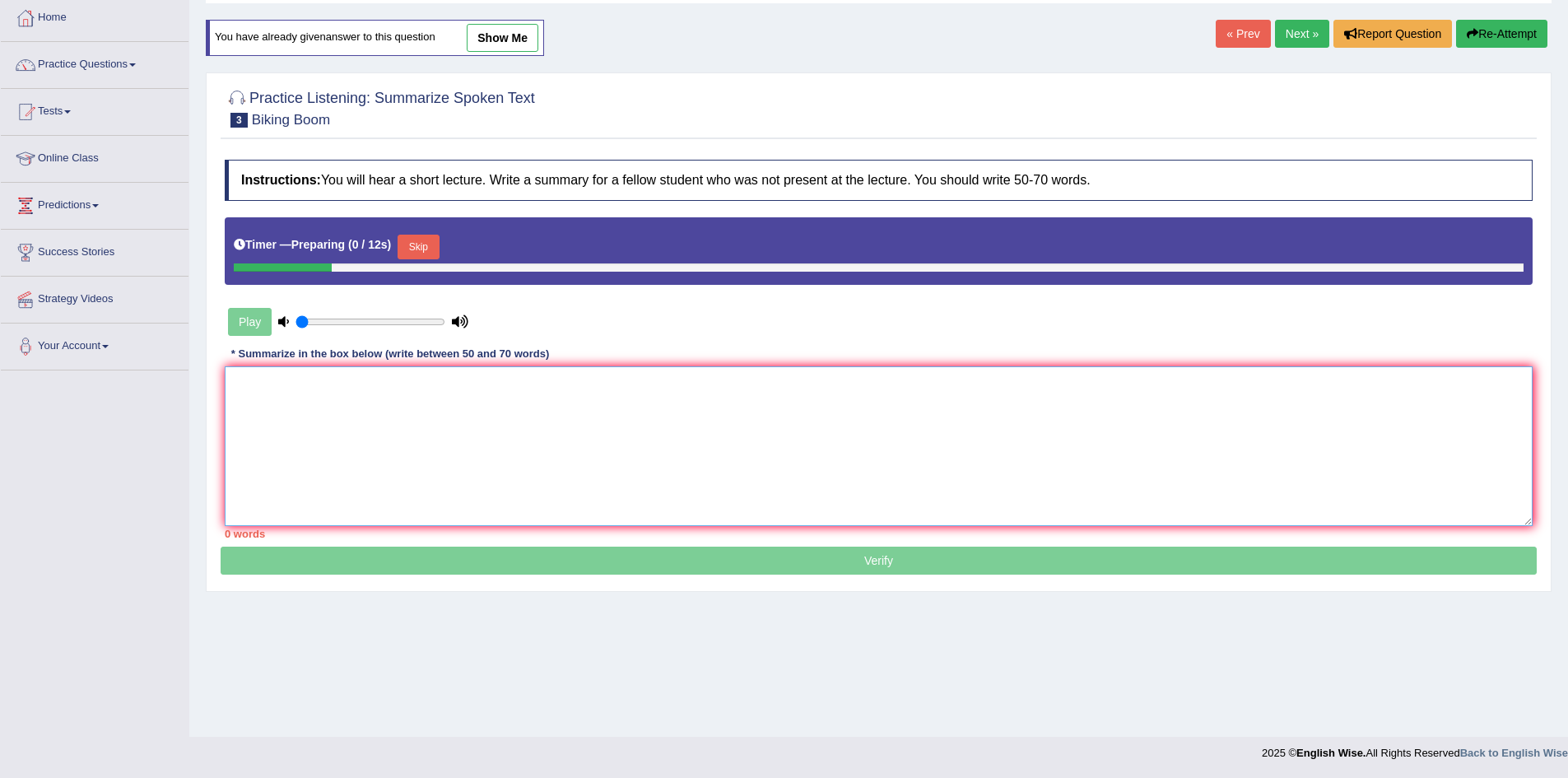
click at [540, 425] on textarea at bounding box center [878, 446] width 1308 height 160
paste textarea "A noteworthy point revealed in the lecture was about biking in the [GEOGRAPHIC_…"
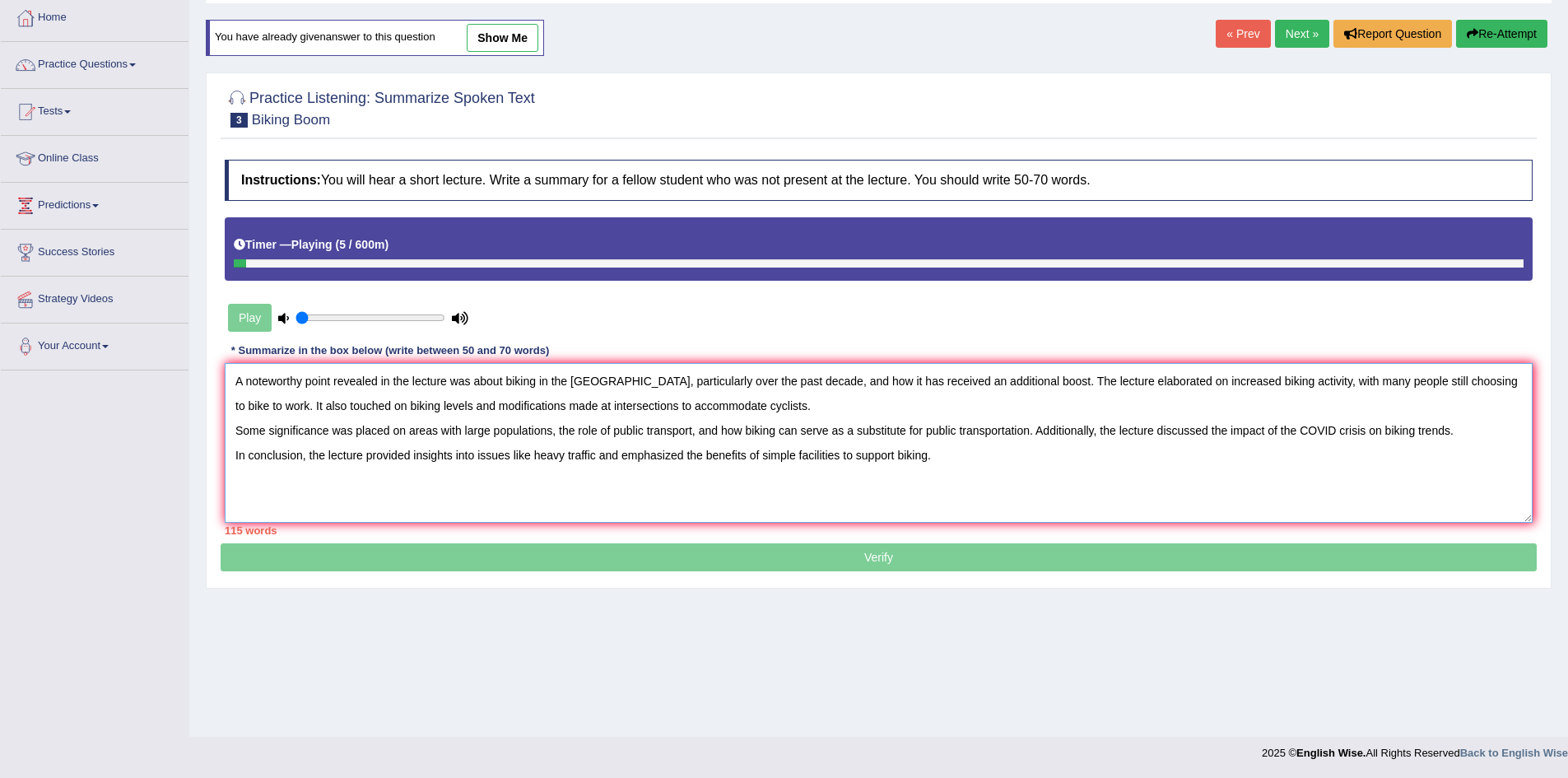
type textarea "A noteworthy point revealed in the lecture was about biking in the [GEOGRAPHIC_…"
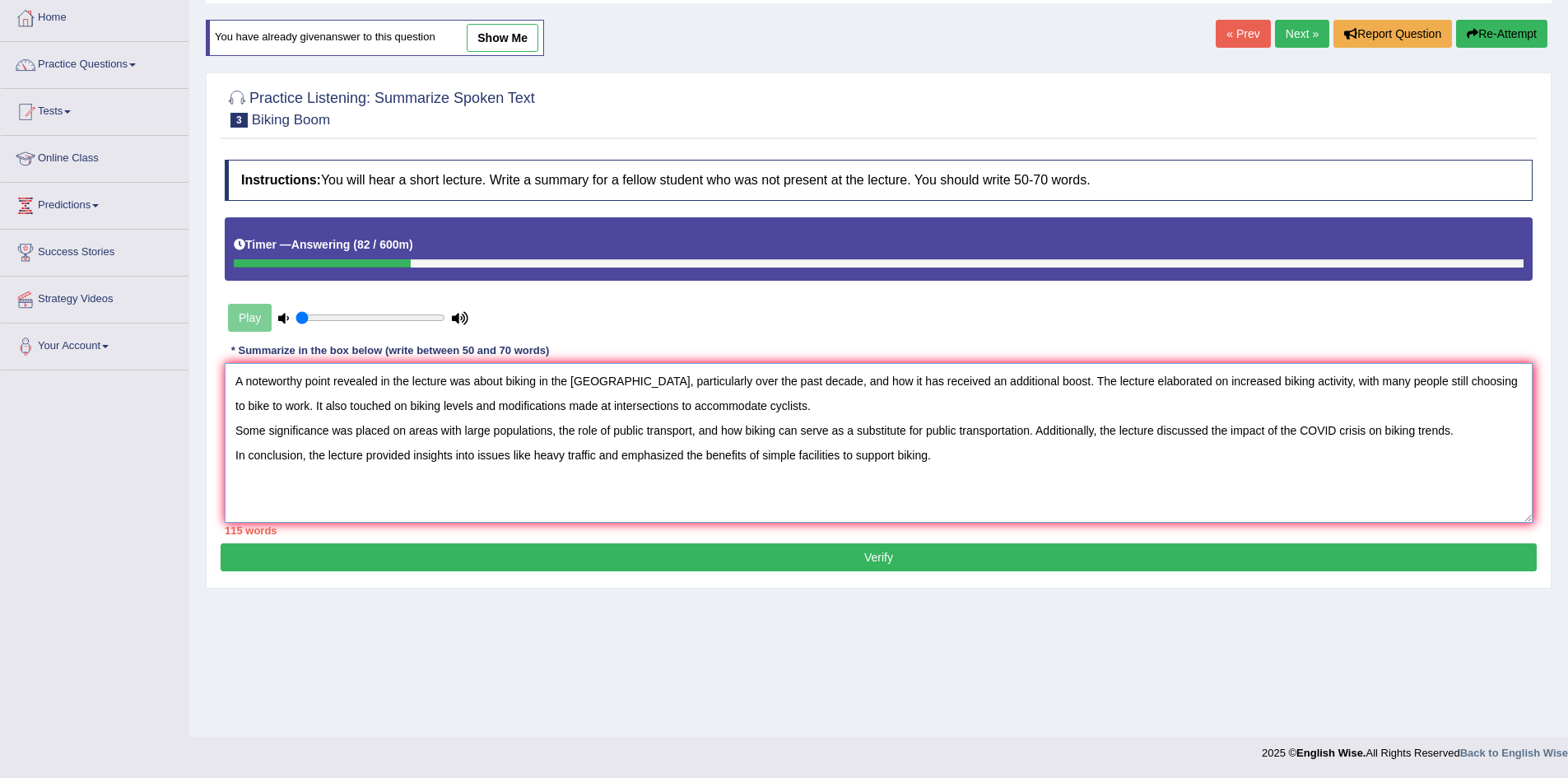
drag, startPoint x: 622, startPoint y: 460, endPoint x: 13, endPoint y: 378, distance: 614.5
click at [13, 378] on div "Toggle navigation Home Practice Questions Speaking Practice Read Aloud Repeat S…" at bounding box center [784, 342] width 1568 height 857
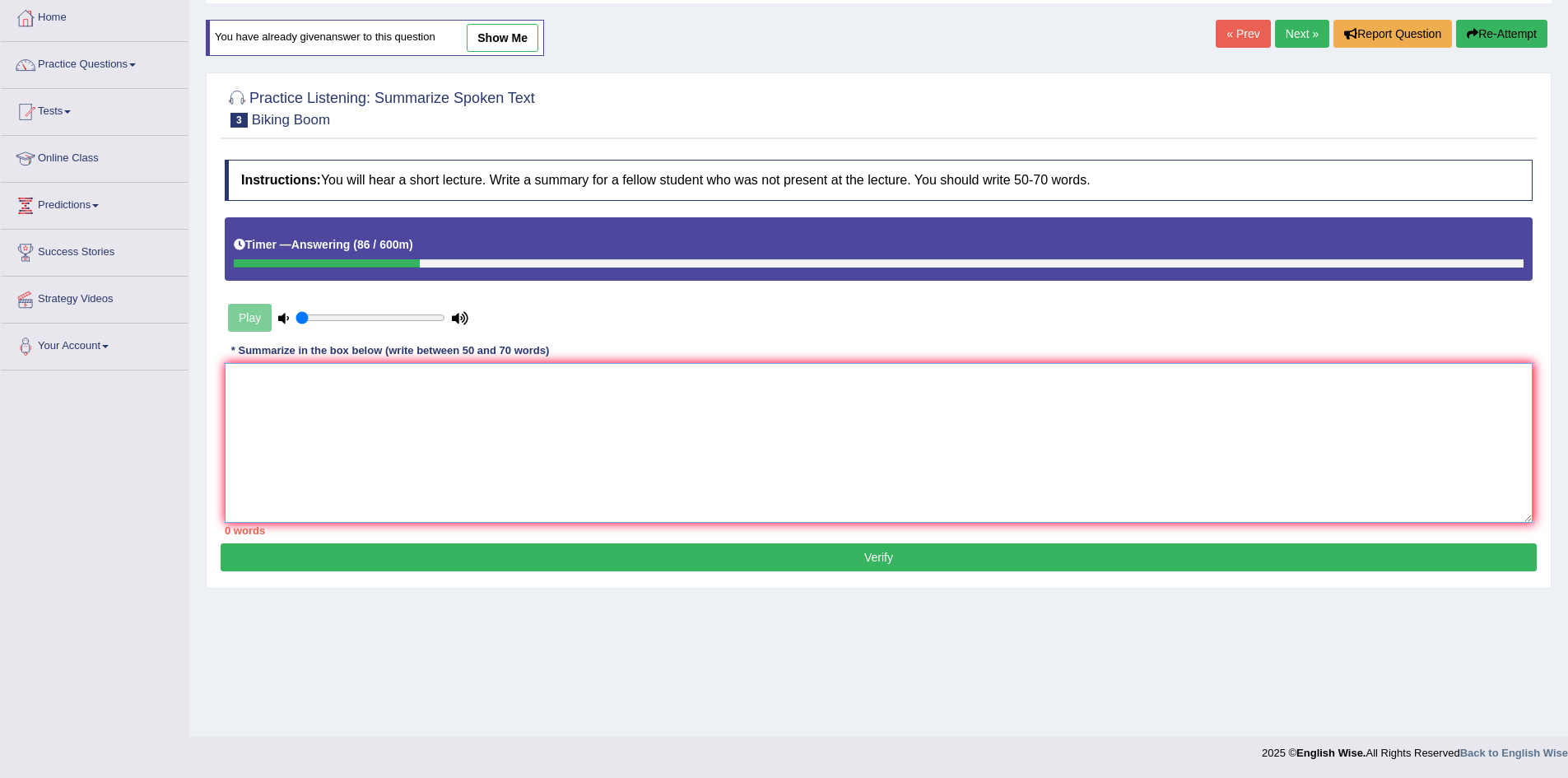
paste textarea "Noteworthy point revealed in the lecture was about bikes in the [GEOGRAPHIC_DAT…"
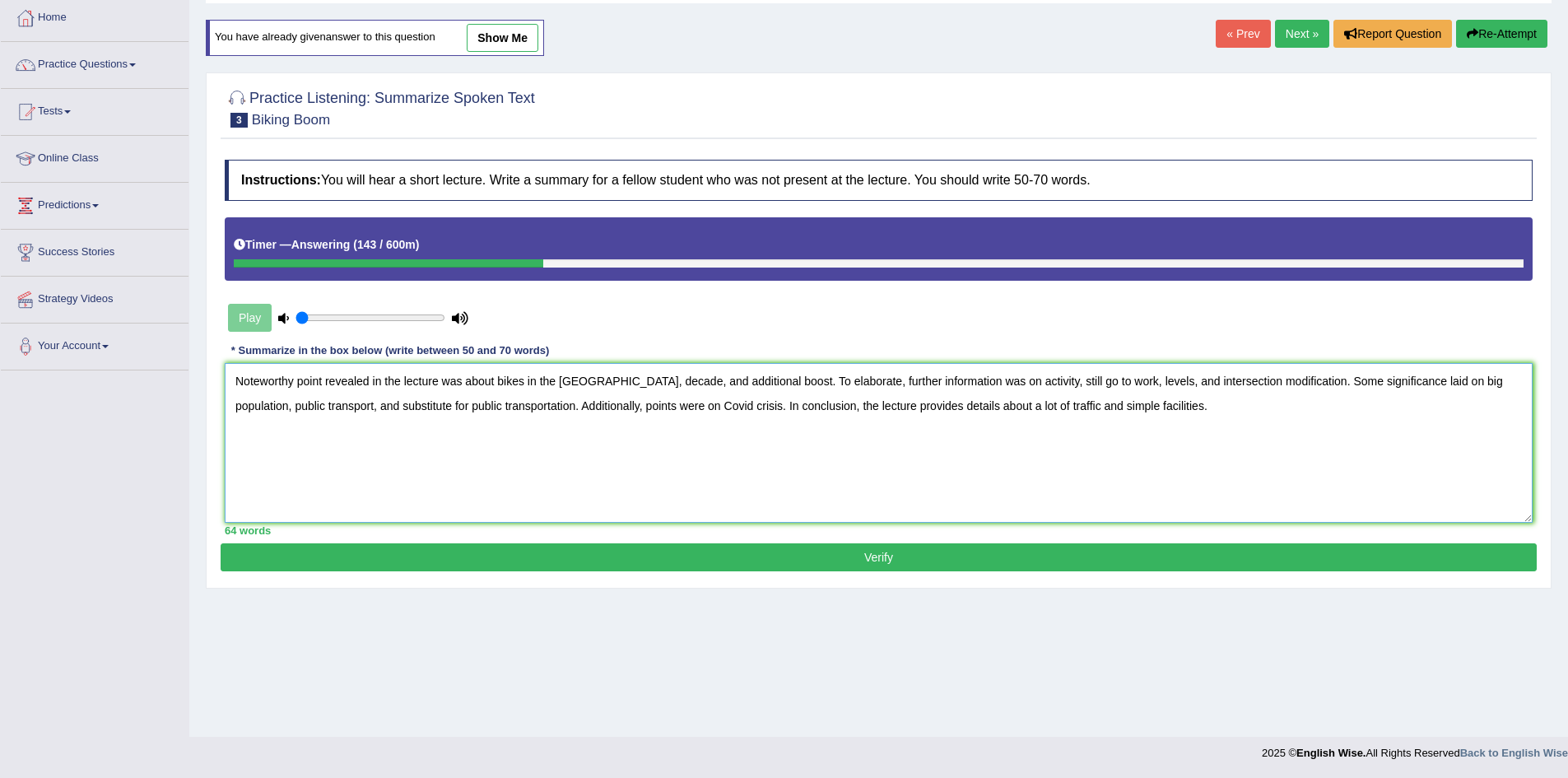
type textarea "Noteworthy point revealed in the lecture was about bikes in the [GEOGRAPHIC_DAT…"
click at [799, 566] on button "Verify" at bounding box center [878, 557] width 1316 height 28
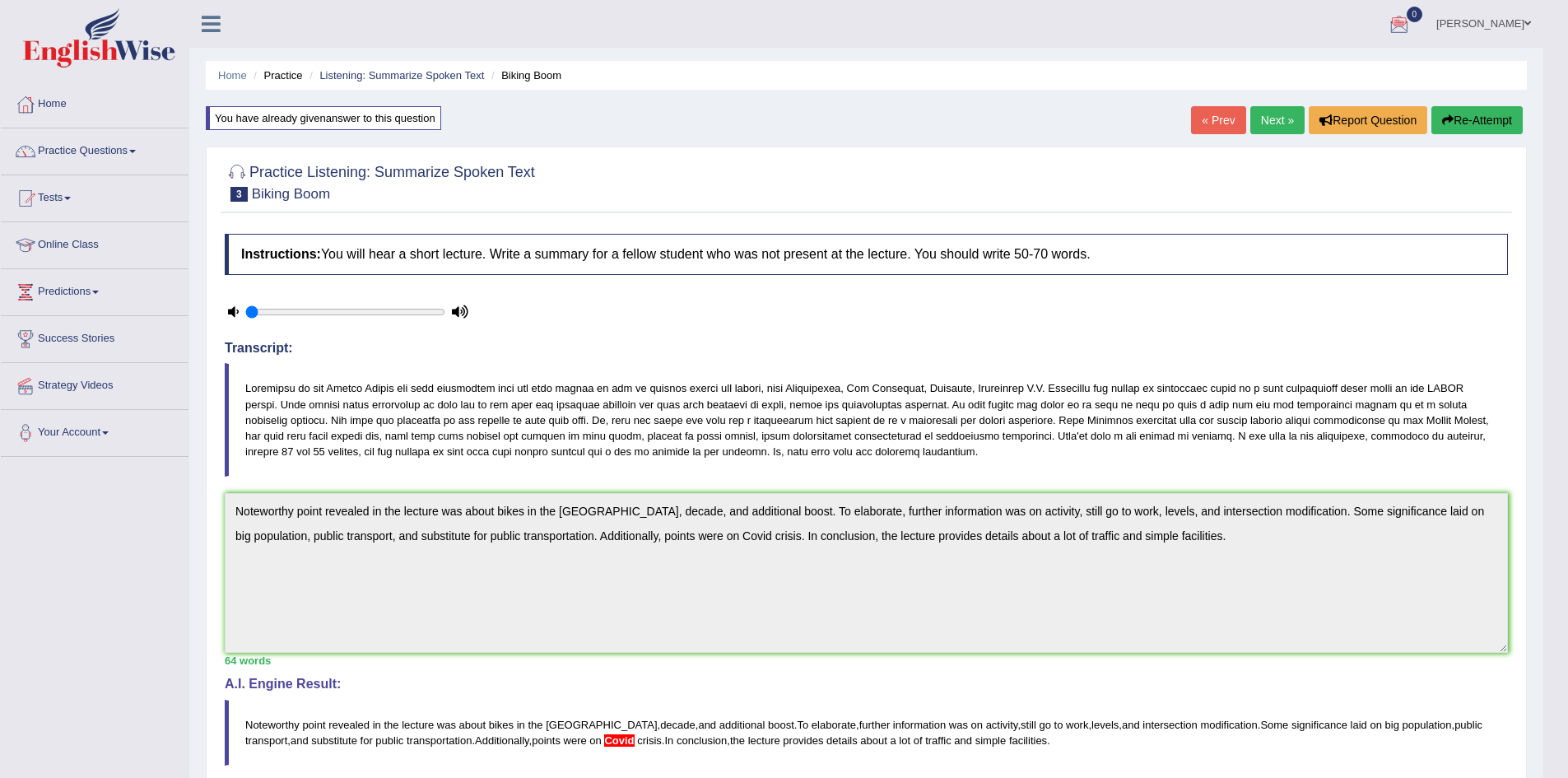
click at [1283, 118] on link "Next »" at bounding box center [1277, 120] width 54 height 28
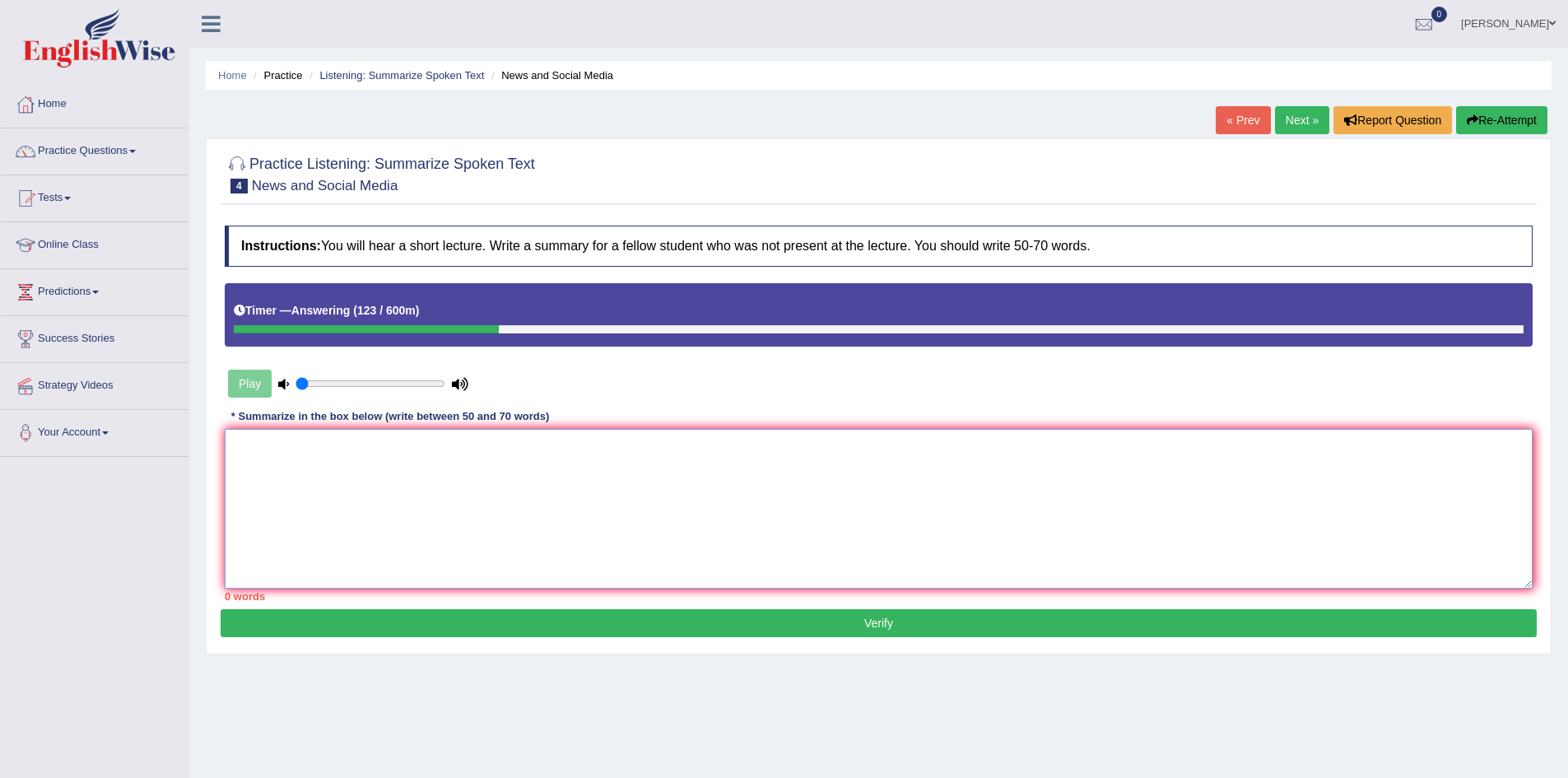
click at [805, 463] on textarea at bounding box center [878, 509] width 1308 height 160
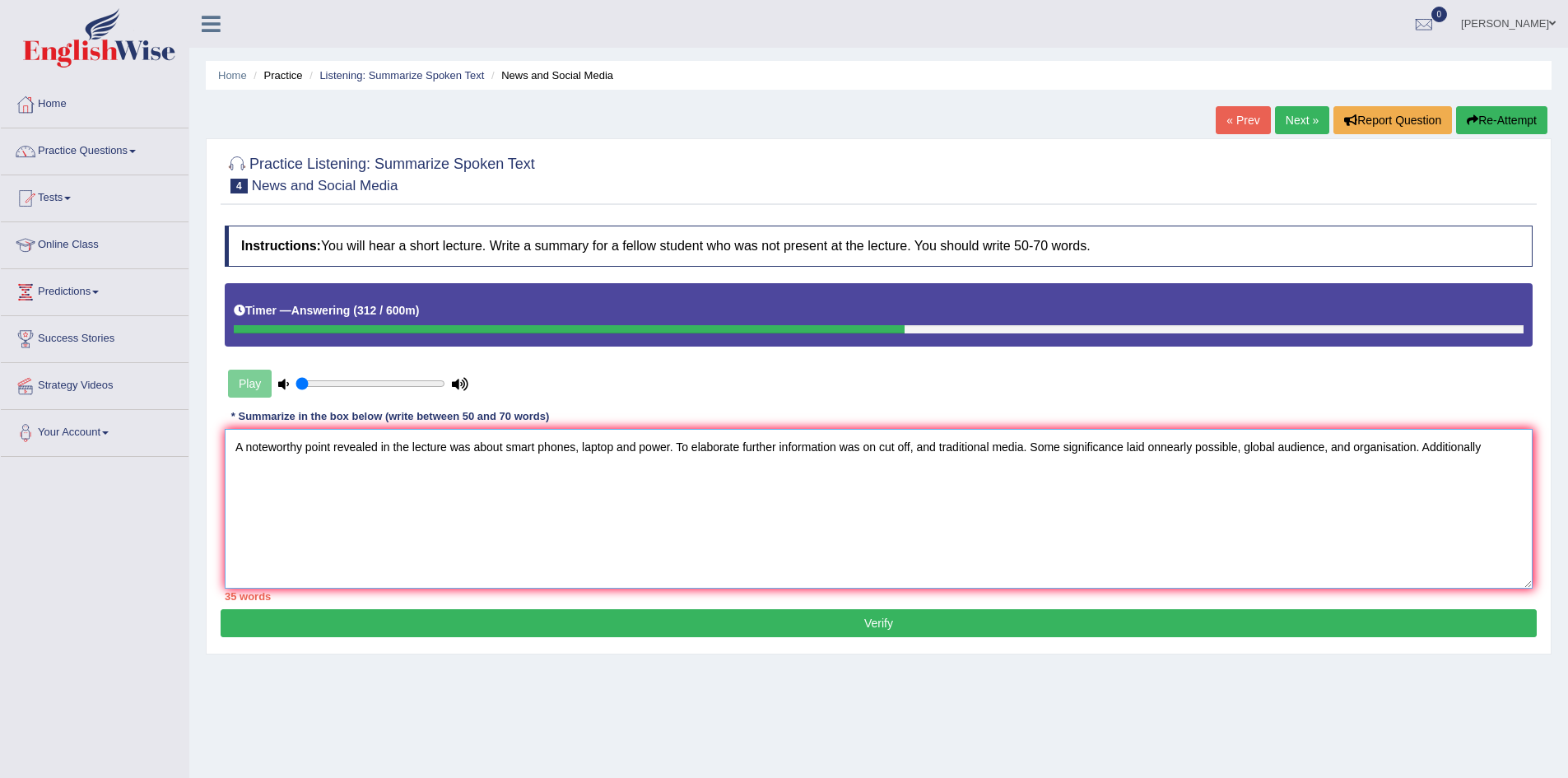
click at [1162, 448] on textarea "A noteworthy point revealed in the lecture was about smart phones, laptop and p…" at bounding box center [878, 509] width 1308 height 160
click at [1494, 448] on textarea "A noteworthy point revealed in the lecture was about smart phones, laptop and p…" at bounding box center [878, 509] width 1308 height 160
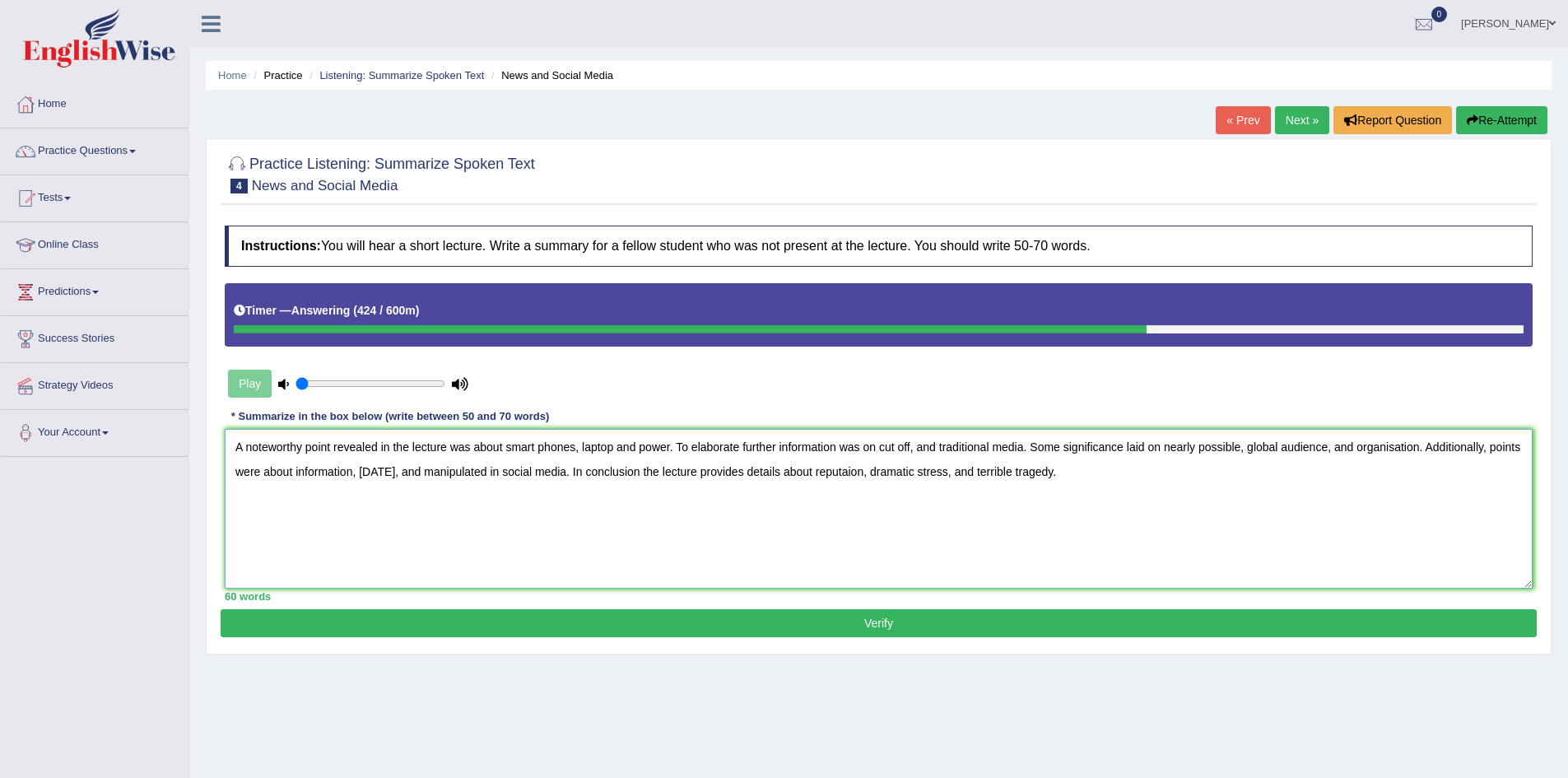
click at [349, 471] on textarea "A noteworthy point revealed in the lecture was about smart phones, laptop and p…" at bounding box center [878, 509] width 1308 height 160
click at [913, 448] on textarea "A noteworthy point revealed in the lecture was about smart phones, laptop and p…" at bounding box center [878, 509] width 1308 height 160
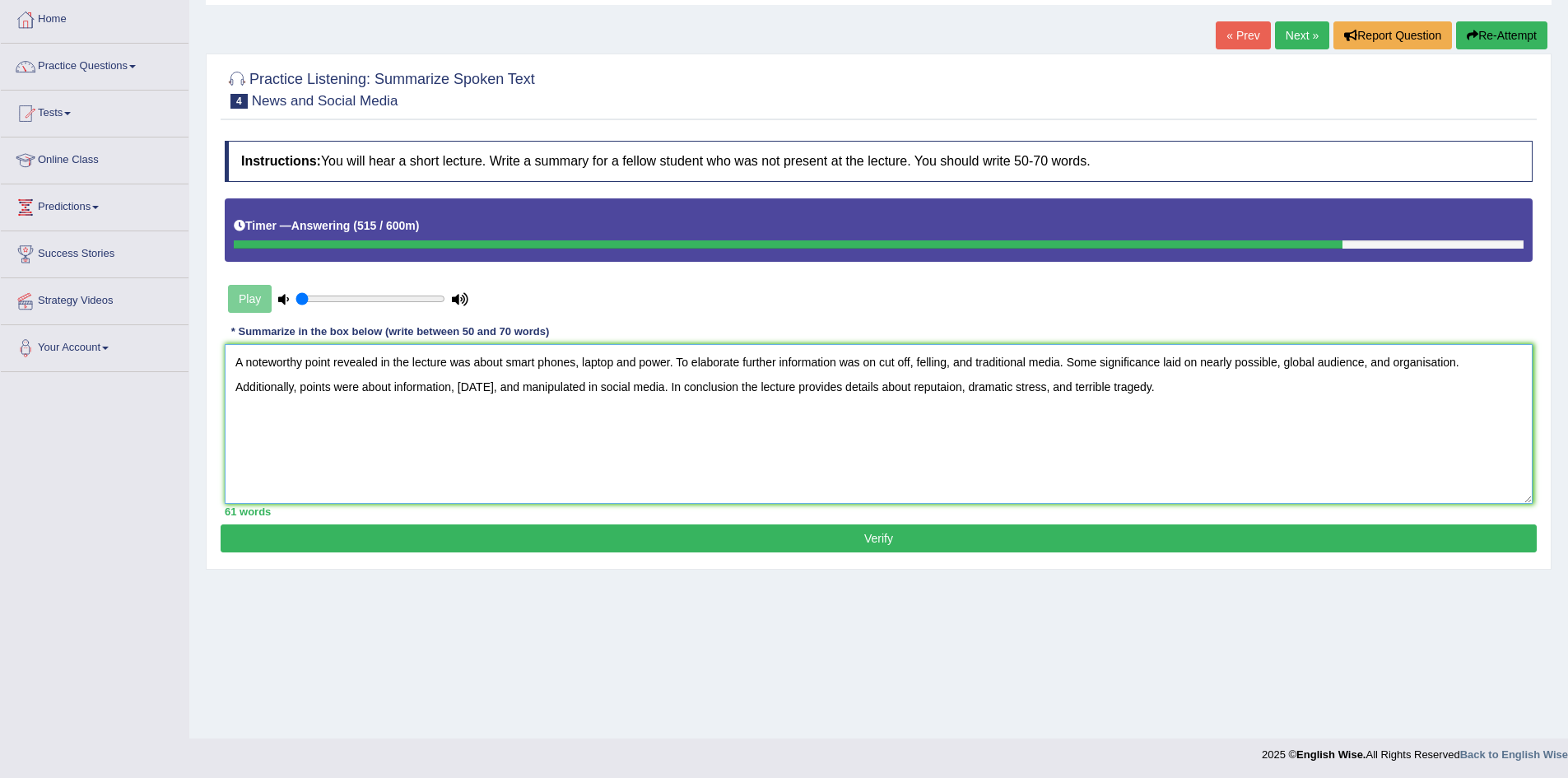
scroll to position [86, 0]
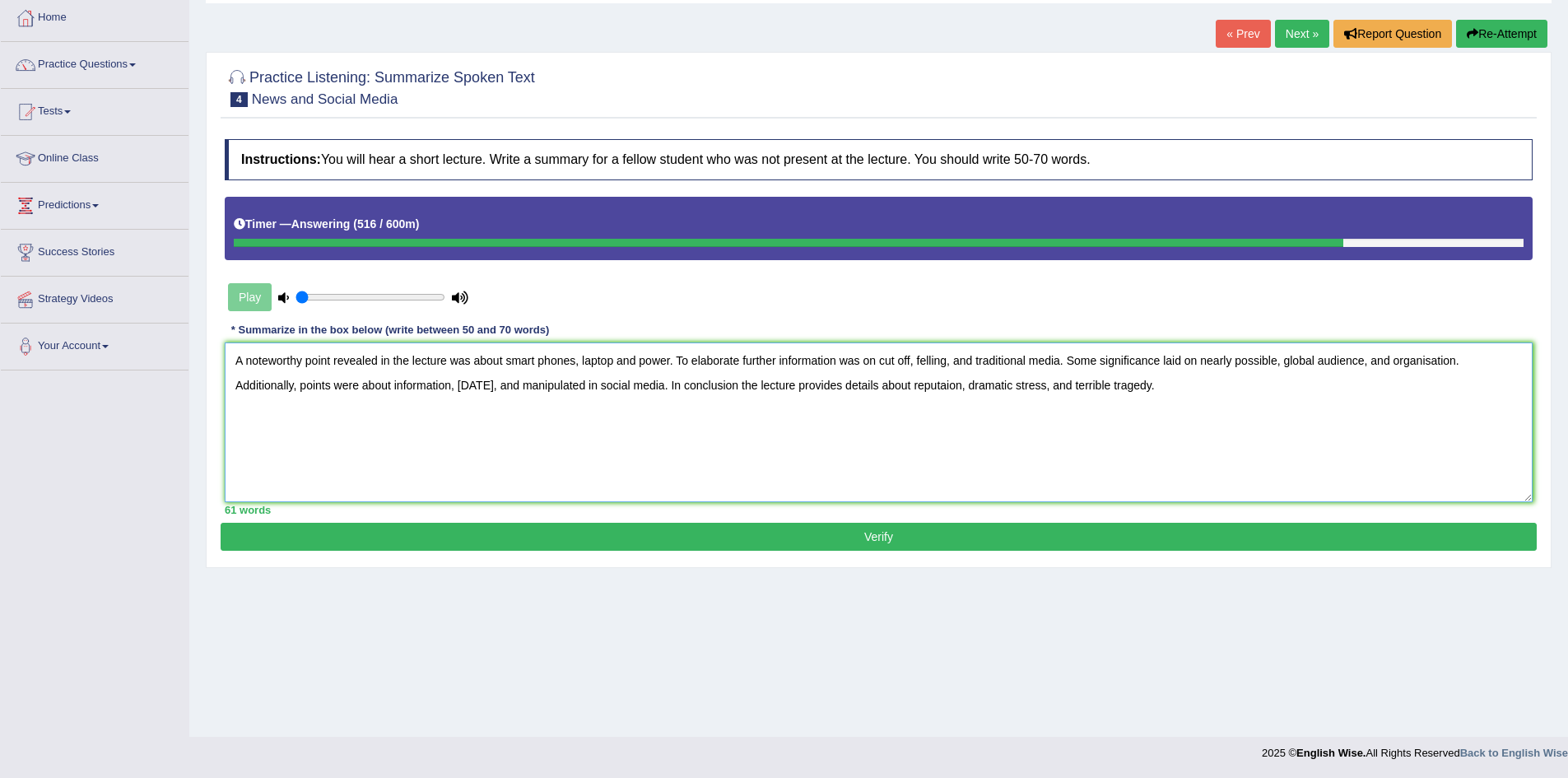
type textarea "A noteworthy point revealed in the lecture was about smart phones, laptop and p…"
click at [825, 534] on button "Verify" at bounding box center [878, 537] width 1316 height 28
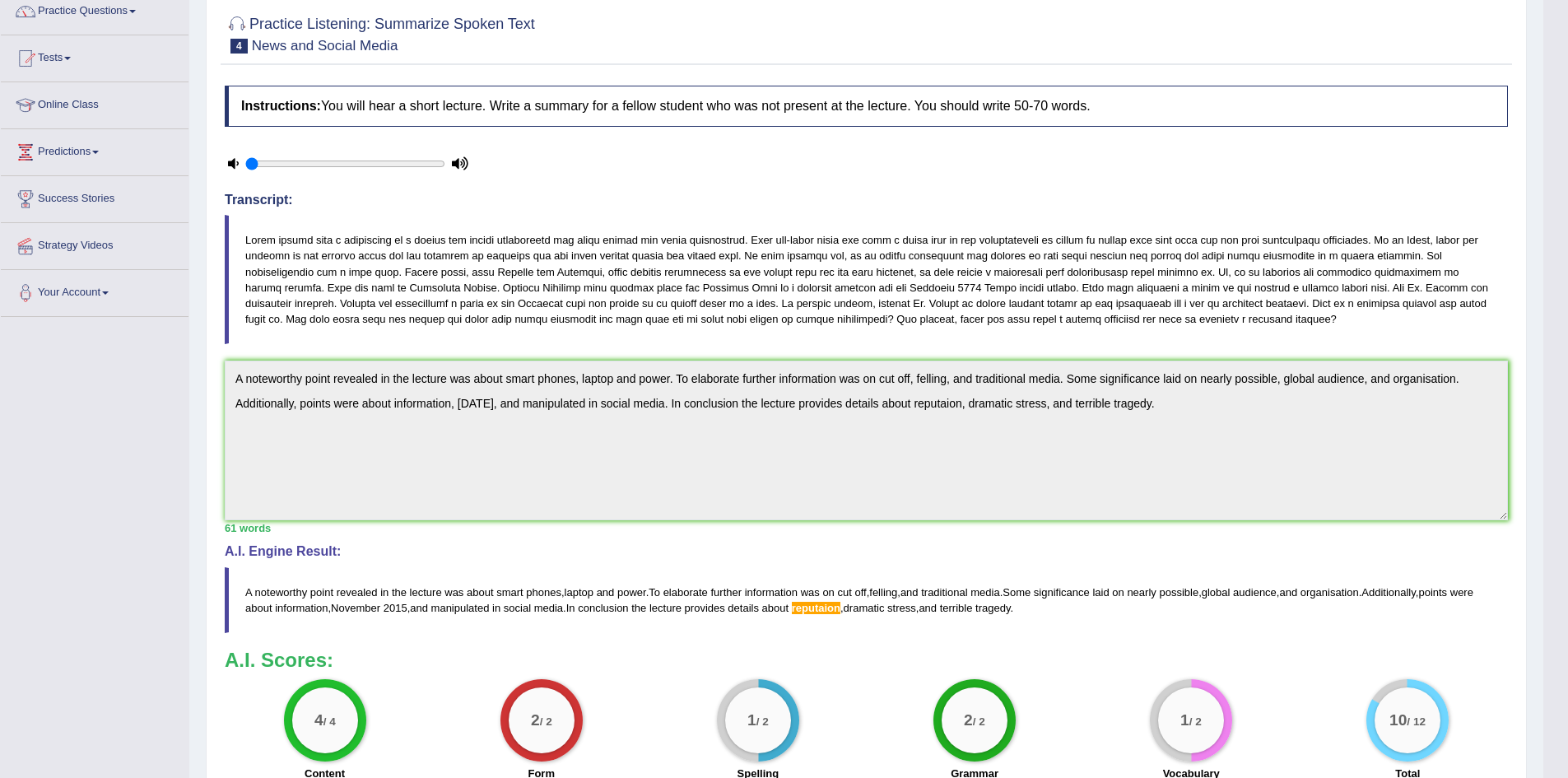
scroll to position [60, 0]
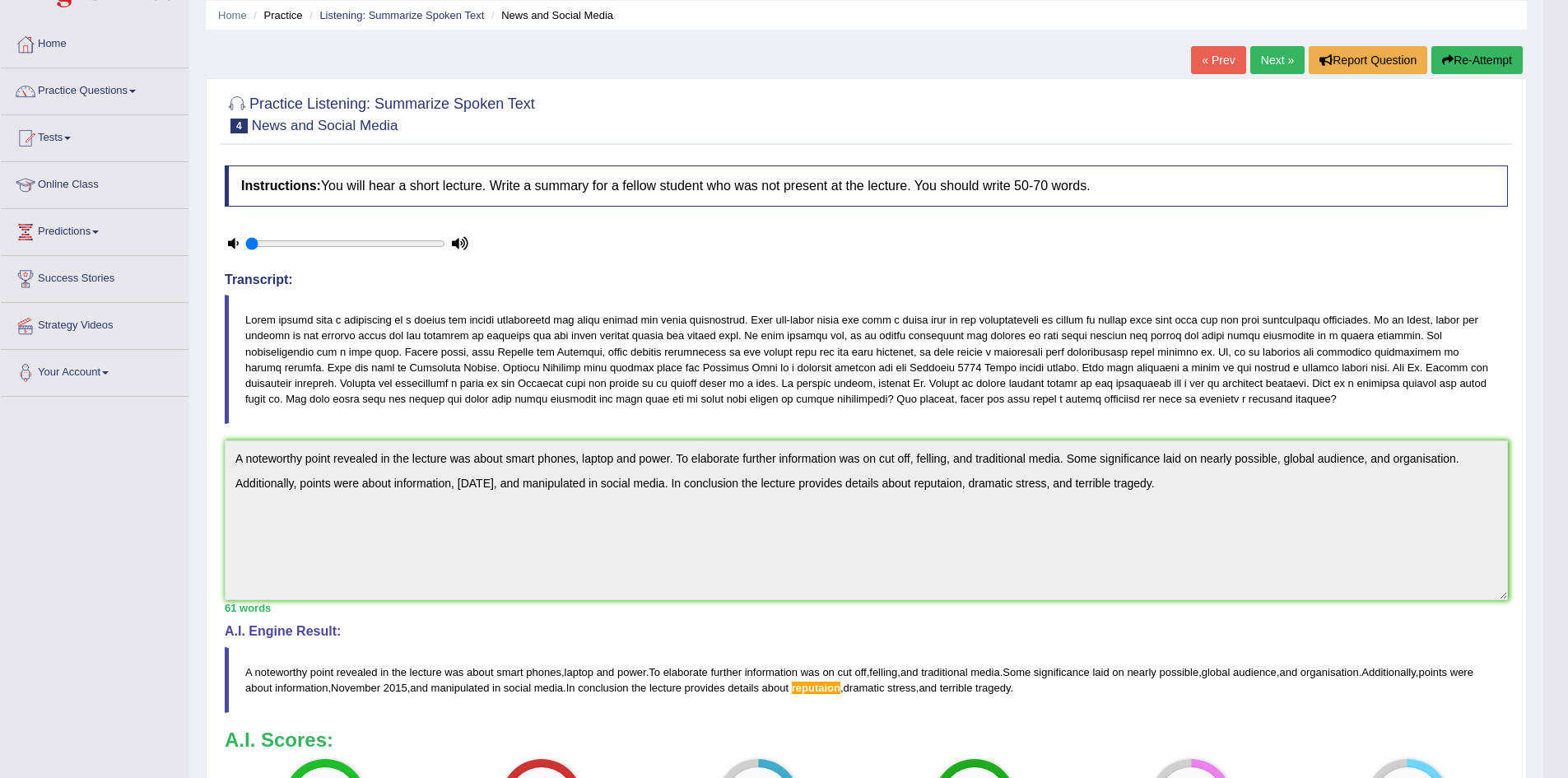
click at [1284, 59] on link "Next »" at bounding box center [1277, 61] width 54 height 28
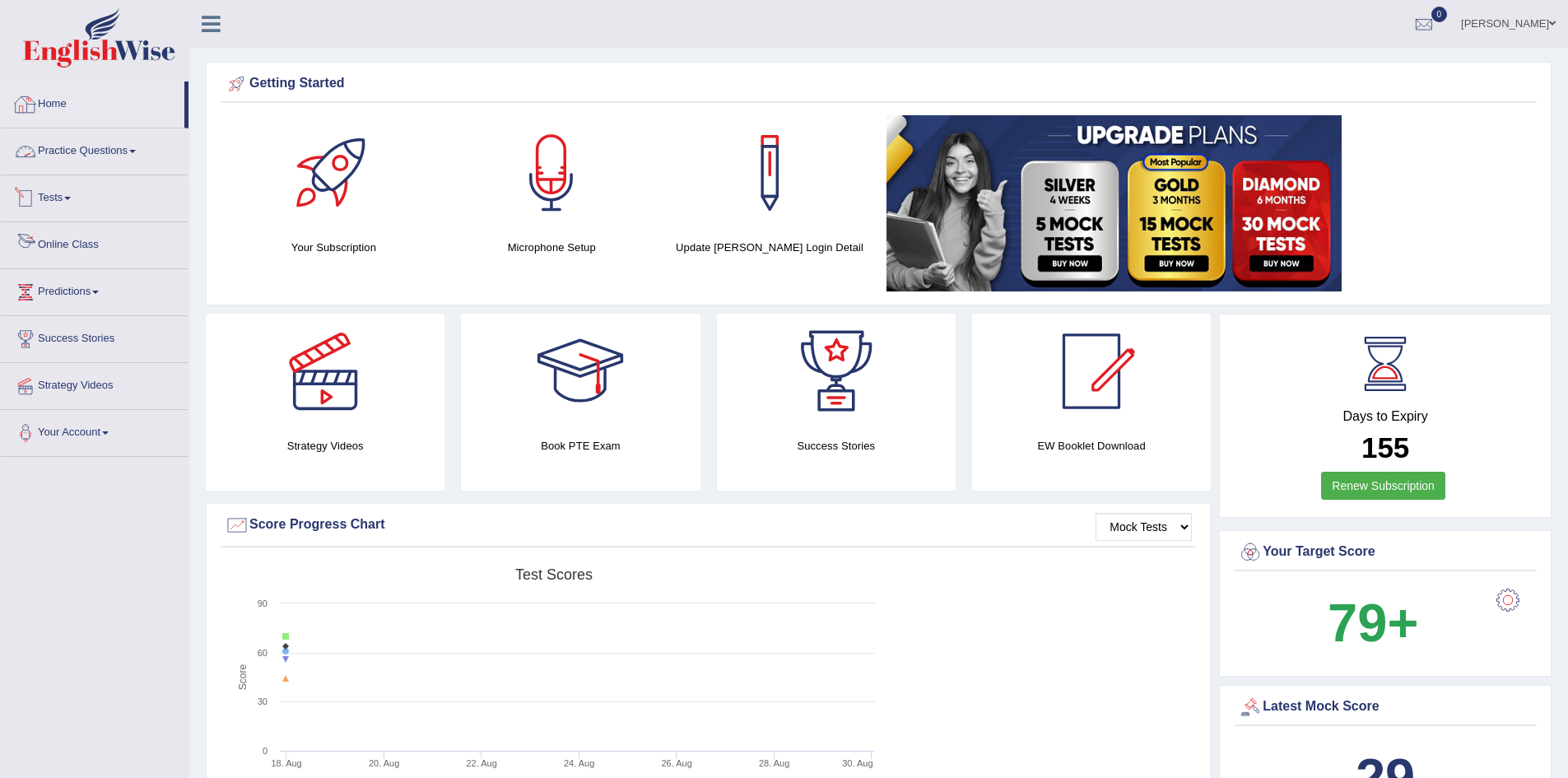
click at [130, 146] on link "Practice Questions" at bounding box center [95, 149] width 188 height 41
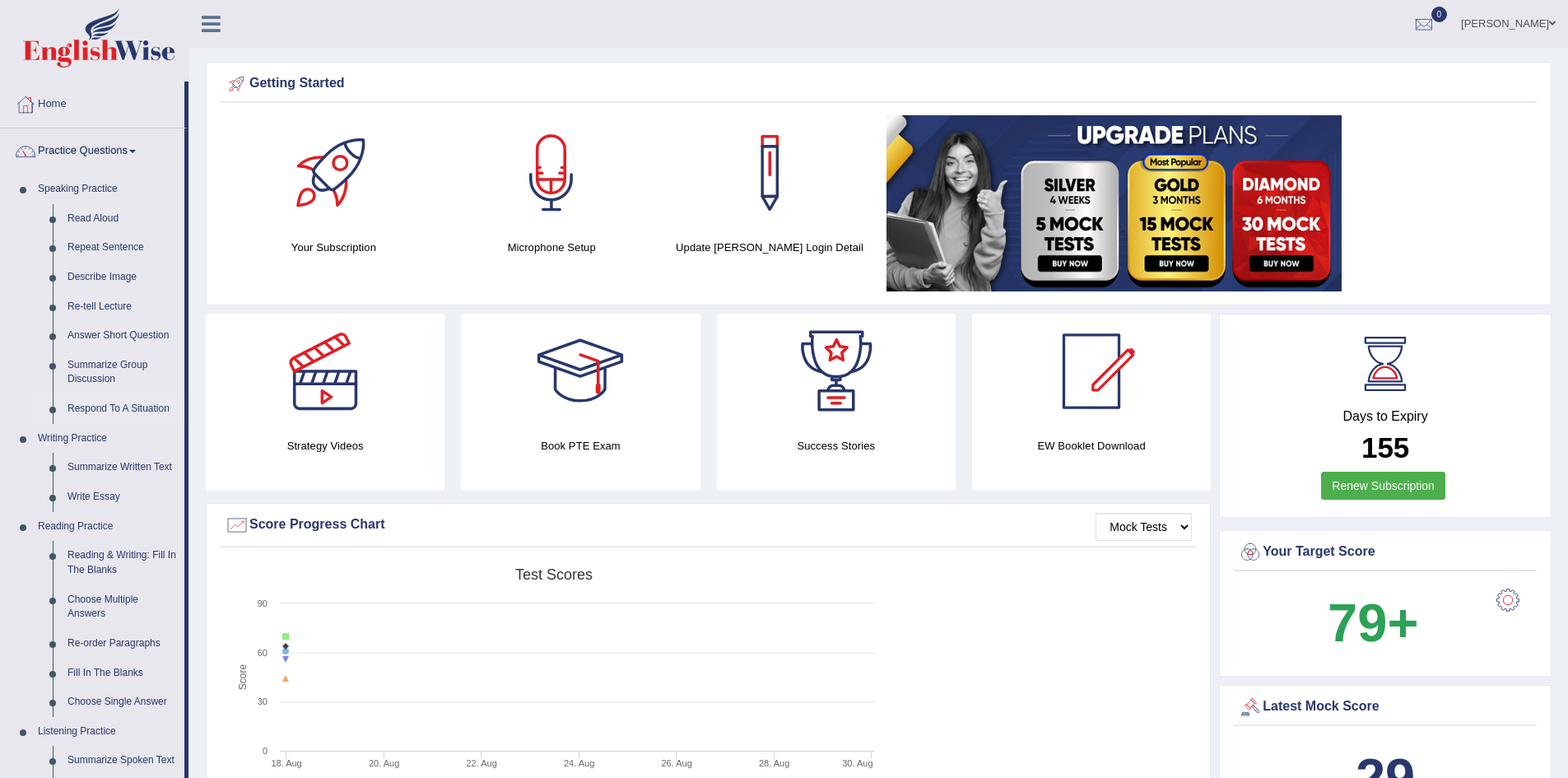
click at [103, 398] on link "Respond To A Situation" at bounding box center [121, 408] width 124 height 29
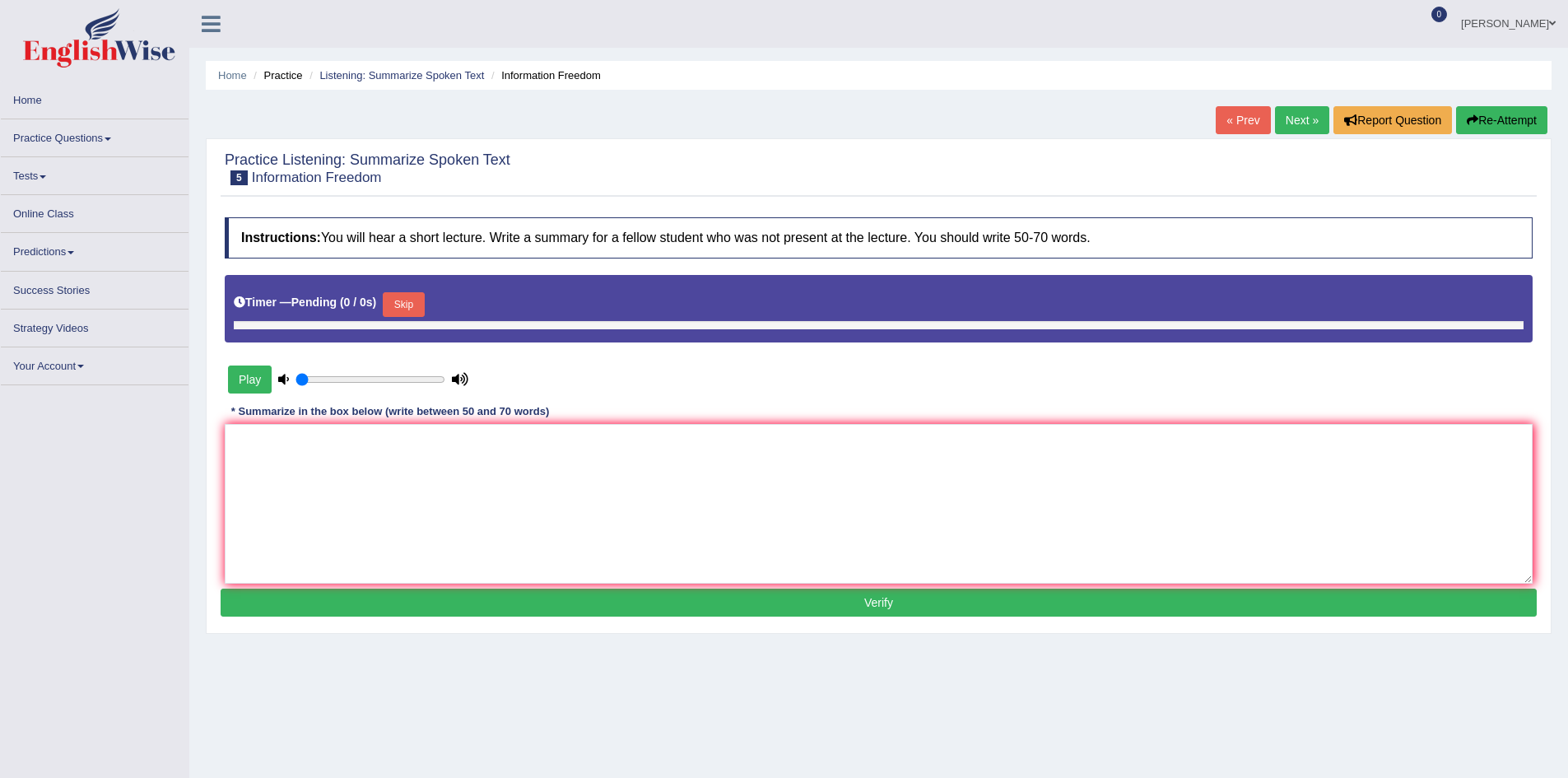
type input "0.05"
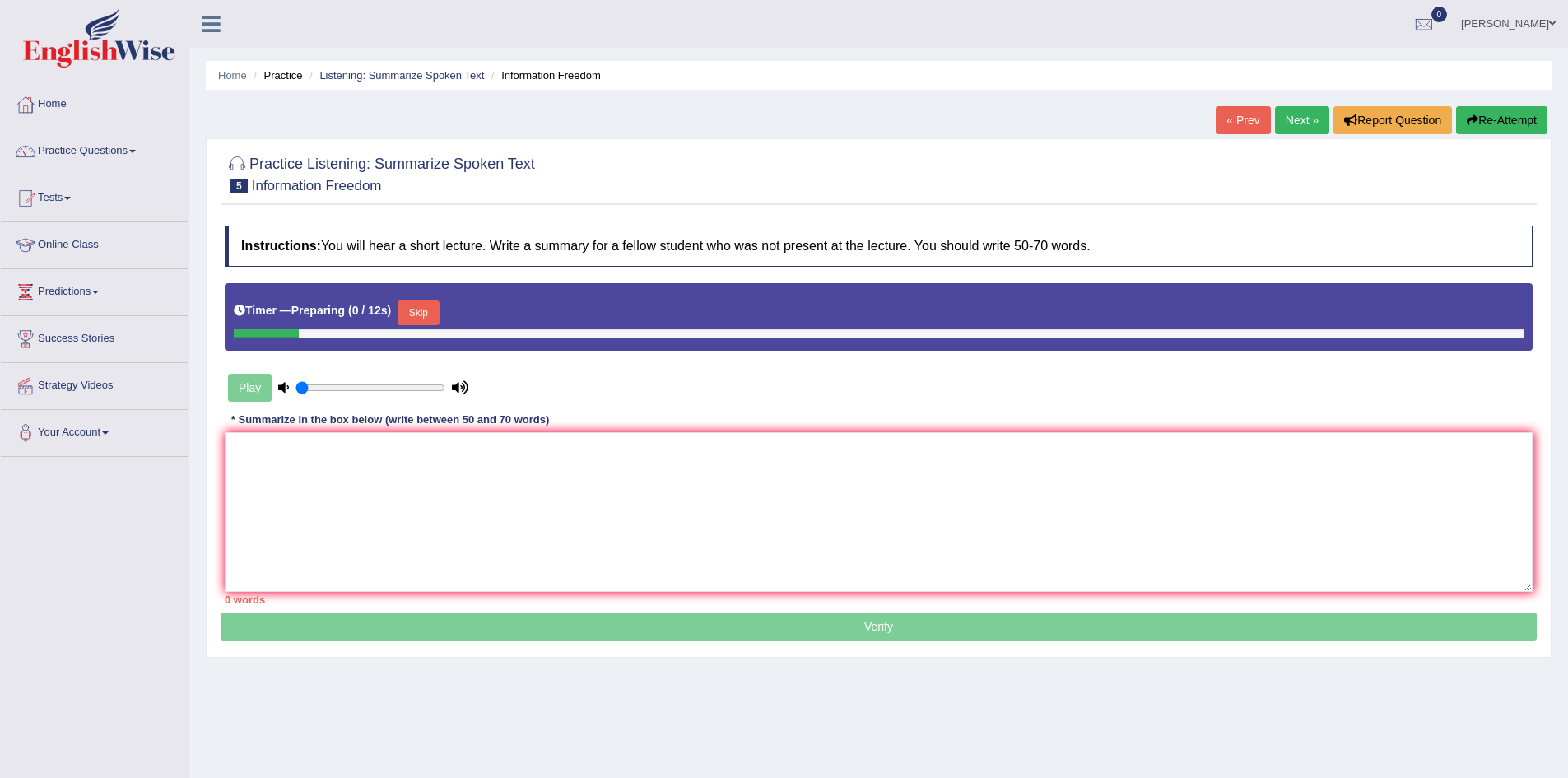
click at [419, 312] on button "Skip" at bounding box center [418, 313] width 41 height 25
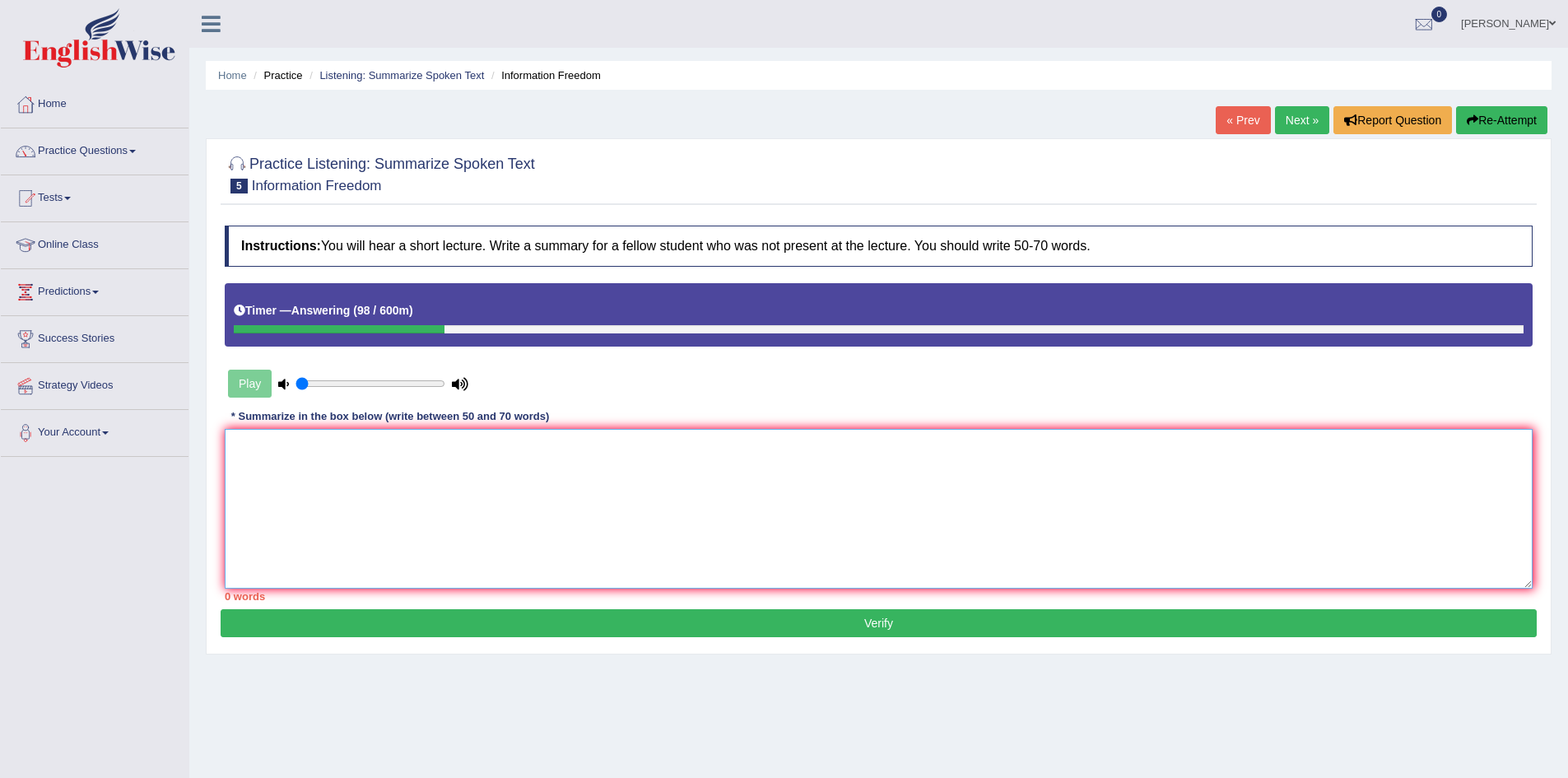
click at [645, 493] on textarea at bounding box center [878, 509] width 1308 height 160
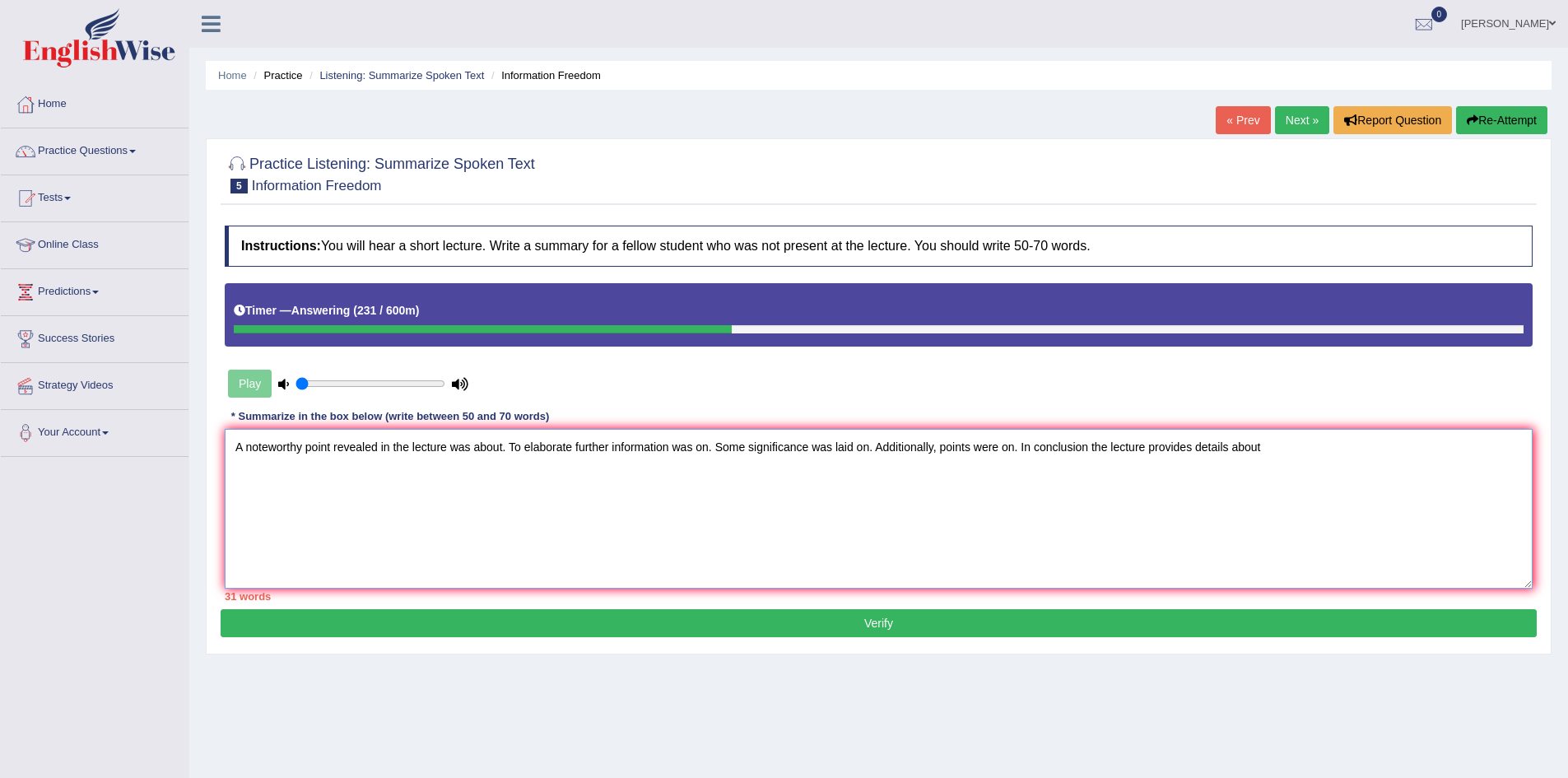
click at [502, 449] on textarea "A noteworthy point revealed in the lecture was about. To elaborate further info…" at bounding box center [878, 509] width 1308 height 160
click at [910, 455] on textarea "A noteworthy point revealed in the lecture was about information, society, and …" at bounding box center [878, 509] width 1308 height 160
click at [1296, 449] on textarea "A noteworthy point revealed in the lecture was about information, society, and …" at bounding box center [878, 509] width 1308 height 160
click at [1001, 445] on textarea "A noteworthy point revealed in the lecture was about information, society, and …" at bounding box center [878, 509] width 1308 height 160
click at [1315, 444] on textarea "A noteworthy point revealed in the lecture was about information, society, and …" at bounding box center [878, 509] width 1308 height 160
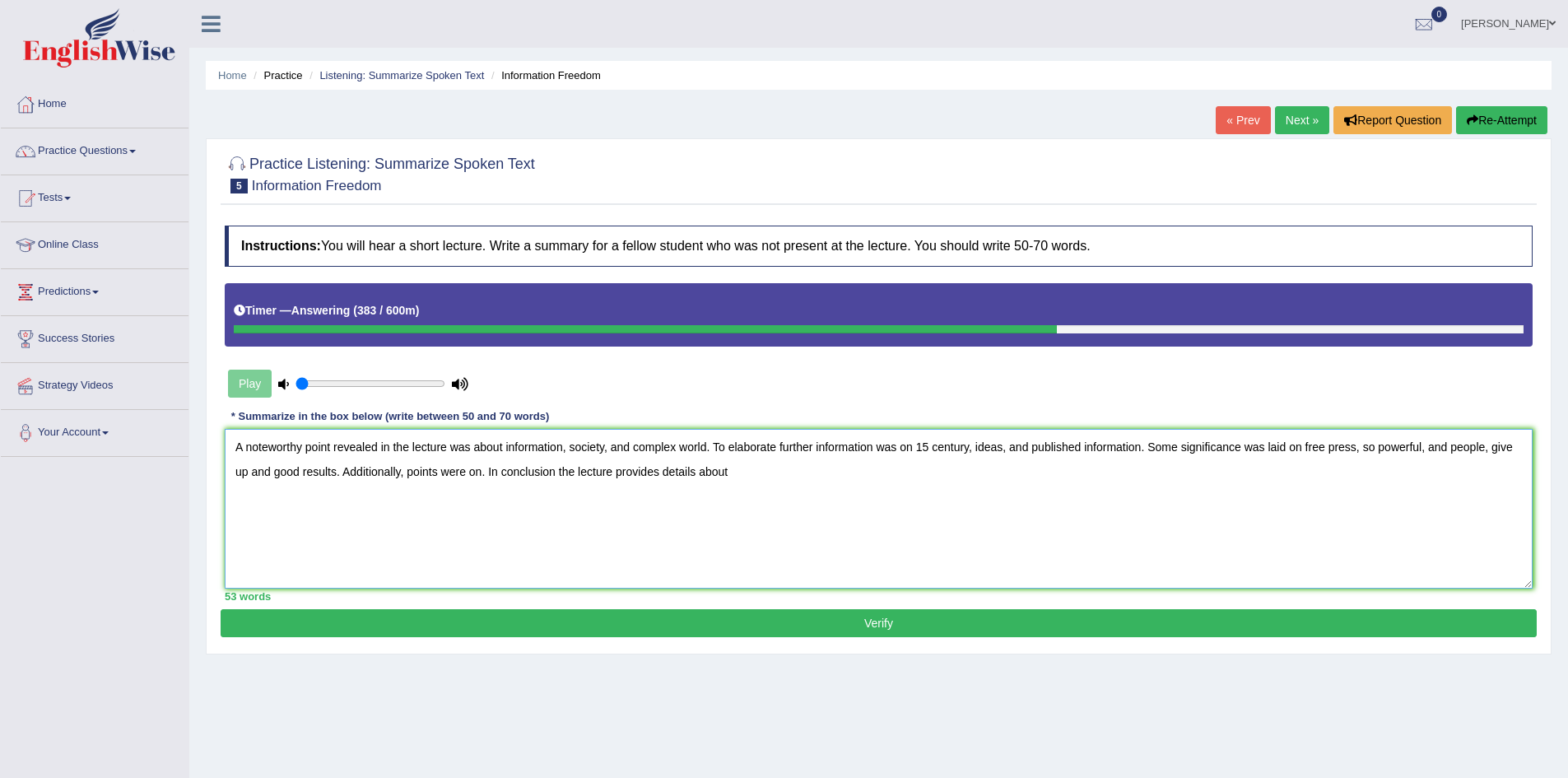
click at [478, 470] on textarea "A noteworthy point revealed in the lecture was about information, society, and …" at bounding box center [878, 509] width 1308 height 160
click at [247, 474] on textarea "A noteworthy point revealed in the lecture was about information, society, and …" at bounding box center [878, 509] width 1308 height 160
click at [483, 474] on textarea "A noteworthy point revealed in the lecture was about information, society, and …" at bounding box center [878, 509] width 1308 height 160
click at [1058, 483] on textarea "A noteworthy point revealed in the lecture was about information, society, and …" at bounding box center [878, 509] width 1308 height 160
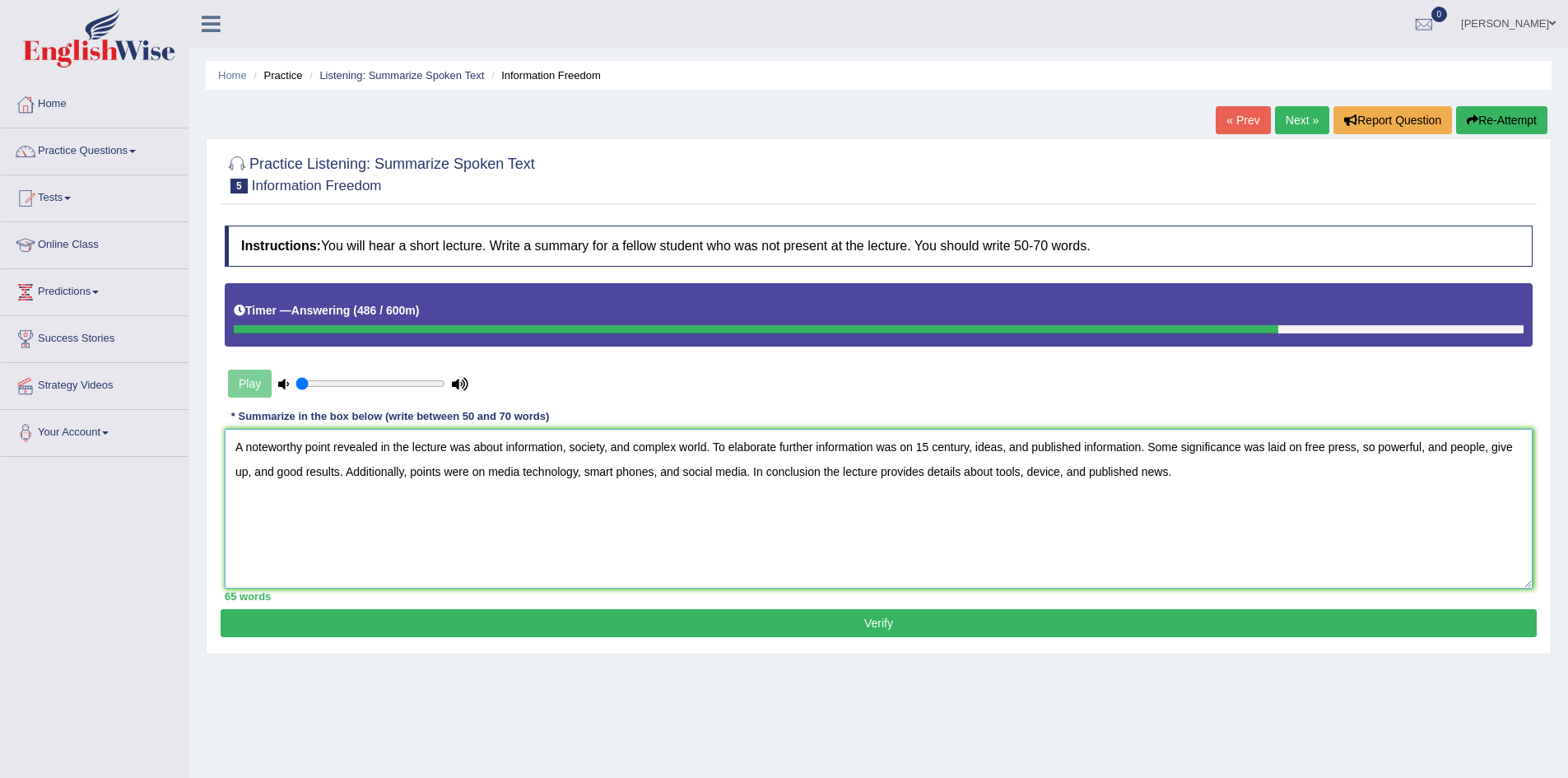
click at [1007, 445] on textarea "A noteworthy point revealed in the lecture was about information, society, and …" at bounding box center [878, 509] width 1308 height 160
click at [1033, 447] on textarea "A noteworthy point revealed in the lecture was about information, society, and …" at bounding box center [878, 509] width 1308 height 160
click at [1284, 505] on textarea "A noteworthy point revealed in the lecture was about information, society, and …" at bounding box center [878, 509] width 1308 height 160
drag, startPoint x: 1491, startPoint y: 446, endPoint x: 1522, endPoint y: 440, distance: 31.6
click at [1522, 440] on textarea "A noteworthy point revealed in the lecture was about information, society, and …" at bounding box center [878, 509] width 1308 height 160
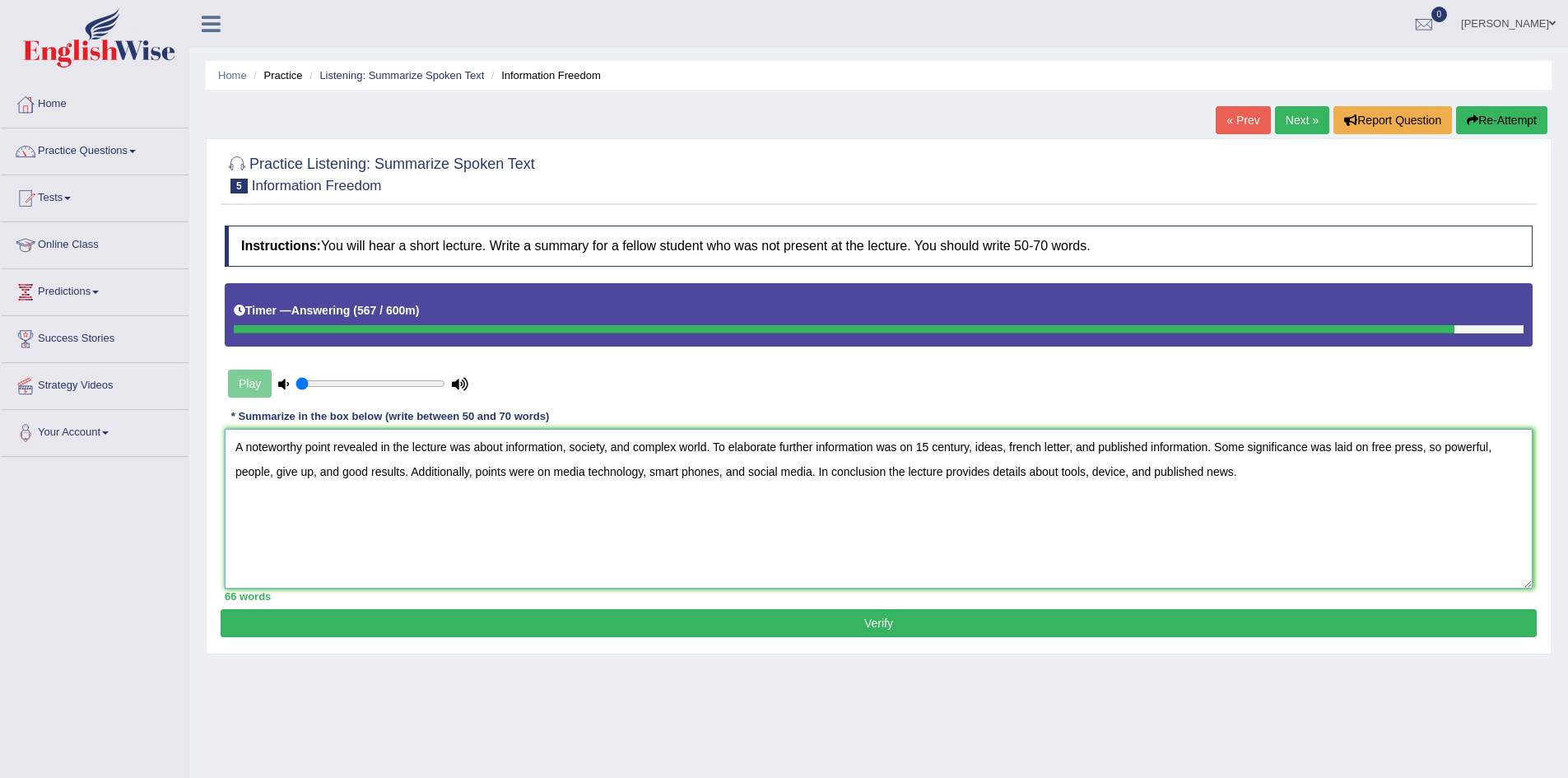
type textarea "A noteworthy point revealed in the lecture was about information, society, and …"
click at [770, 624] on button "Verify" at bounding box center [878, 624] width 1316 height 28
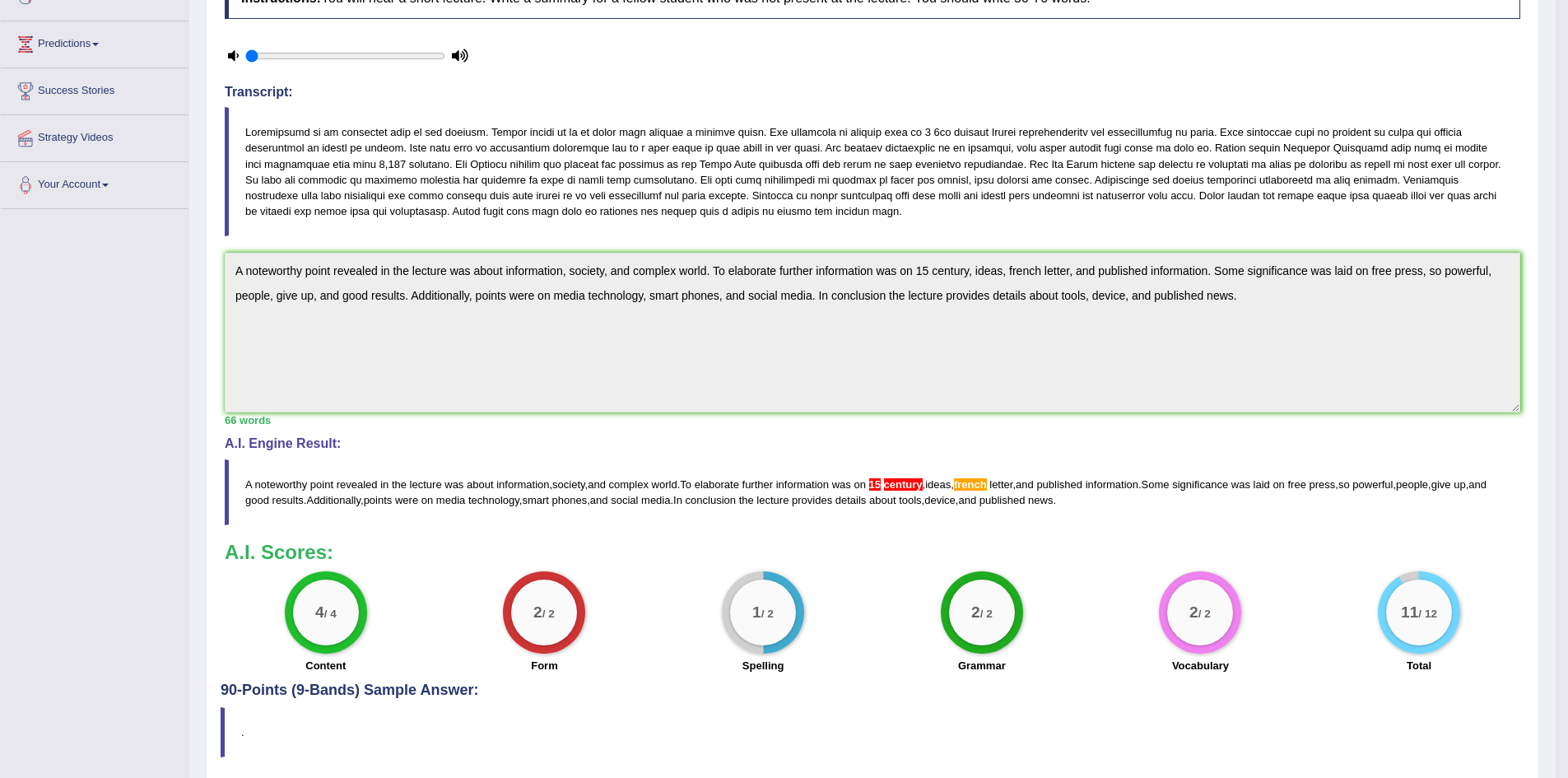
scroll to position [307, 0]
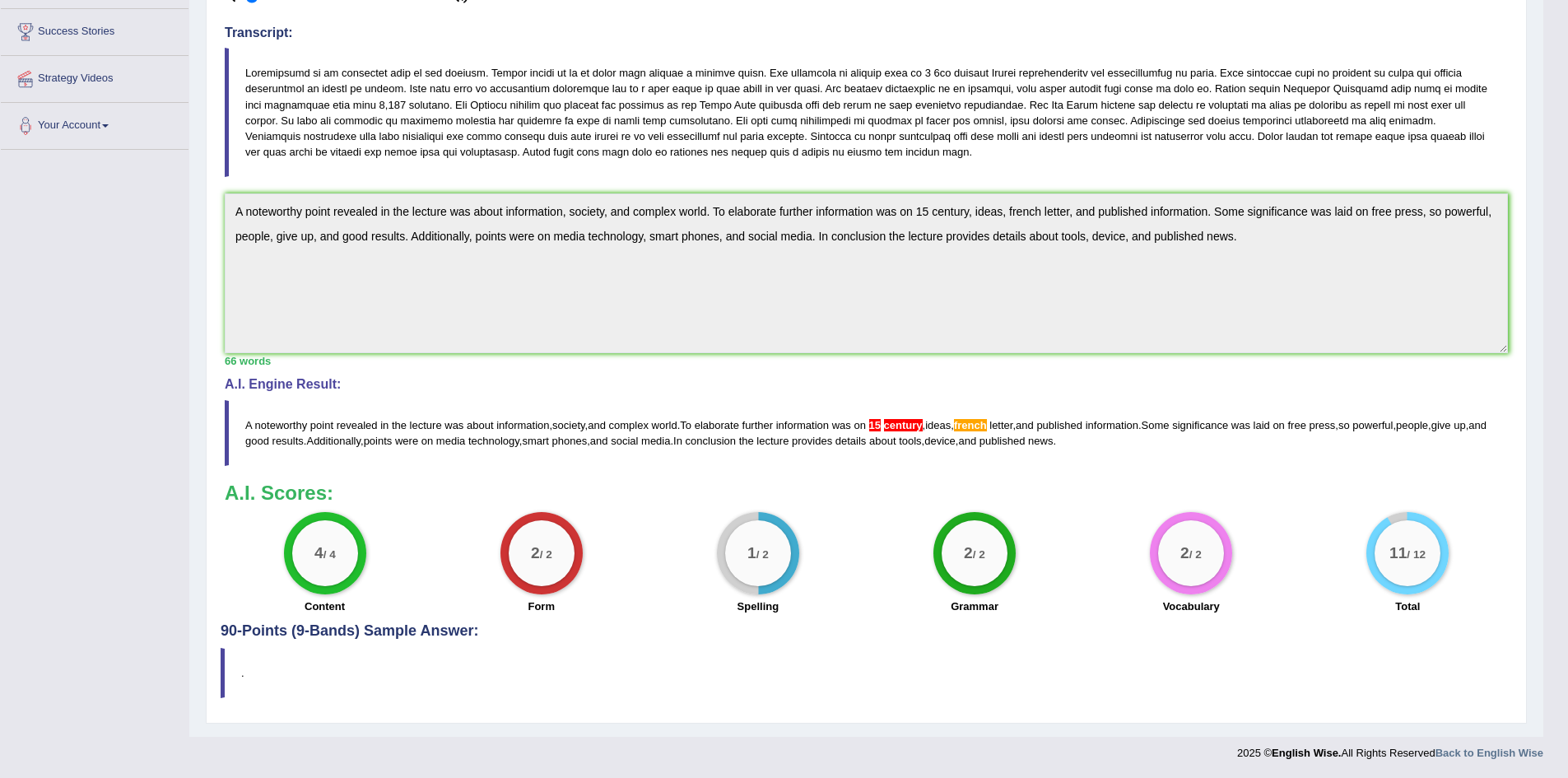
click at [987, 422] on span "french" at bounding box center [970, 425] width 33 height 12
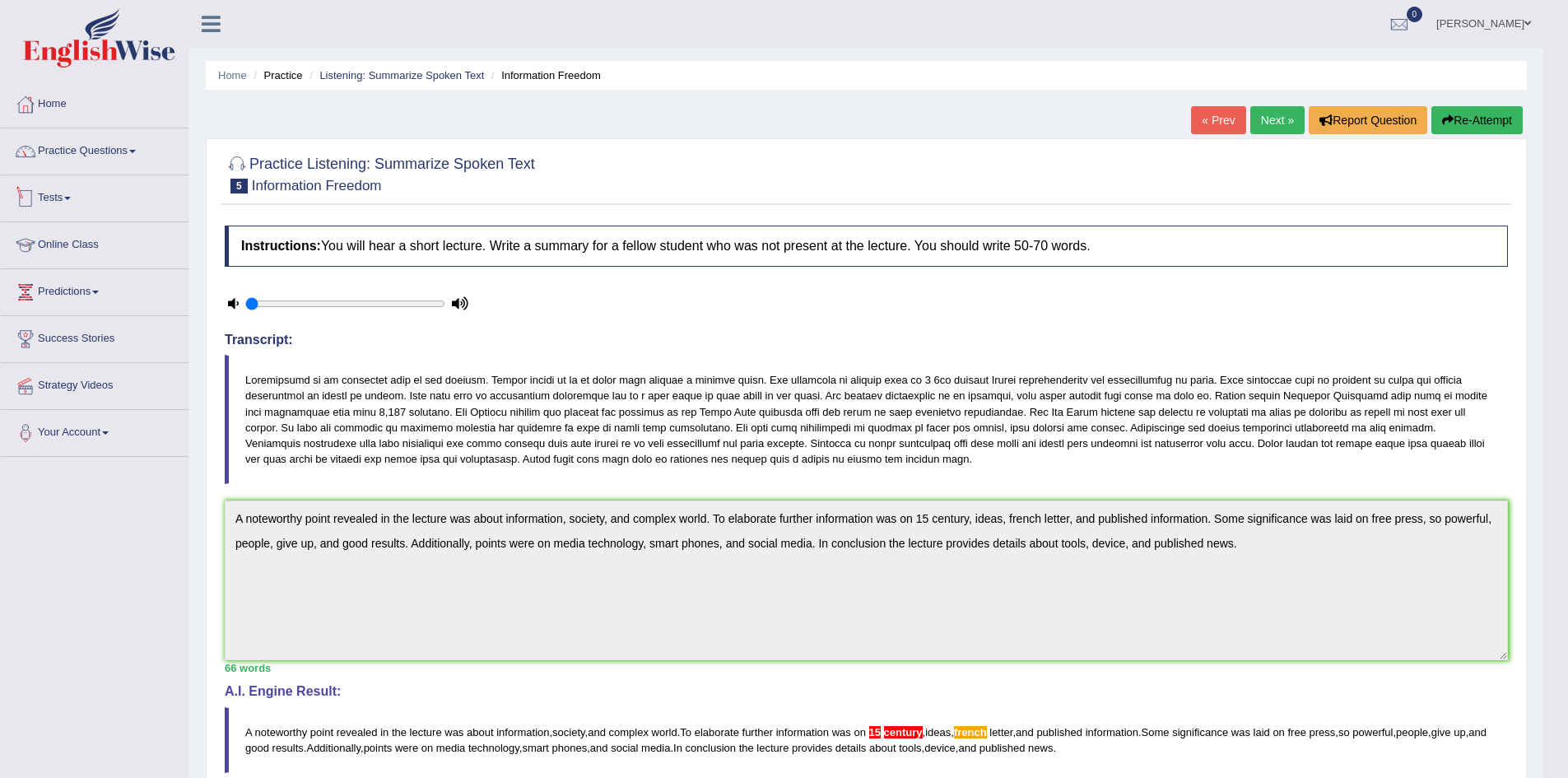
click at [138, 142] on link "Practice Questions" at bounding box center [95, 149] width 188 height 41
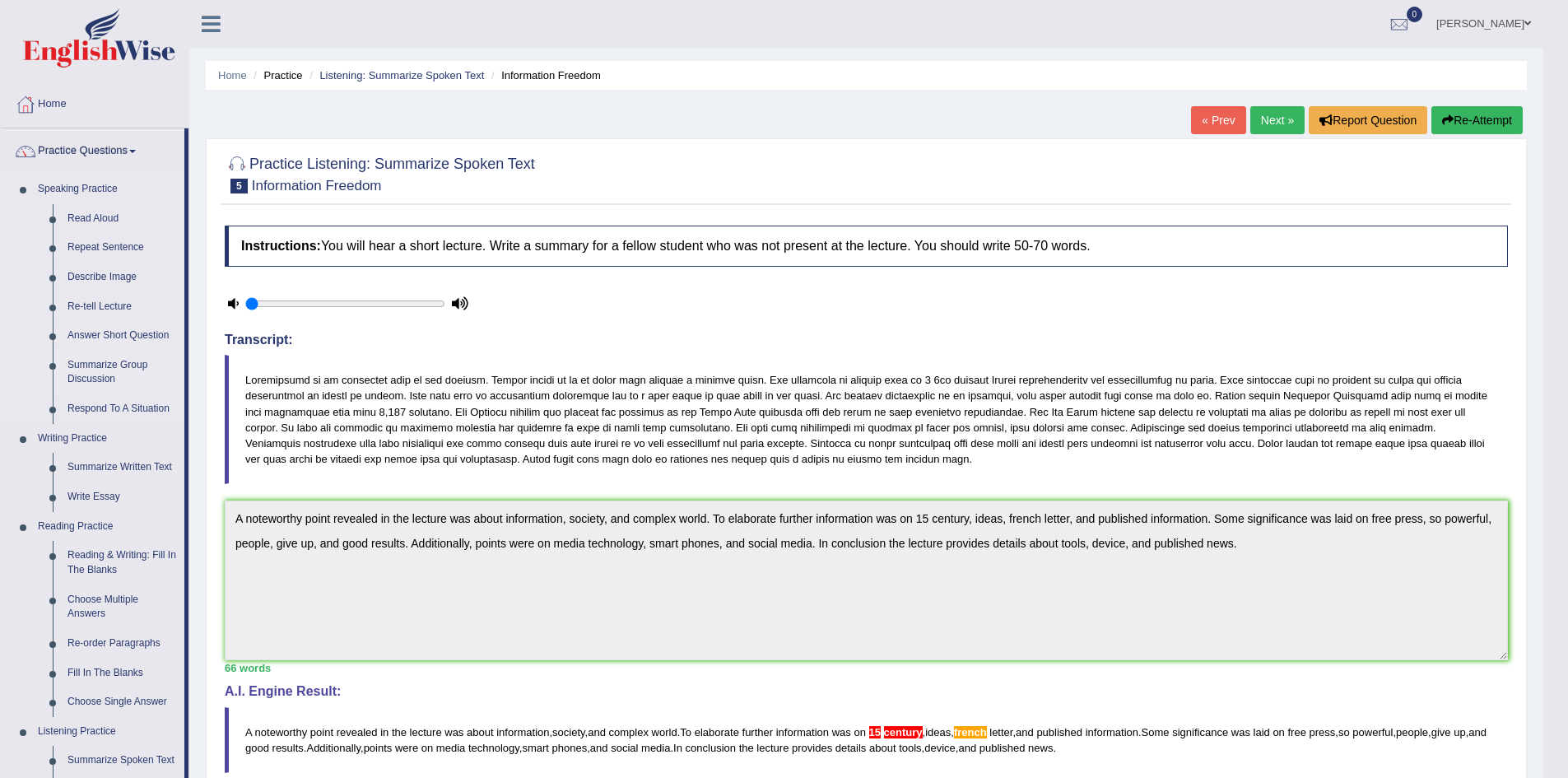
click at [107, 365] on link "Summarize Group Discussion" at bounding box center [121, 372] width 124 height 44
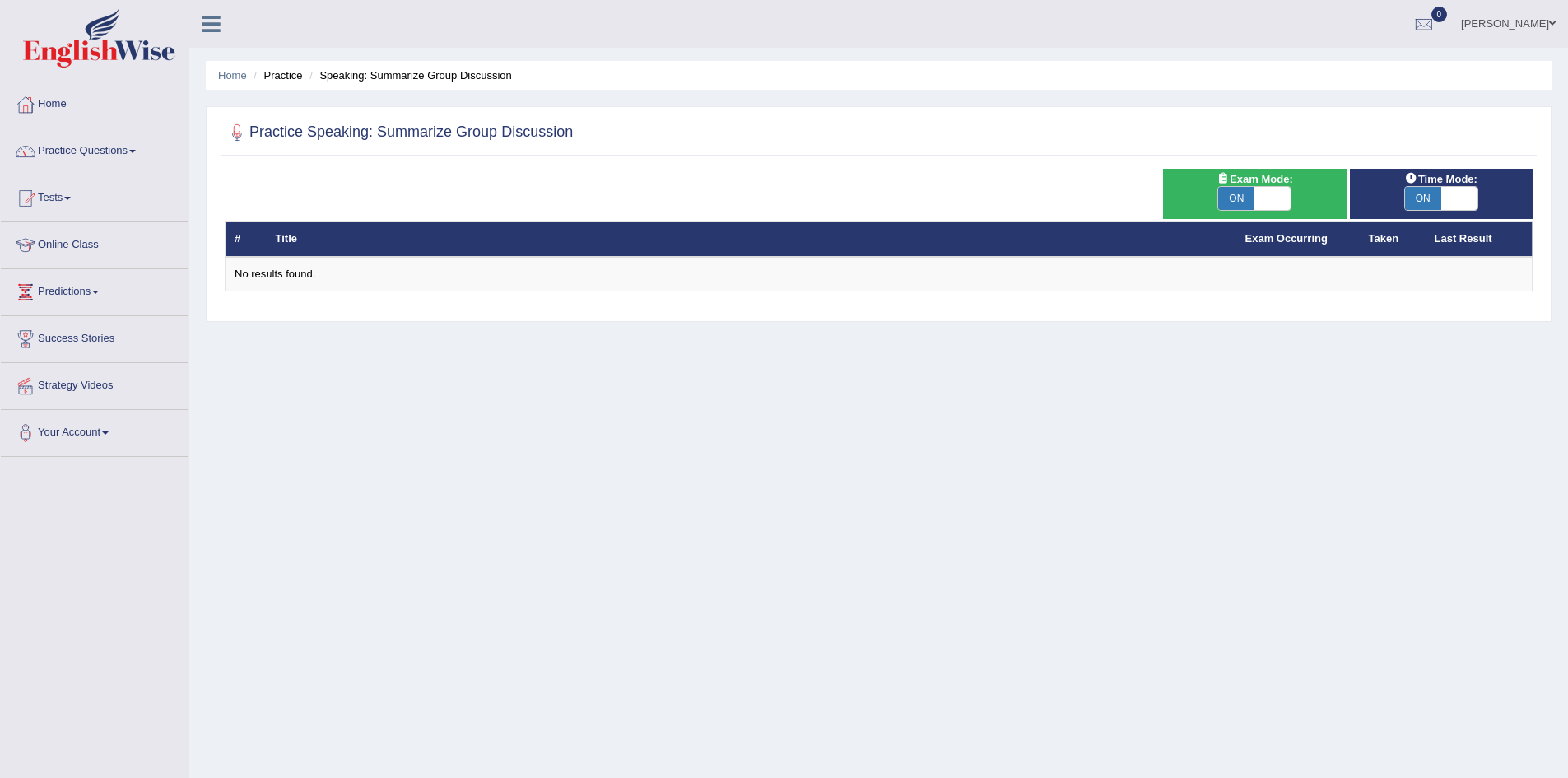
click at [1240, 200] on span "ON" at bounding box center [1236, 198] width 36 height 23
checkbox input "false"
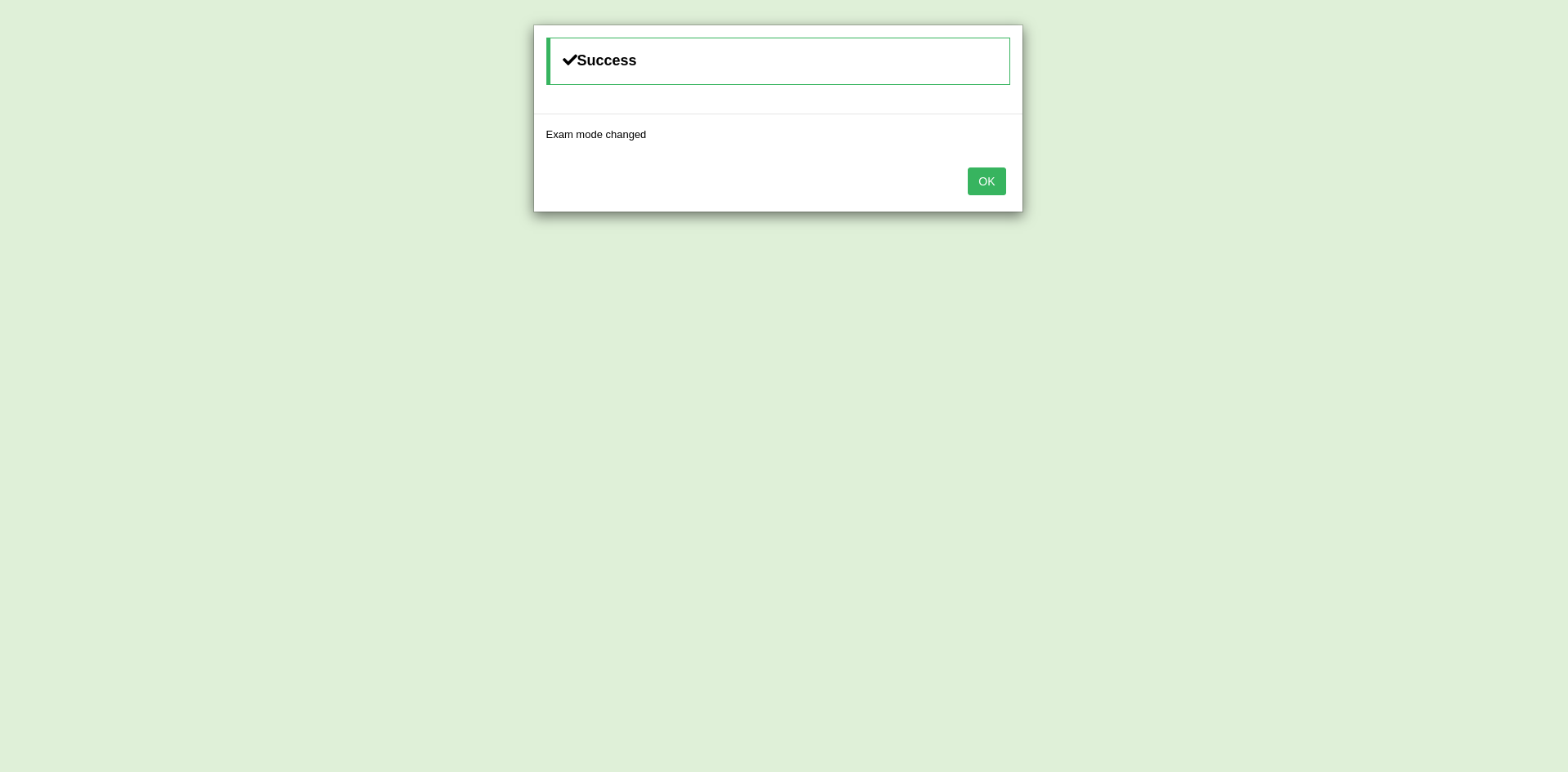
click at [994, 191] on button "OK" at bounding box center [987, 181] width 38 height 28
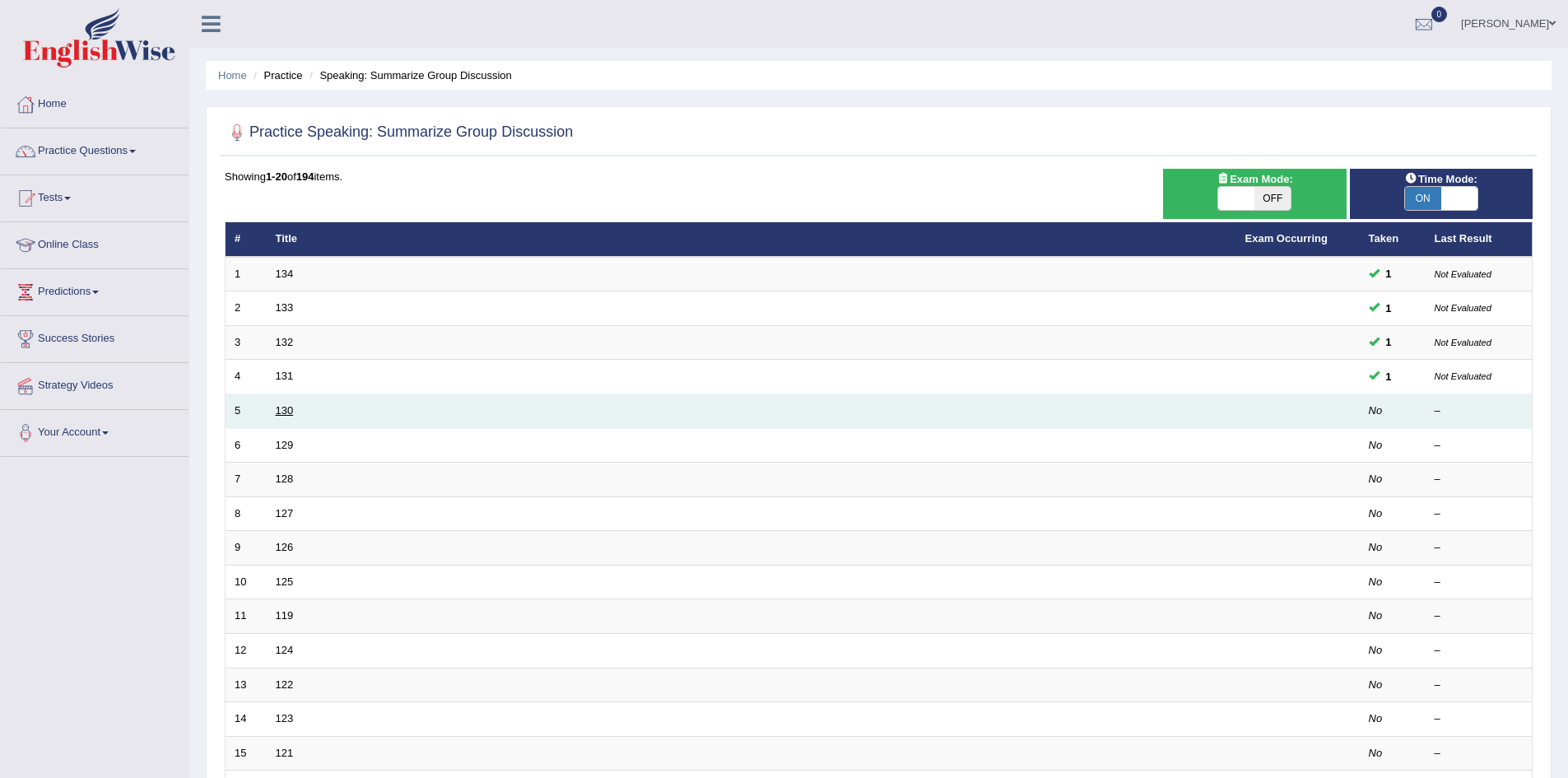
click at [282, 407] on link "130" at bounding box center [284, 410] width 18 height 12
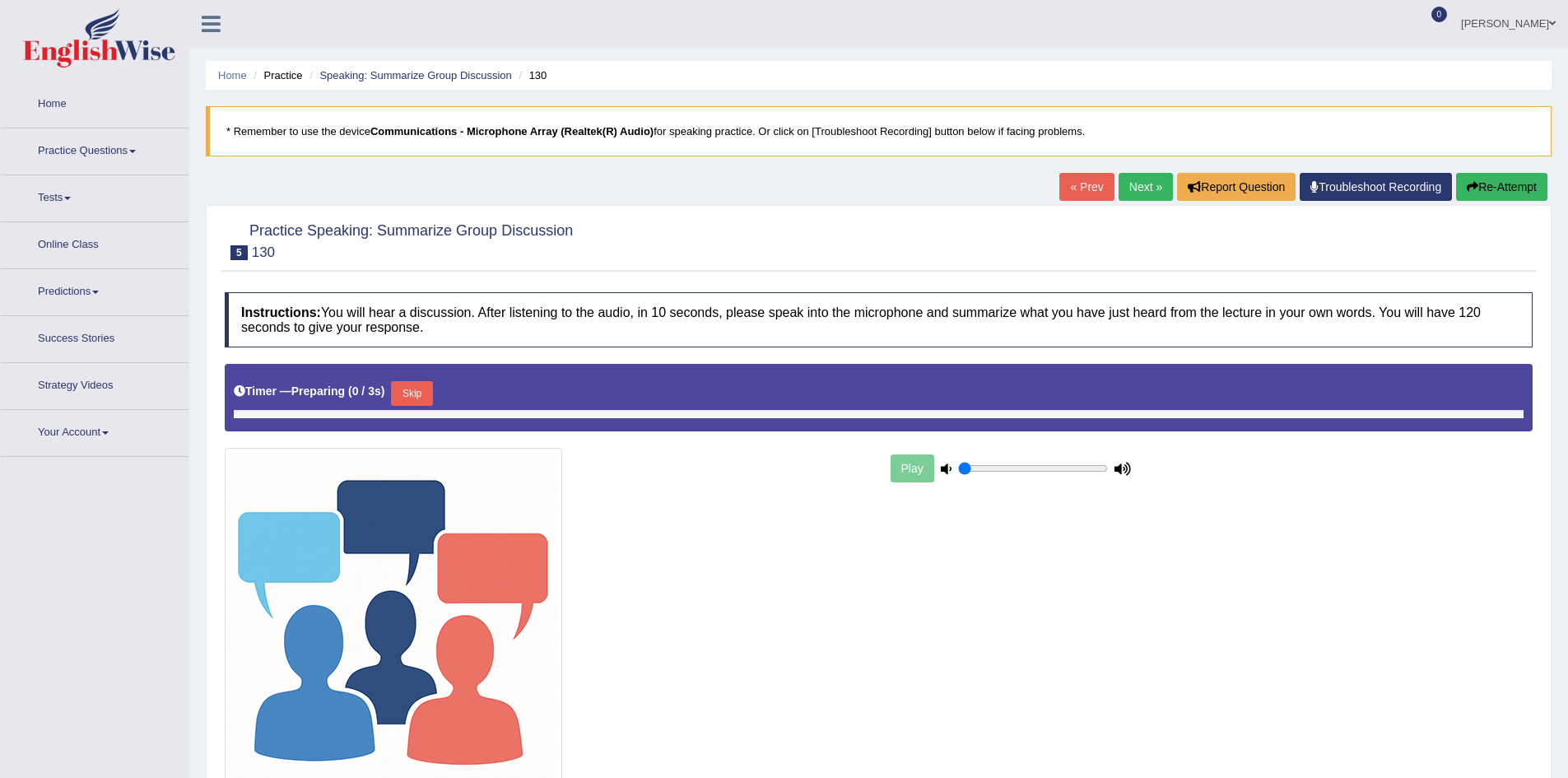
type input "0.05"
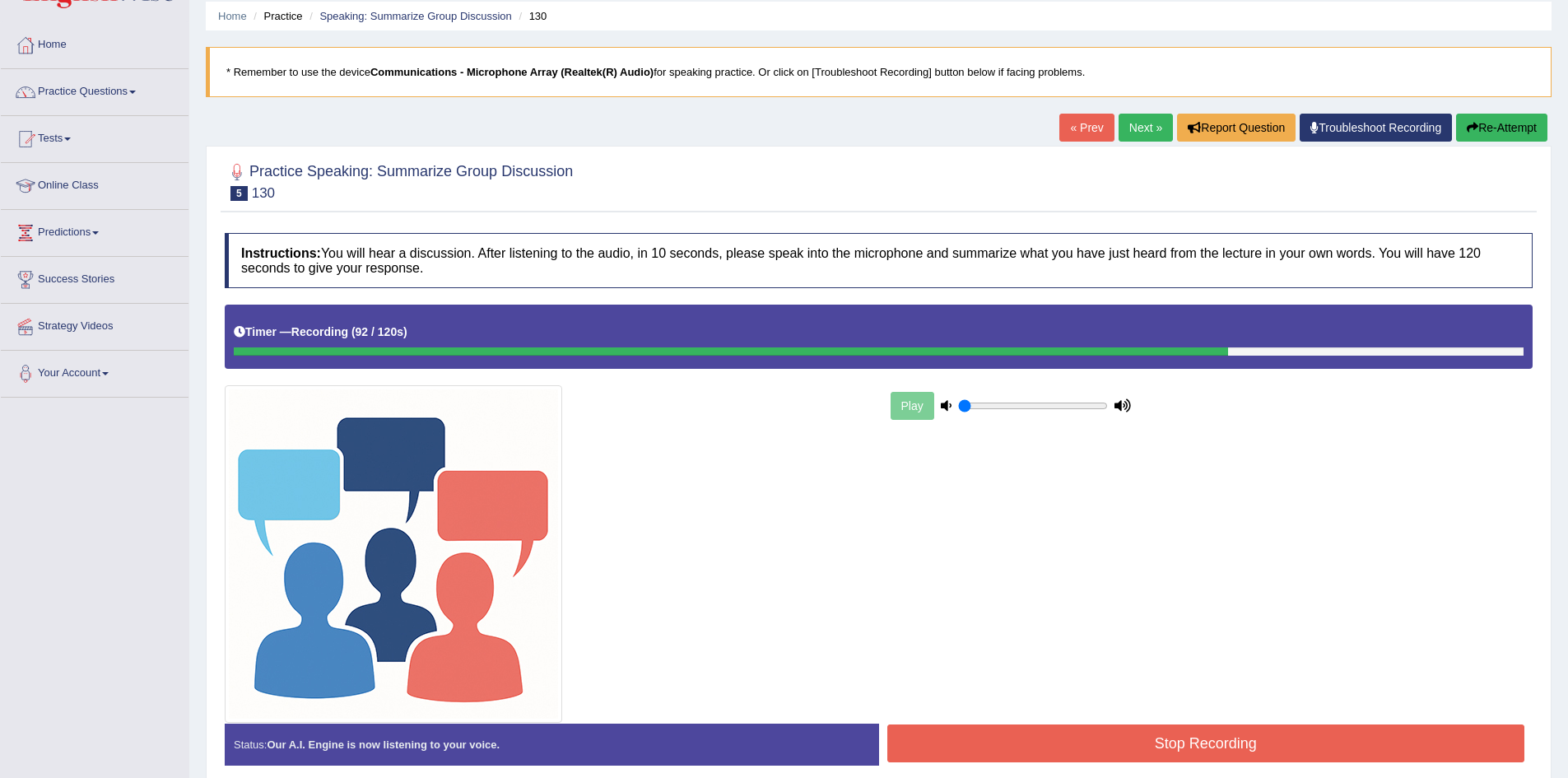
scroll to position [131, 0]
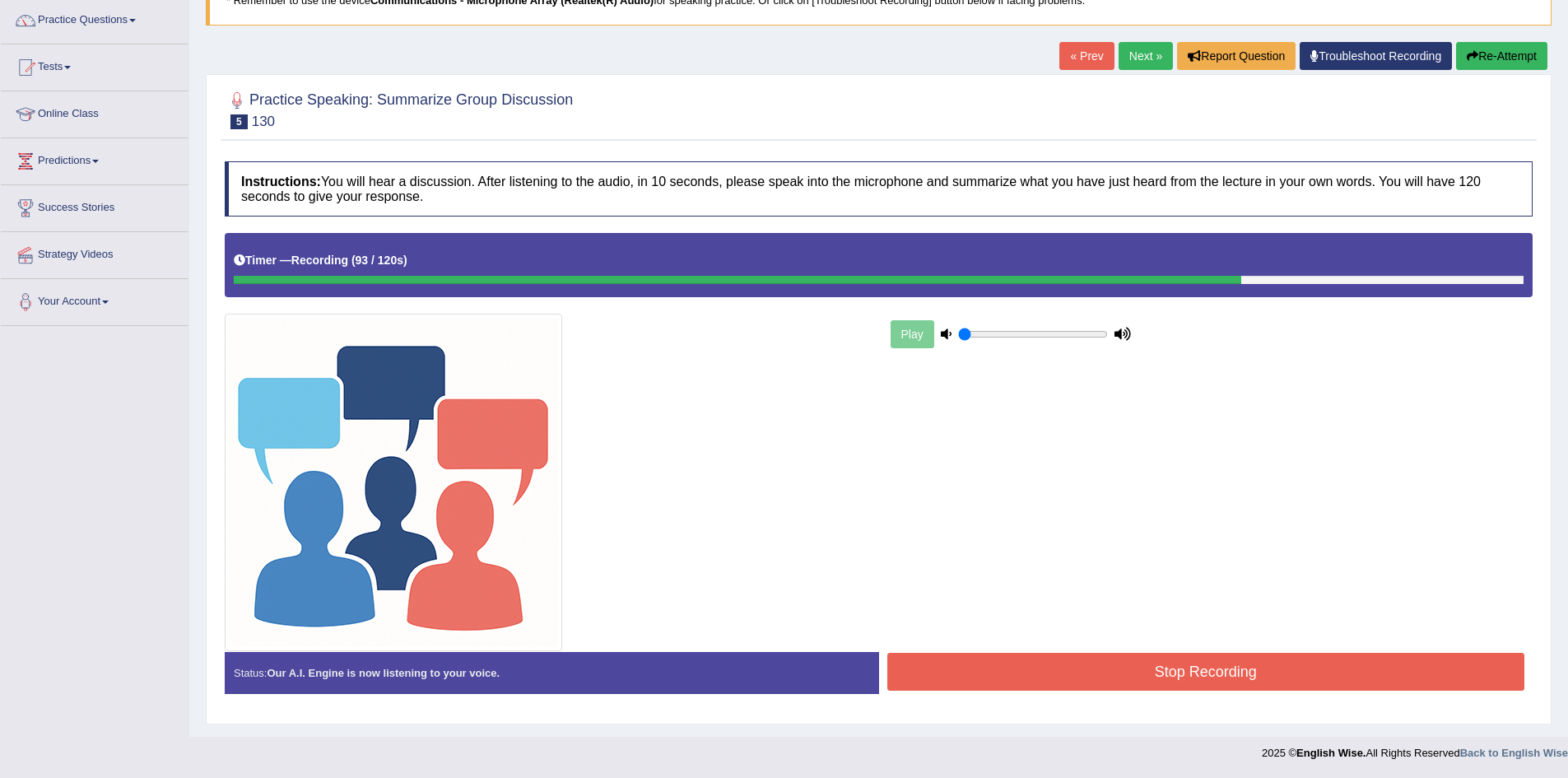
click at [1235, 678] on button "Stop Recording" at bounding box center [1206, 672] width 638 height 38
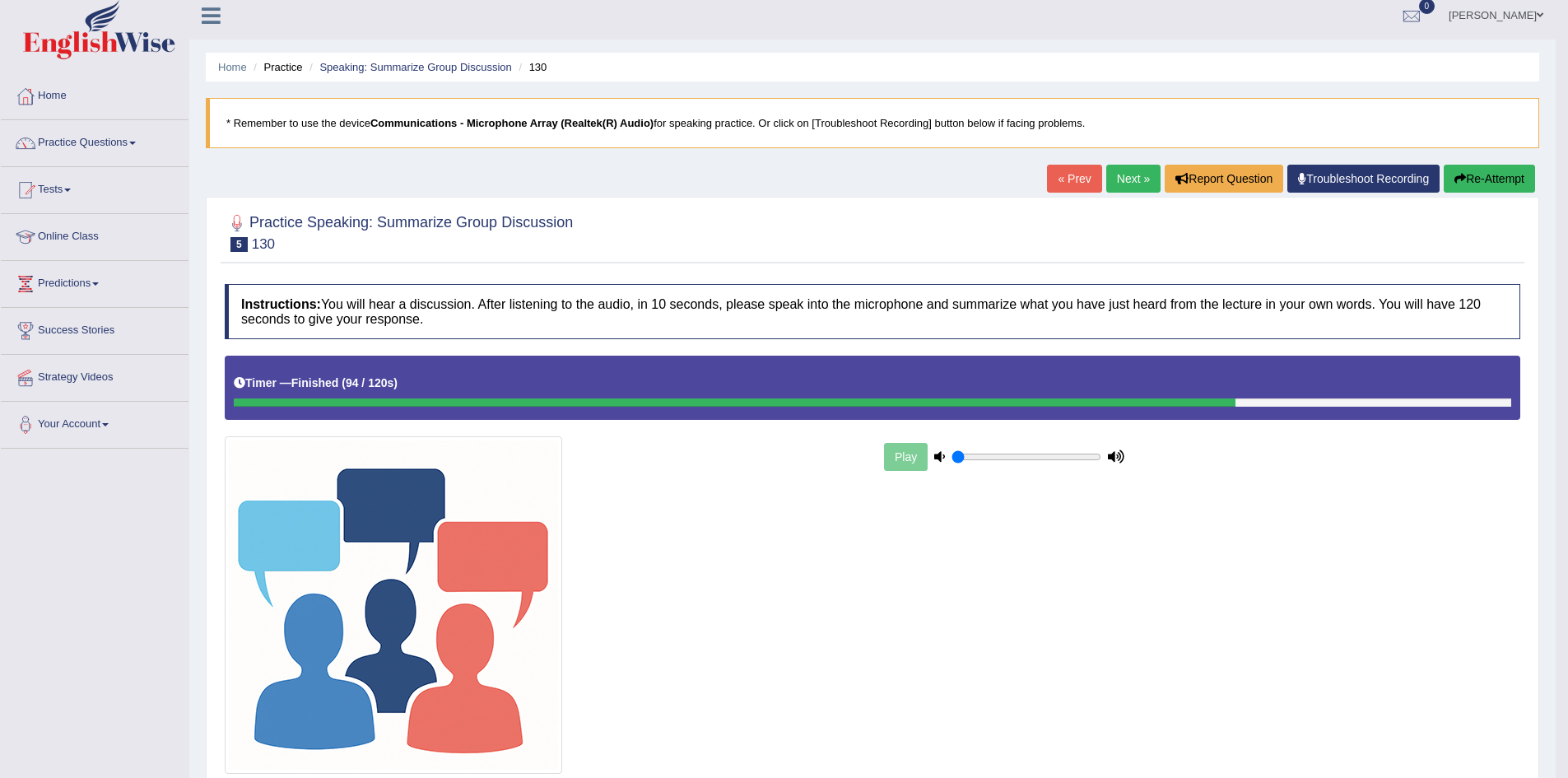
scroll to position [0, 0]
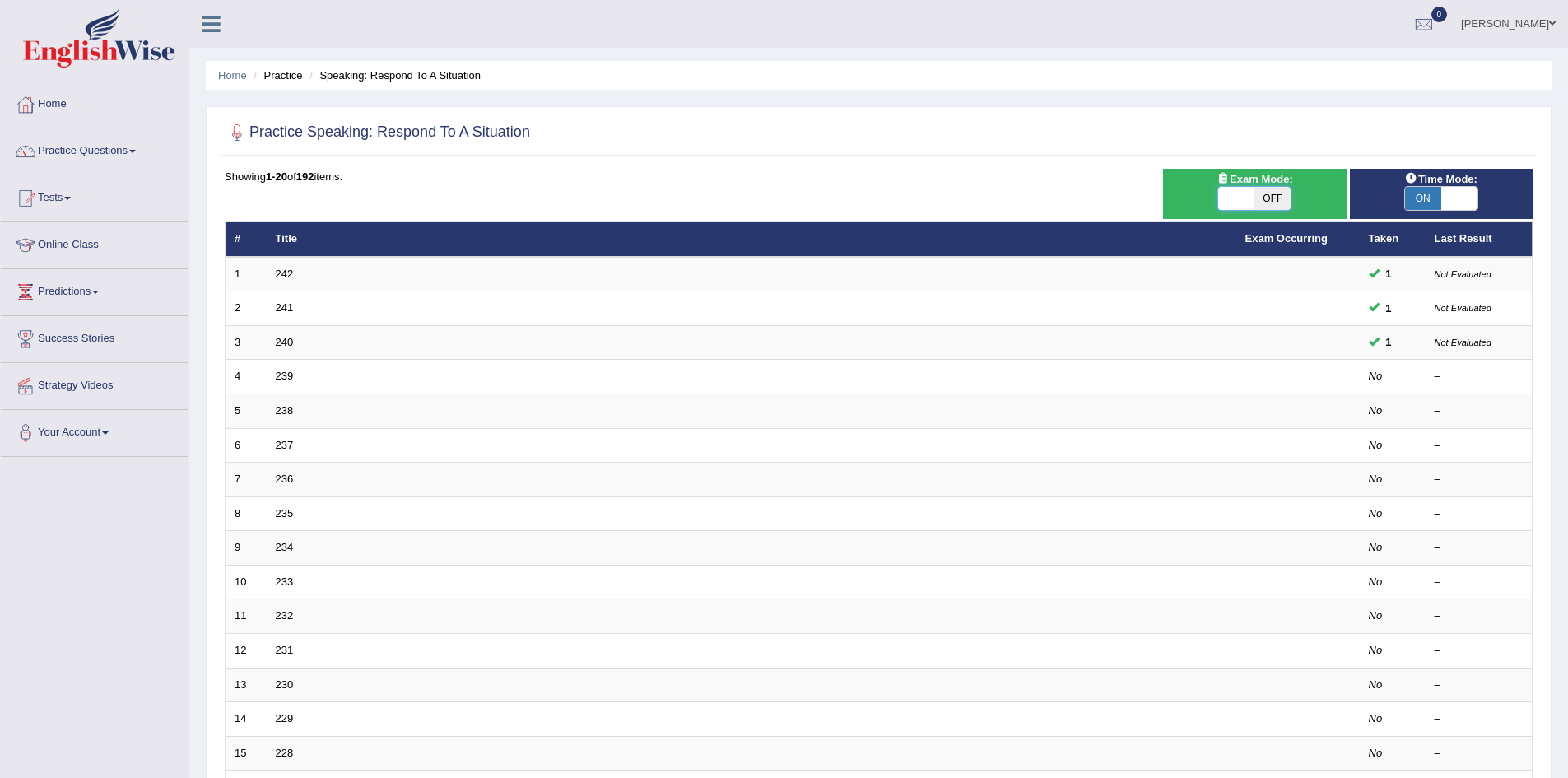
click at [1252, 193] on span at bounding box center [1236, 198] width 36 height 23
checkbox input "true"
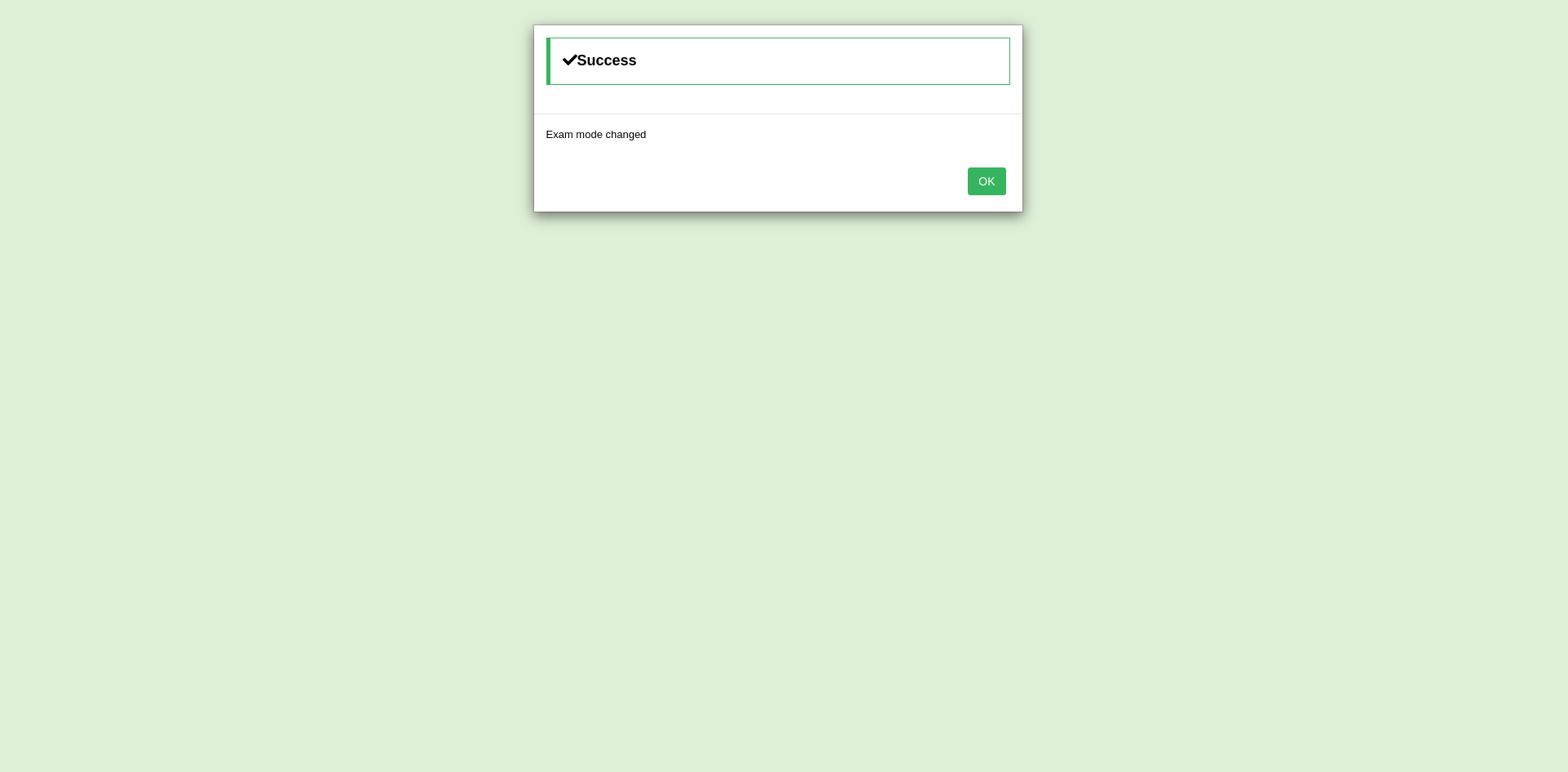
click at [1003, 187] on button "OK" at bounding box center [987, 181] width 38 height 28
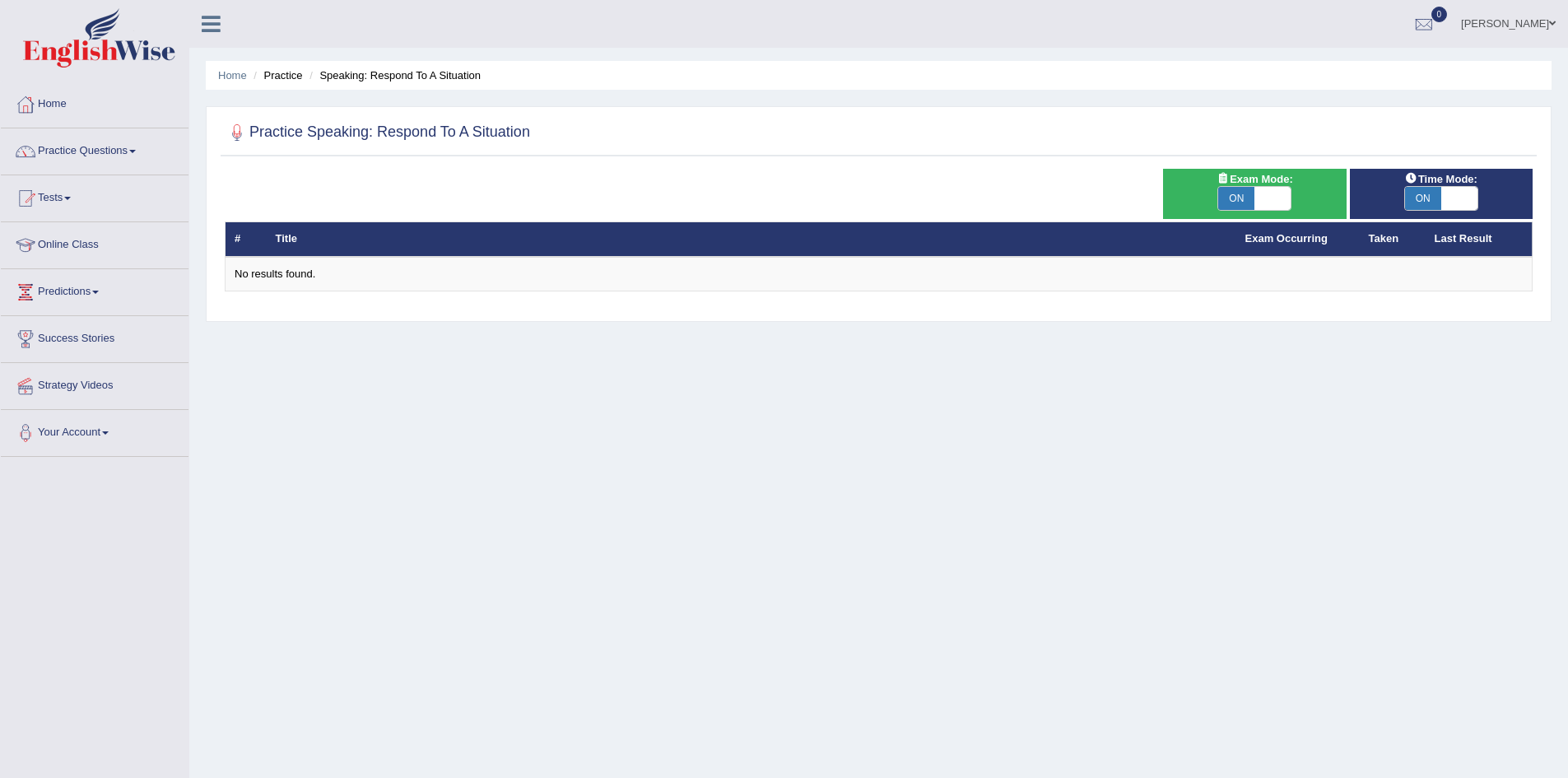
click at [1260, 197] on span at bounding box center [1272, 198] width 36 height 23
checkbox input "false"
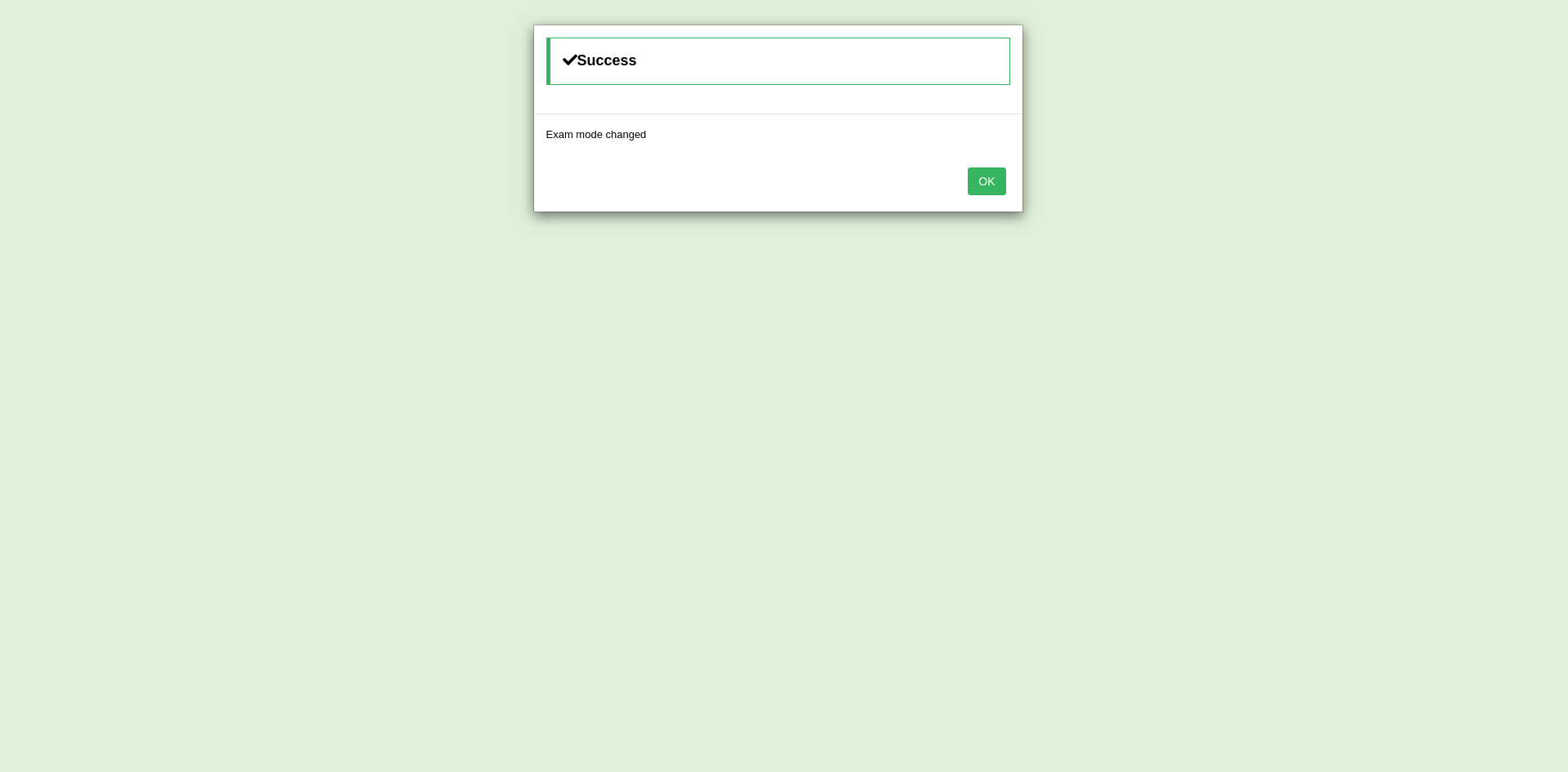
click at [998, 184] on button "OK" at bounding box center [987, 181] width 38 height 28
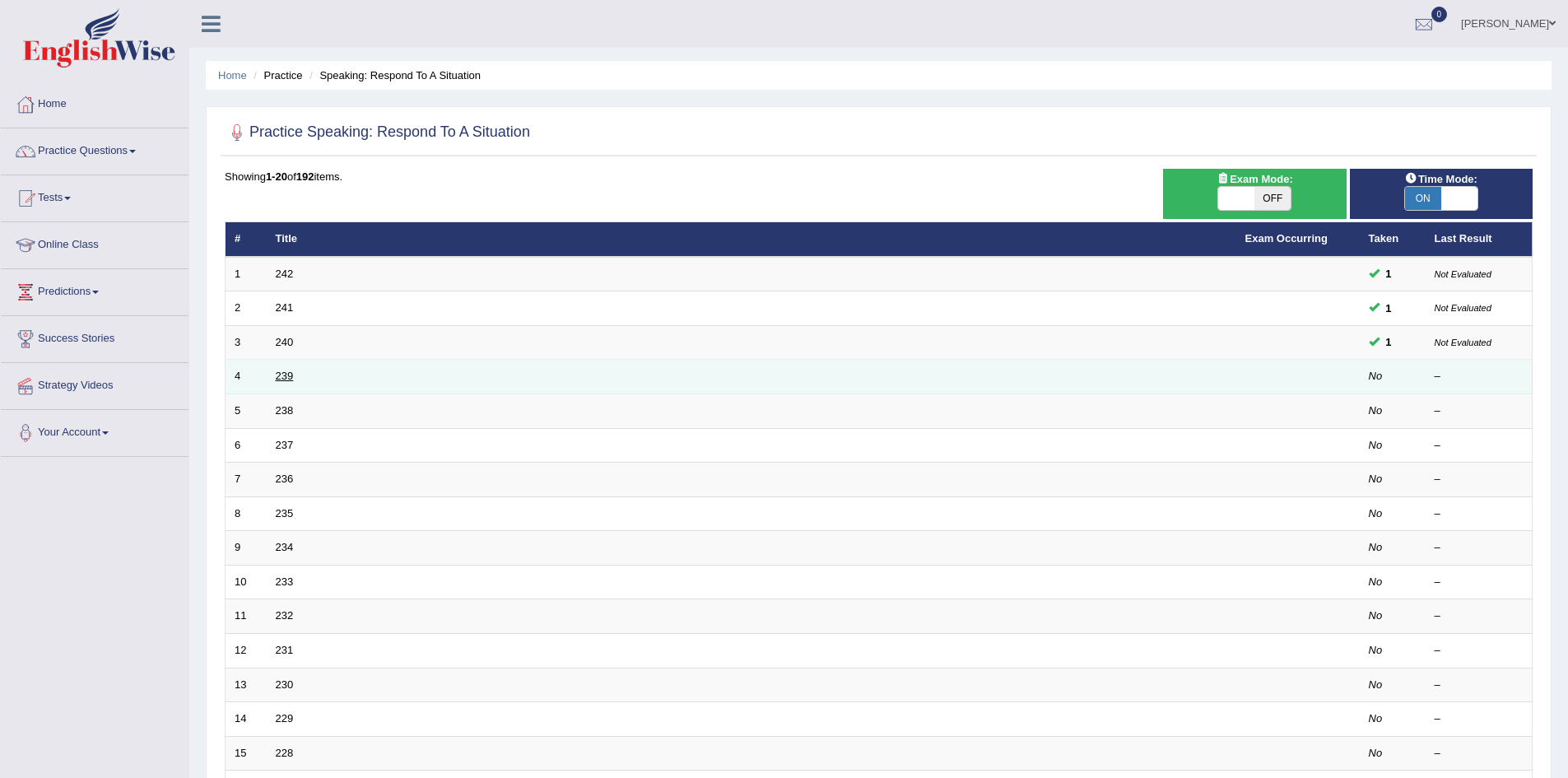
click at [286, 375] on link "239" at bounding box center [284, 375] width 18 height 12
